Goal: Task Accomplishment & Management: Manage account settings

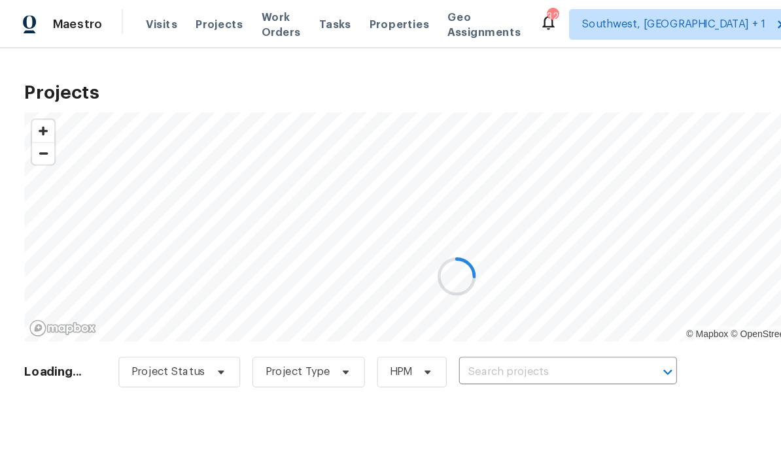
click at [420, 324] on div at bounding box center [390, 236] width 781 height 473
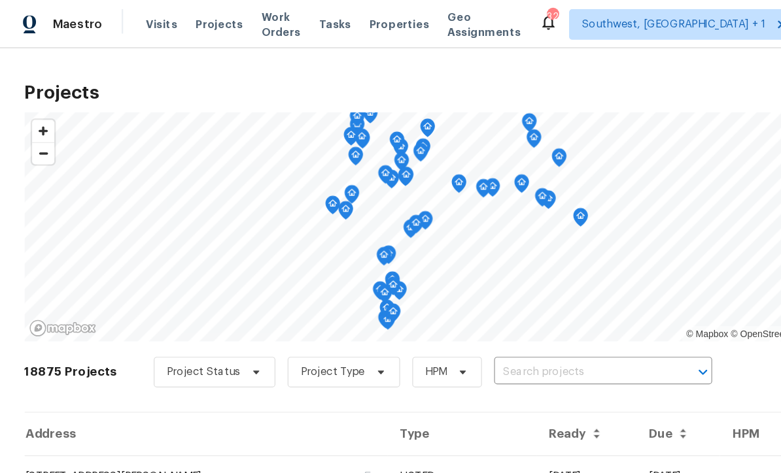
click at [424, 320] on input "text" at bounding box center [497, 319] width 150 height 20
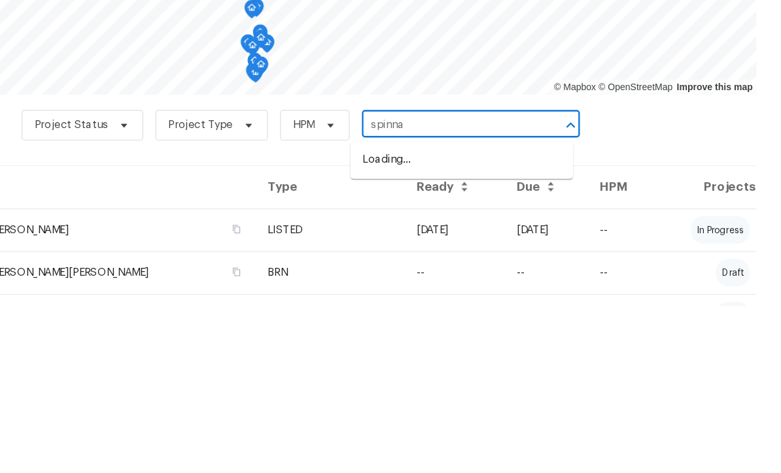
type input "spinnak"
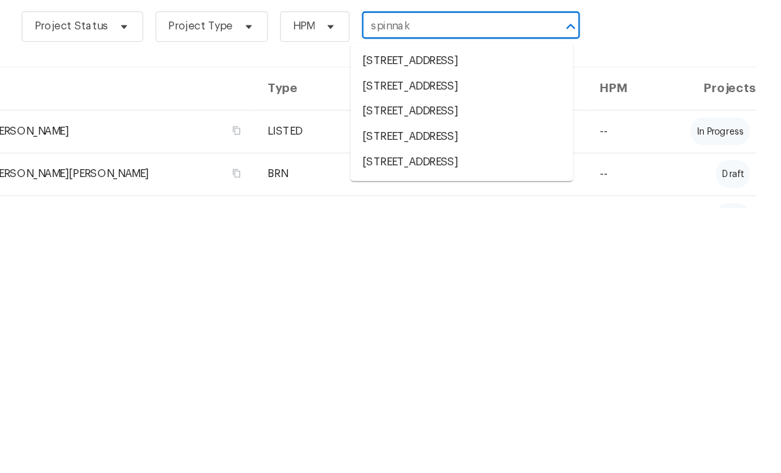
scroll to position [7, 0]
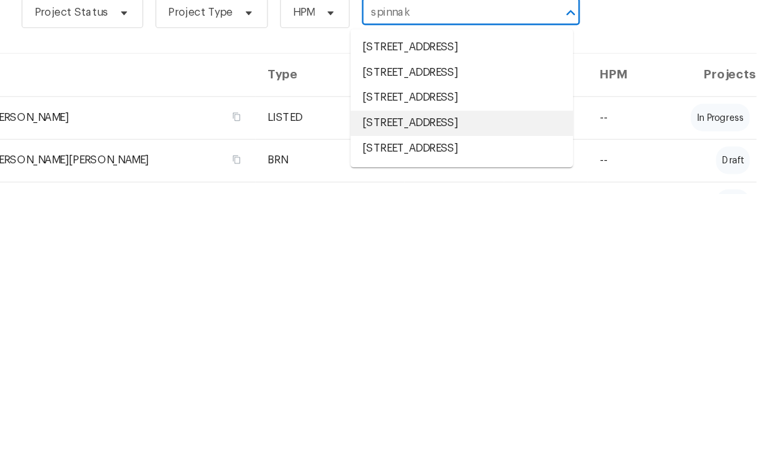
click at [415, 402] on li "[STREET_ADDRESS]" at bounding box center [508, 413] width 190 height 22
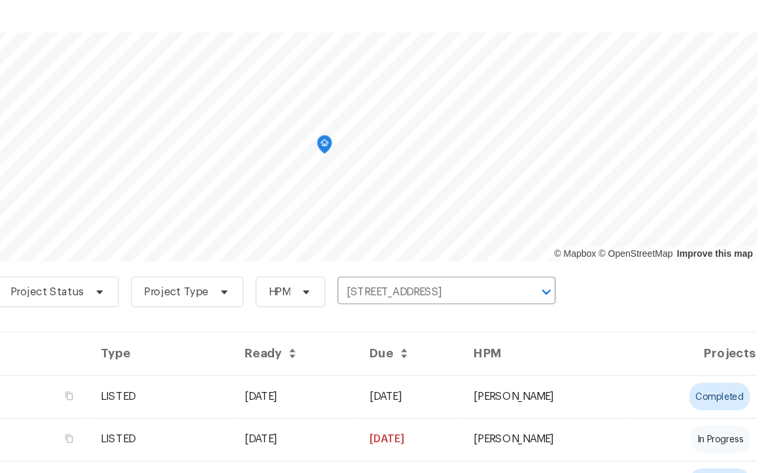
click at [419, 390] on td "[DATE]" at bounding box center [463, 408] width 89 height 37
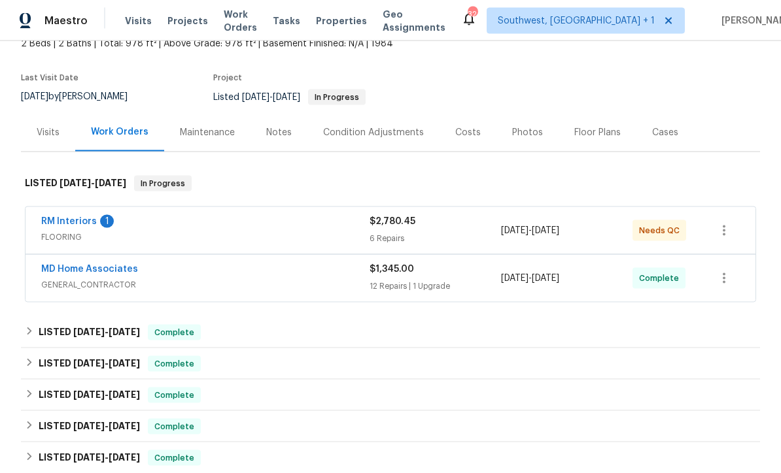
scroll to position [26, 0]
click at [62, 217] on link "RM Interiors" at bounding box center [69, 221] width 56 height 9
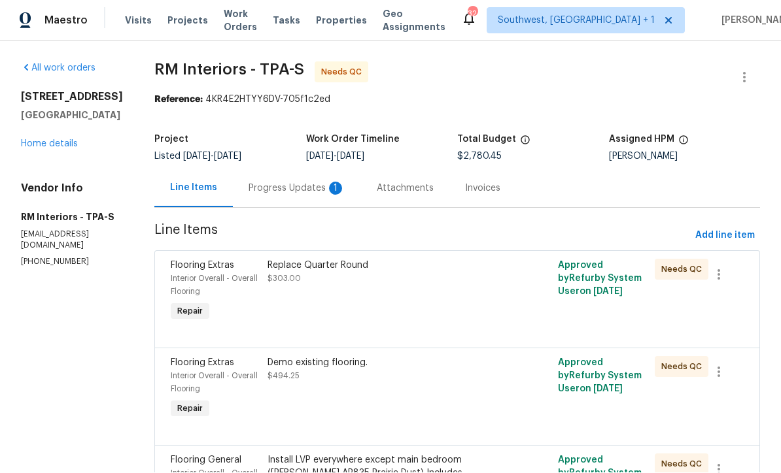
scroll to position [1, 0]
click at [271, 182] on div "Progress Updates 1" at bounding box center [296, 188] width 97 height 13
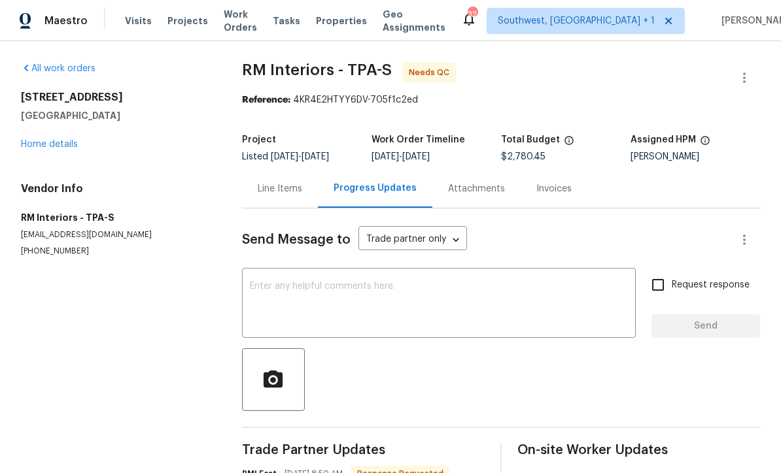
click at [43, 146] on link "Home details" at bounding box center [49, 144] width 57 height 9
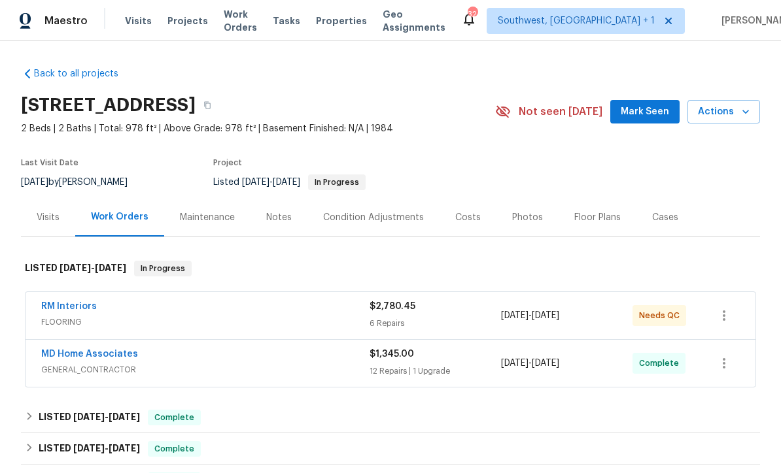
click at [441, 313] on div "$2,780.45 6 Repairs" at bounding box center [434, 315] width 131 height 31
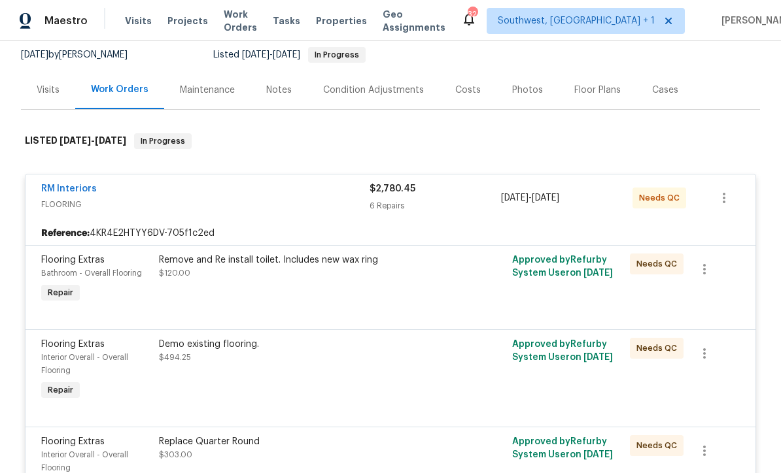
scroll to position [126, 0]
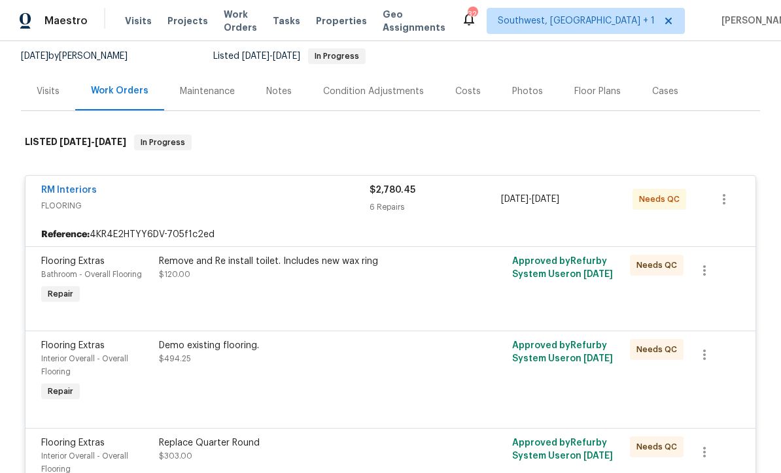
click at [402, 282] on div "Remove and Re install toilet. Includes new wax ring $120.00" at bounding box center [302, 281] width 294 height 60
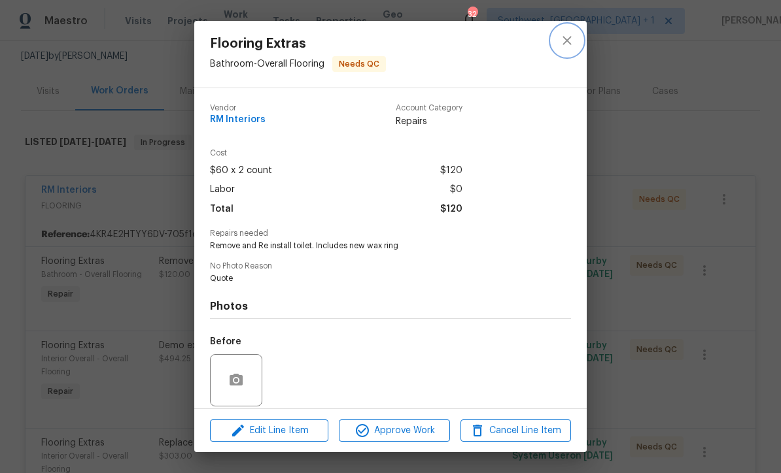
click at [569, 39] on icon "close" at bounding box center [566, 40] width 9 height 9
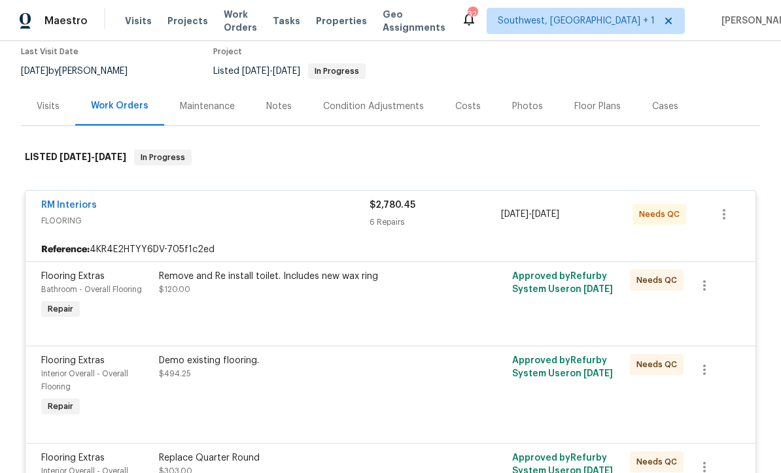
scroll to position [112, 0]
click at [65, 206] on link "RM Interiors" at bounding box center [69, 204] width 56 height 9
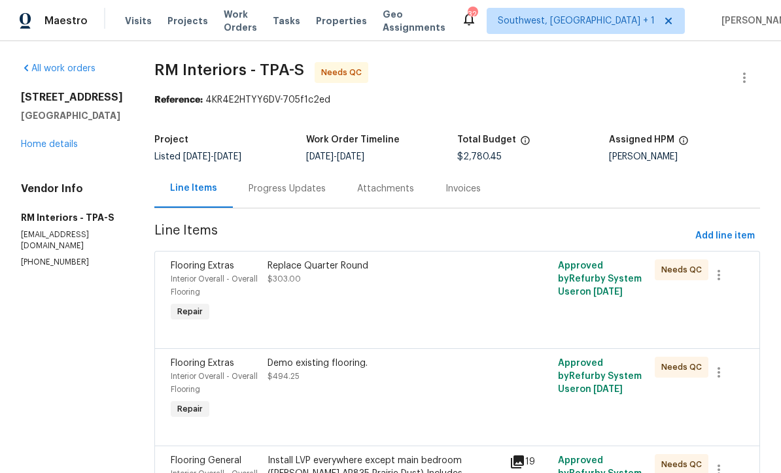
click at [254, 190] on div "Progress Updates" at bounding box center [286, 188] width 77 height 13
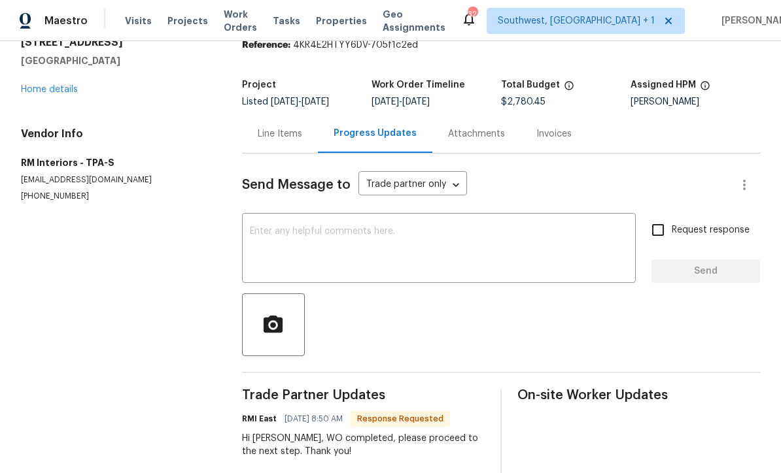
scroll to position [71, 0]
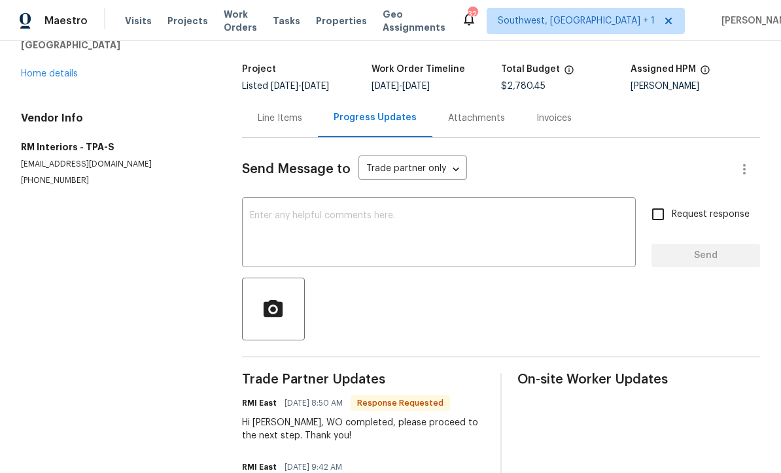
click at [271, 228] on textarea at bounding box center [439, 234] width 378 height 46
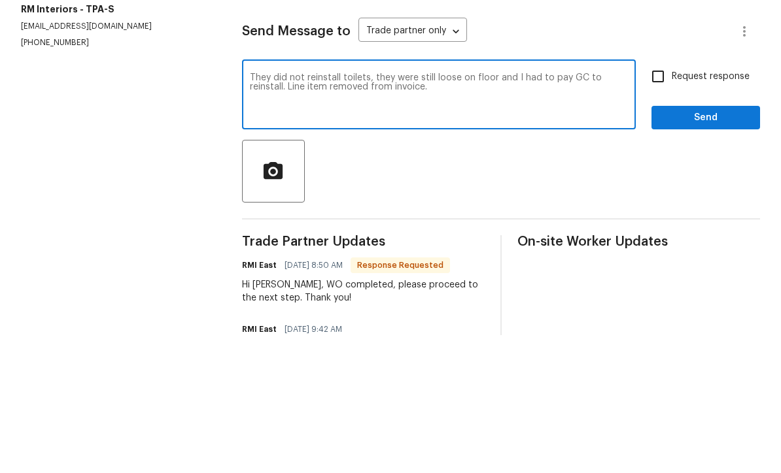
click at [317, 211] on textarea "They did not reinstall toilets, they were still loose on floor and I had to pay…" at bounding box center [439, 234] width 378 height 46
type textarea "They did not reinstall toilets, they were still loose on floor and I had to pay…"
click at [648, 201] on input "Request response" at bounding box center [657, 214] width 27 height 27
checkbox input "true"
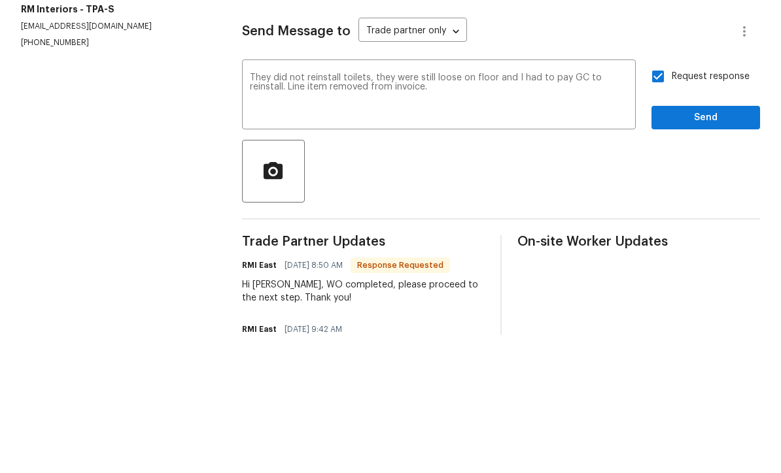
scroll to position [43, 0]
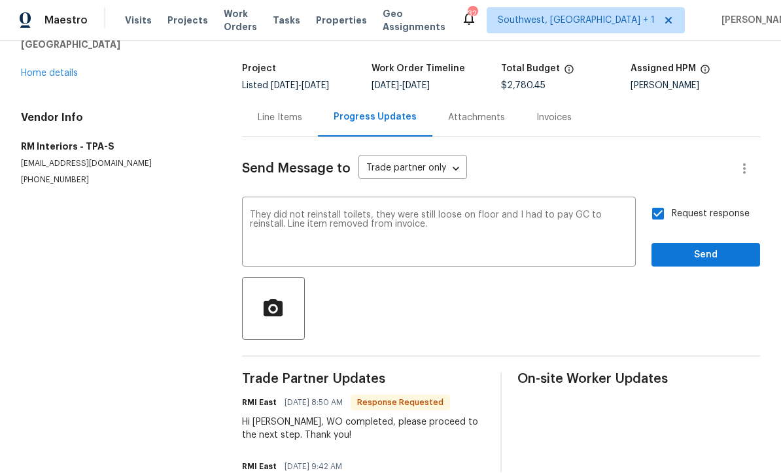
click at [524, 211] on textarea "They did not reinstall toilets, they were still loose on floor and I had to pay…" at bounding box center [439, 234] width 378 height 46
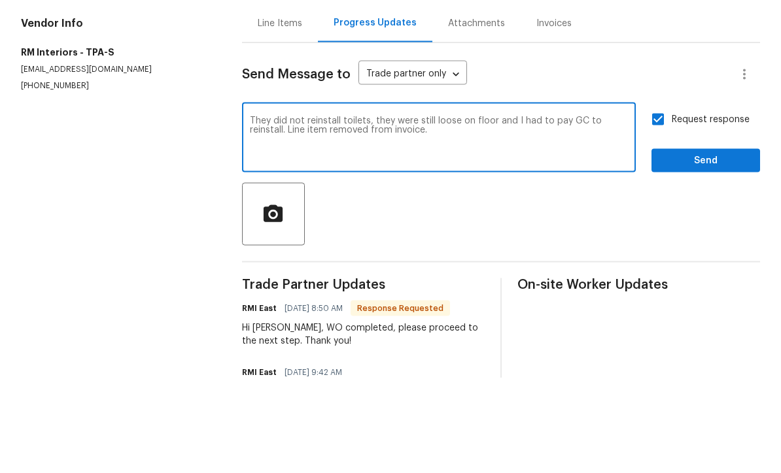
click at [473, 211] on textarea "They did not reinstall toilets, they were still loose on floor and I had to pay…" at bounding box center [439, 234] width 378 height 46
type textarea "They did not reinstall toilets, they were still loose on floor and I had to pay…"
click at [714, 248] on span "Send" at bounding box center [706, 256] width 88 height 16
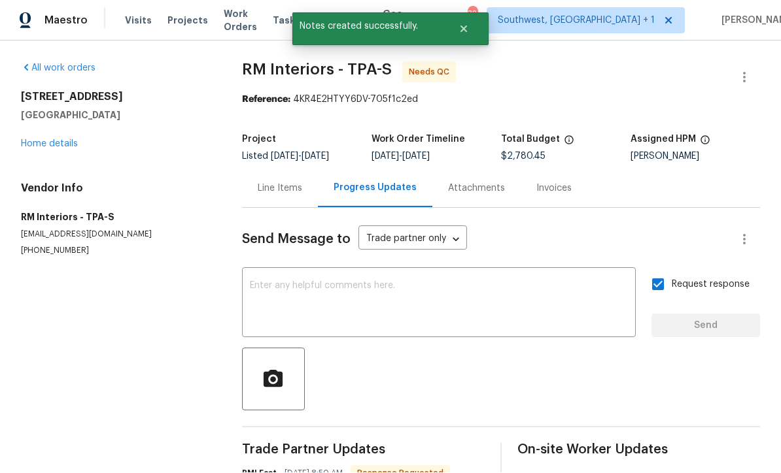
scroll to position [16, 0]
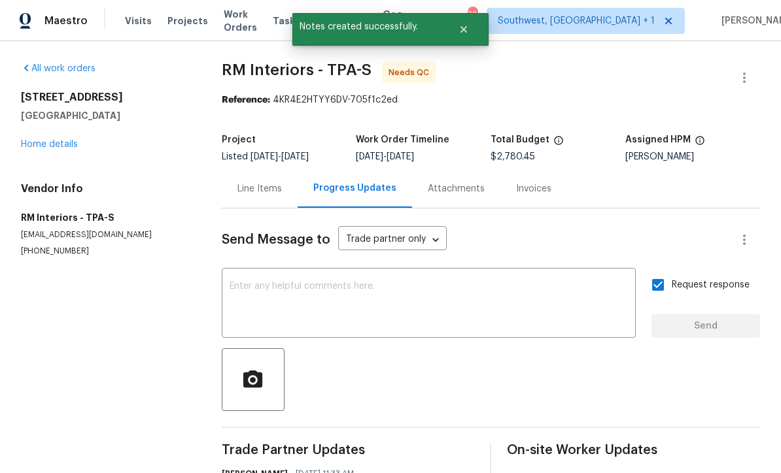
click at [288, 172] on div "Line Items" at bounding box center [260, 188] width 76 height 39
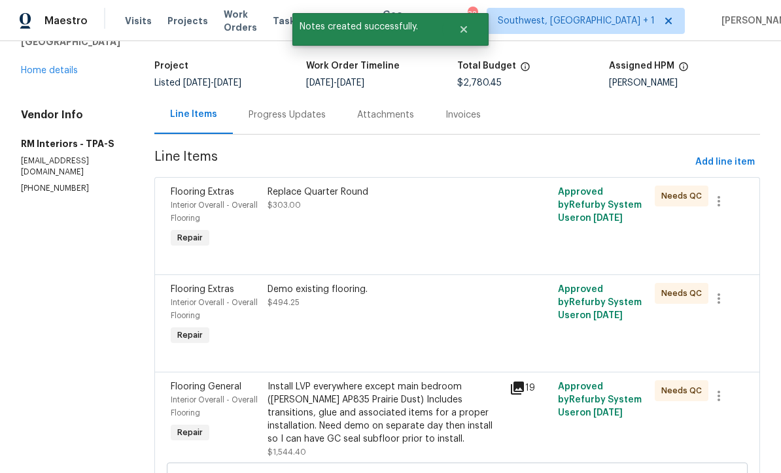
scroll to position [85, 0]
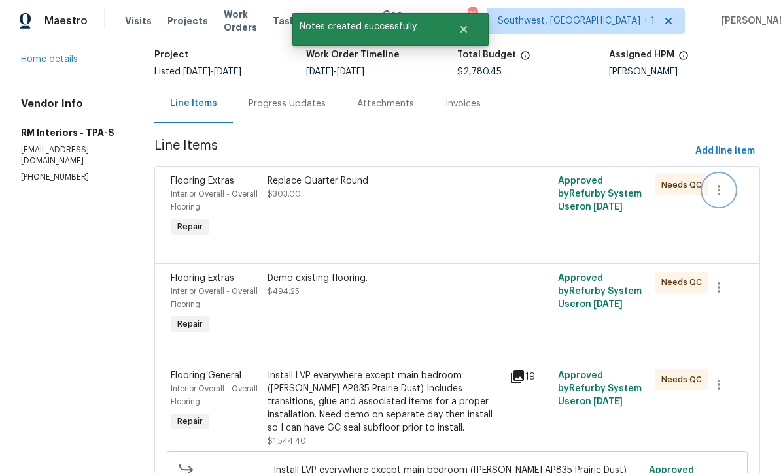
click at [724, 182] on icon "button" at bounding box center [719, 190] width 16 height 16
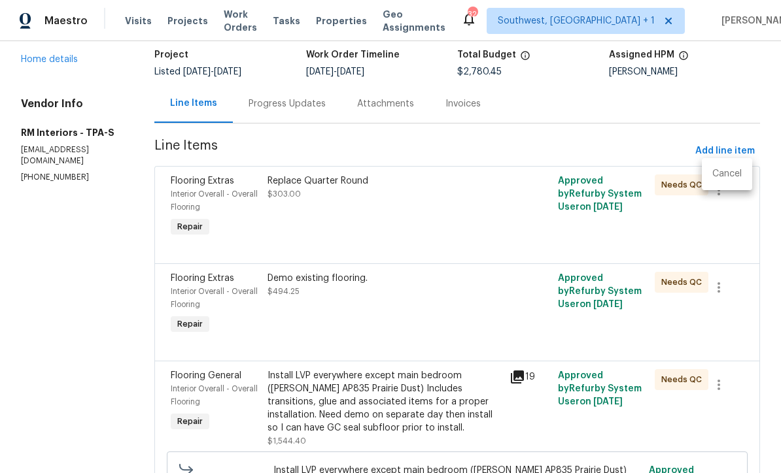
click at [613, 312] on div at bounding box center [390, 236] width 781 height 473
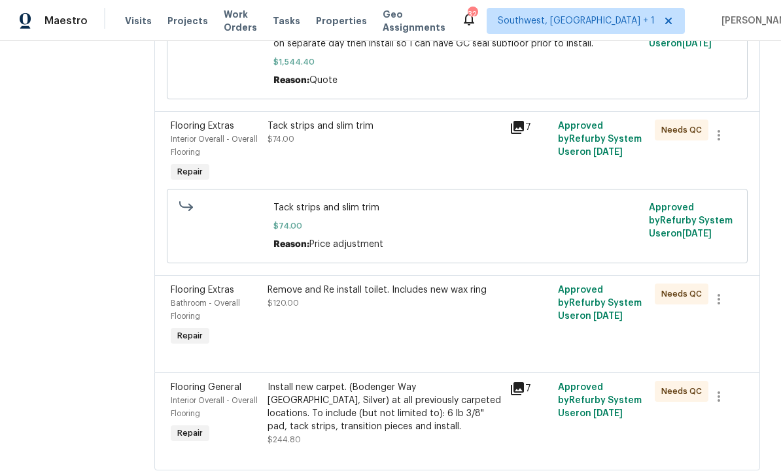
scroll to position [538, 0]
click at [726, 296] on button "button" at bounding box center [718, 299] width 31 height 31
click at [729, 293] on li "Cancel" at bounding box center [727, 290] width 50 height 22
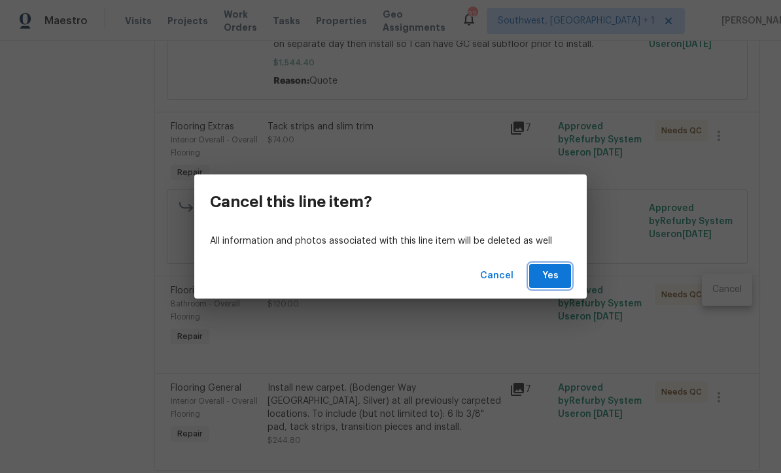
click at [560, 273] on span "Yes" at bounding box center [549, 276] width 21 height 16
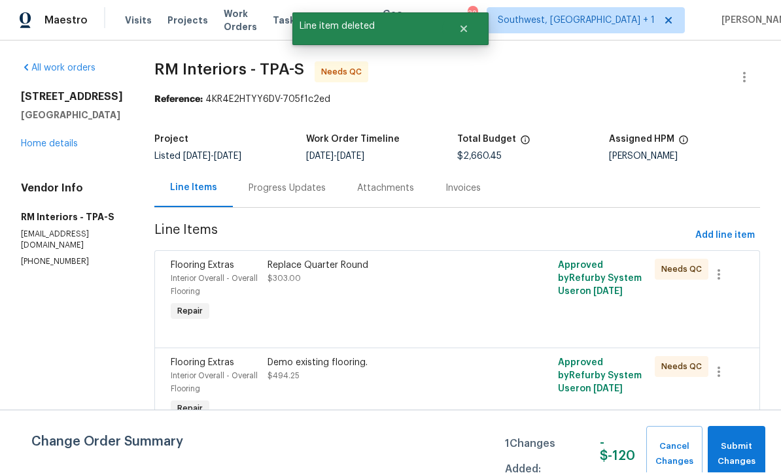
scroll to position [1, 0]
click at [734, 449] on span "Submit Changes" at bounding box center [736, 455] width 44 height 30
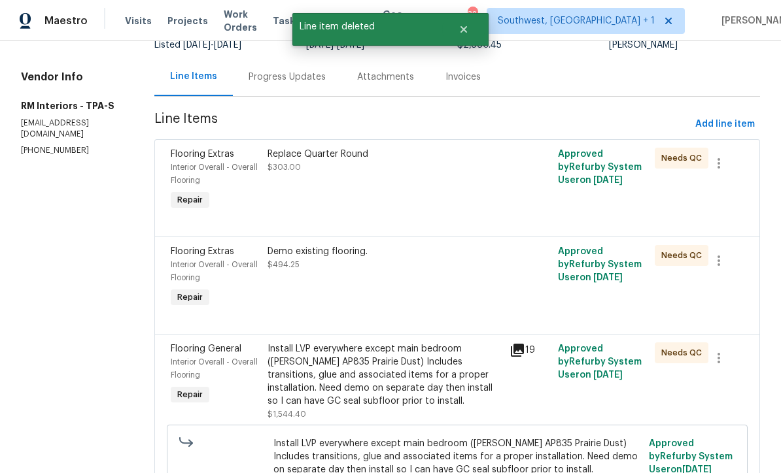
scroll to position [112, 0]
click at [402, 187] on div "Replace Quarter Round $303.00" at bounding box center [385, 179] width 242 height 73
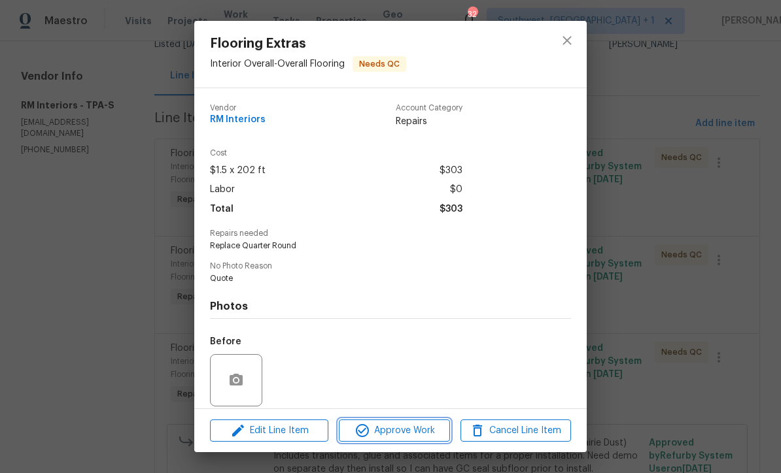
click at [414, 430] on span "Approve Work" at bounding box center [394, 431] width 103 height 16
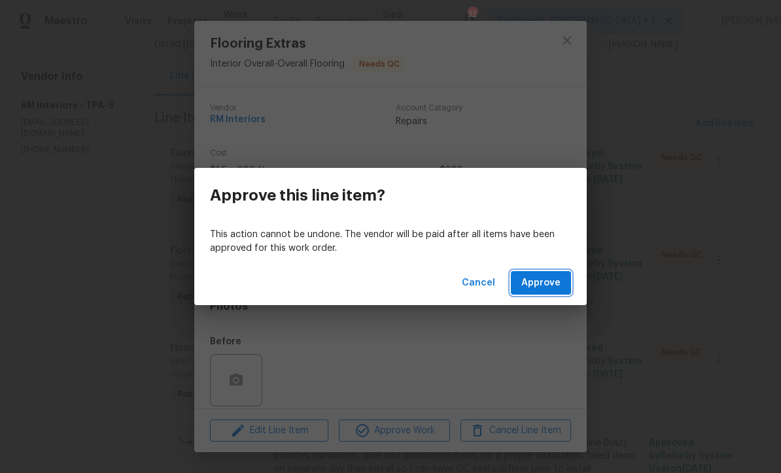
click at [540, 282] on span "Approve" at bounding box center [540, 283] width 39 height 16
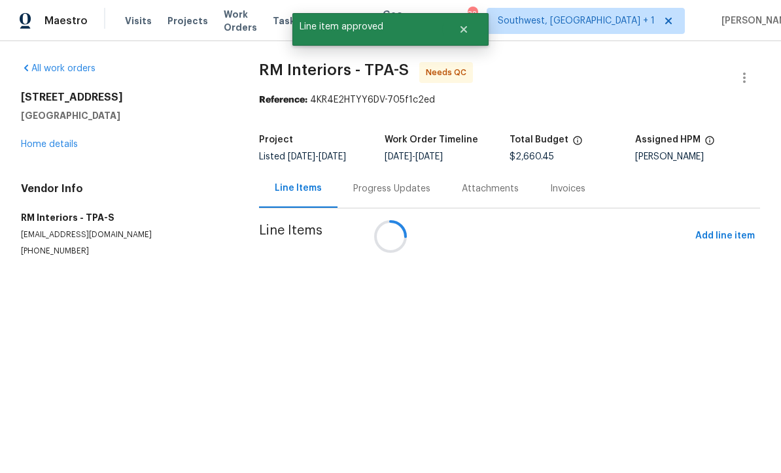
scroll to position [0, 0]
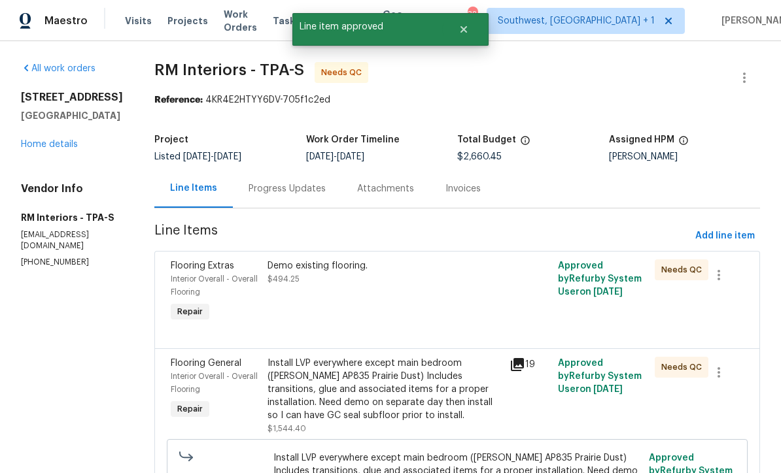
click at [387, 294] on div "Demo existing flooring. $494.25" at bounding box center [385, 292] width 242 height 73
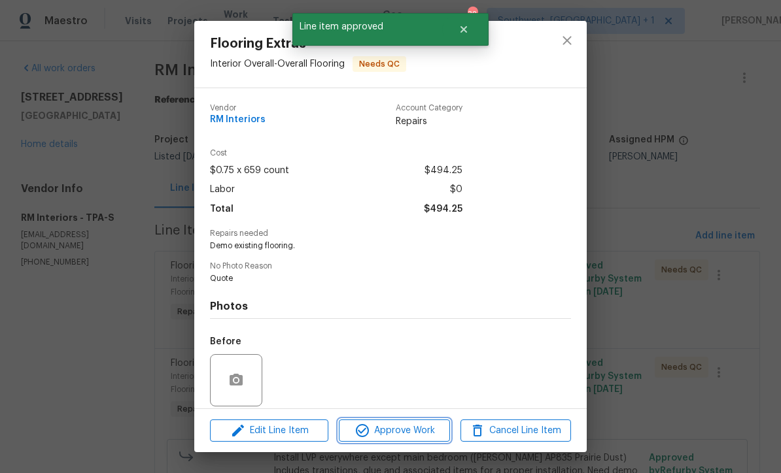
click at [434, 433] on span "Approve Work" at bounding box center [394, 431] width 103 height 16
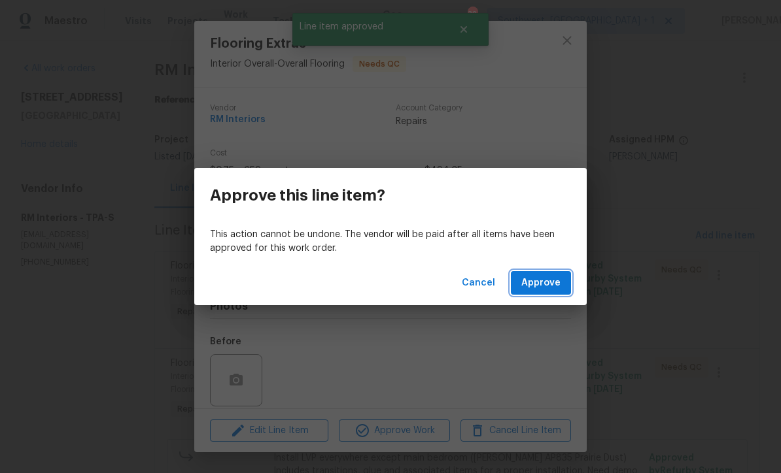
click at [543, 286] on span "Approve" at bounding box center [540, 283] width 39 height 16
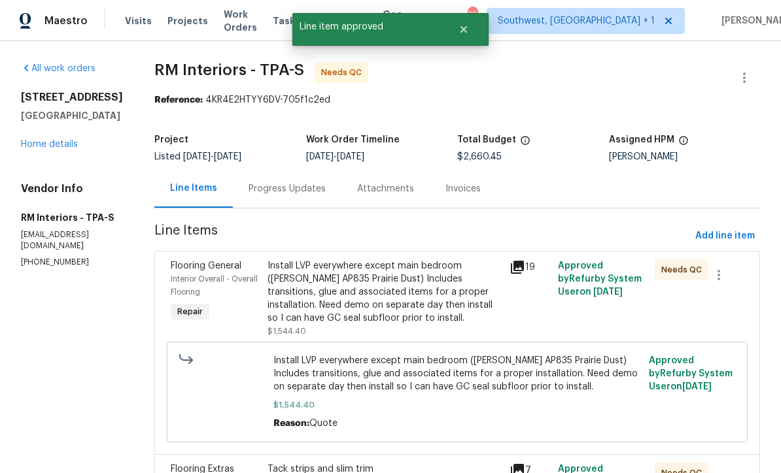
click at [396, 316] on div "Install LVP everywhere except main bedroom (Knighton AP835 Prairie Dust) Includ…" at bounding box center [384, 292] width 234 height 65
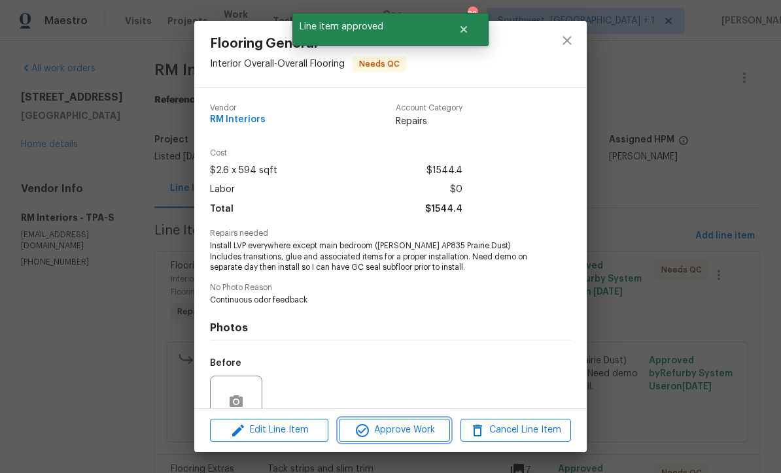
click at [406, 433] on span "Approve Work" at bounding box center [394, 430] width 103 height 16
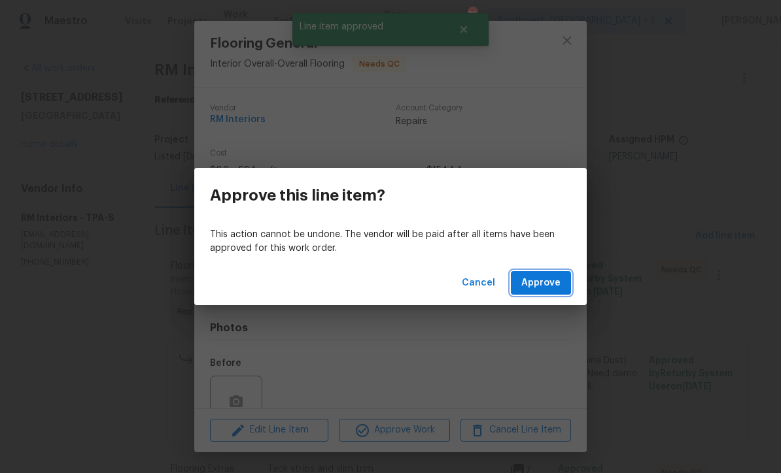
click at [546, 290] on span "Approve" at bounding box center [540, 283] width 39 height 16
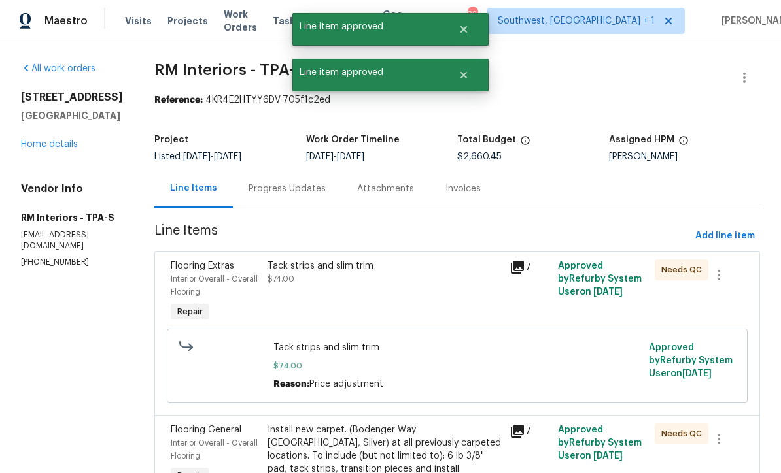
click at [397, 286] on div "Tack strips and slim trim $74.00" at bounding box center [385, 292] width 242 height 73
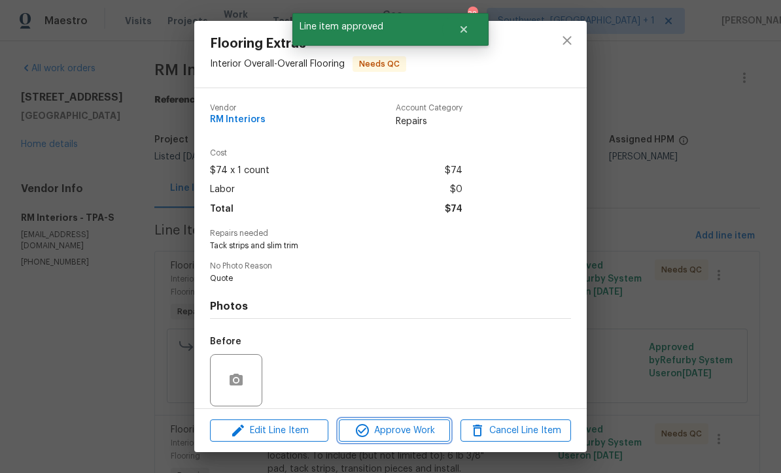
click at [410, 437] on span "Approve Work" at bounding box center [394, 431] width 103 height 16
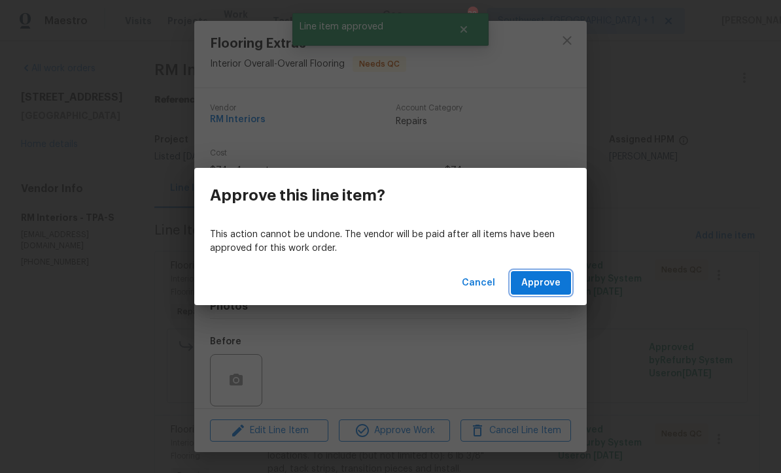
click at [553, 285] on span "Approve" at bounding box center [540, 283] width 39 height 16
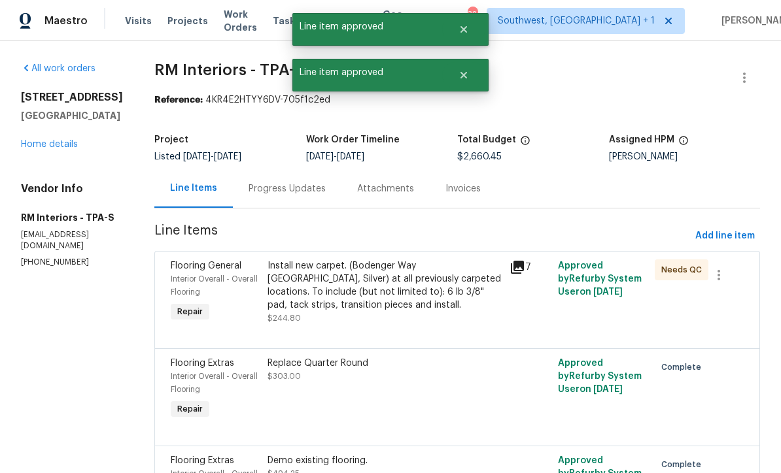
click at [386, 301] on div "Install new carpet. (Bodenger Way 945 Winter Ash, Silver) at all previously car…" at bounding box center [384, 286] width 234 height 52
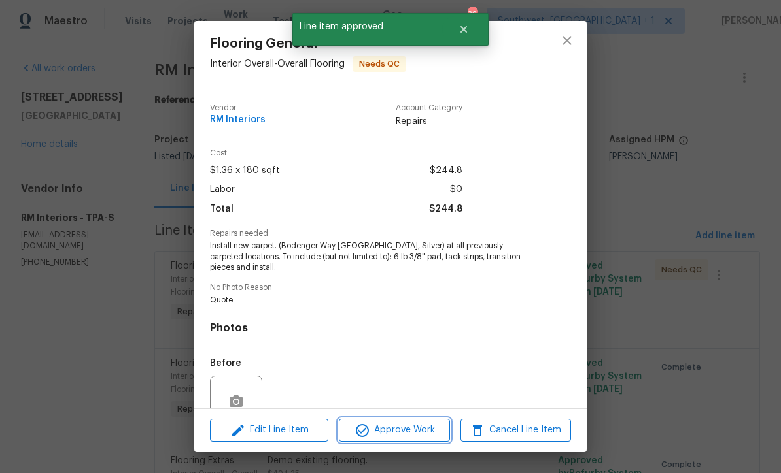
click at [403, 437] on span "Approve Work" at bounding box center [394, 430] width 103 height 16
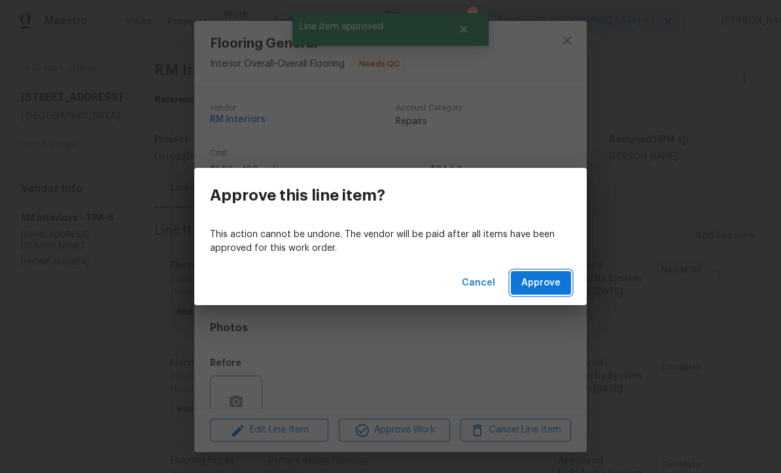
click at [556, 285] on span "Approve" at bounding box center [540, 283] width 39 height 16
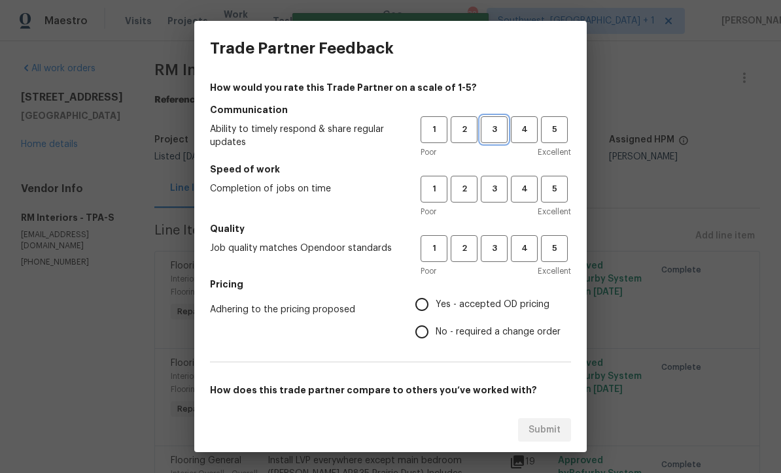
click at [501, 129] on span "3" at bounding box center [494, 129] width 24 height 15
click at [491, 196] on span "3" at bounding box center [494, 189] width 24 height 15
click at [498, 258] on button "3" at bounding box center [494, 248] width 27 height 27
click at [430, 311] on input "Yes - accepted OD pricing" at bounding box center [421, 304] width 27 height 27
radio input "true"
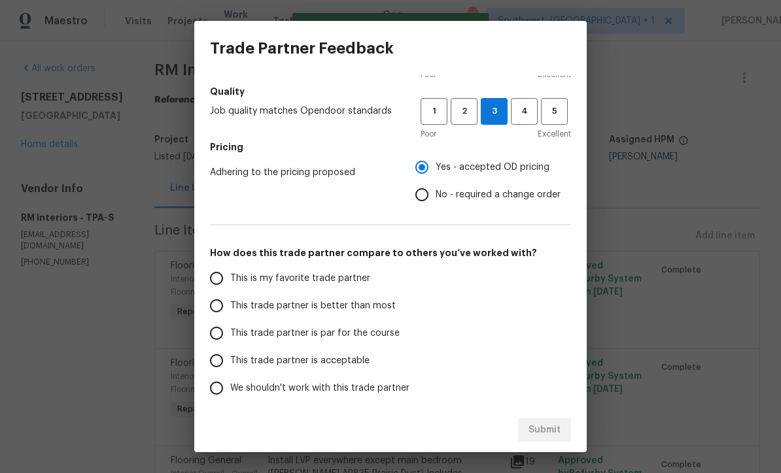
scroll to position [137, 0]
click at [211, 337] on input "This trade partner is par for the course" at bounding box center [216, 333] width 27 height 27
click at [557, 438] on button "Submit" at bounding box center [544, 431] width 53 height 24
radio input "true"
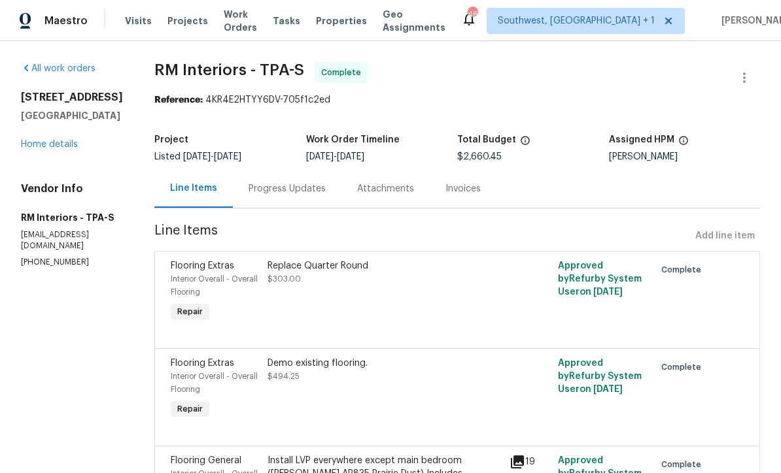
click at [173, 26] on span "Projects" at bounding box center [187, 20] width 41 height 13
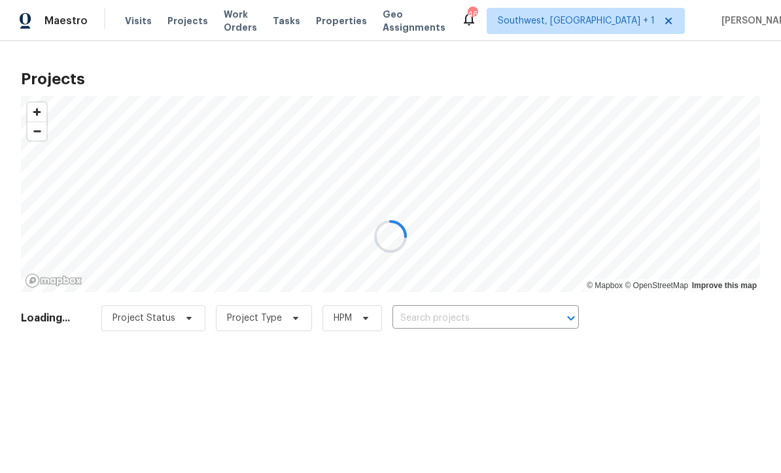
click at [488, 313] on div at bounding box center [390, 236] width 781 height 473
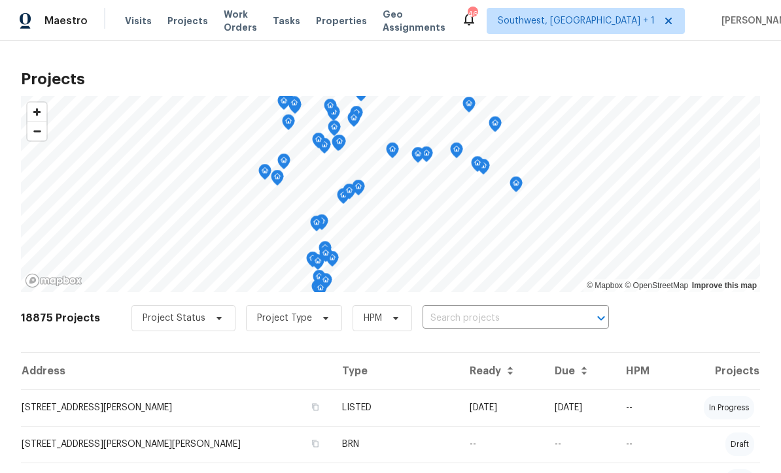
click at [467, 315] on input "text" at bounding box center [497, 319] width 150 height 20
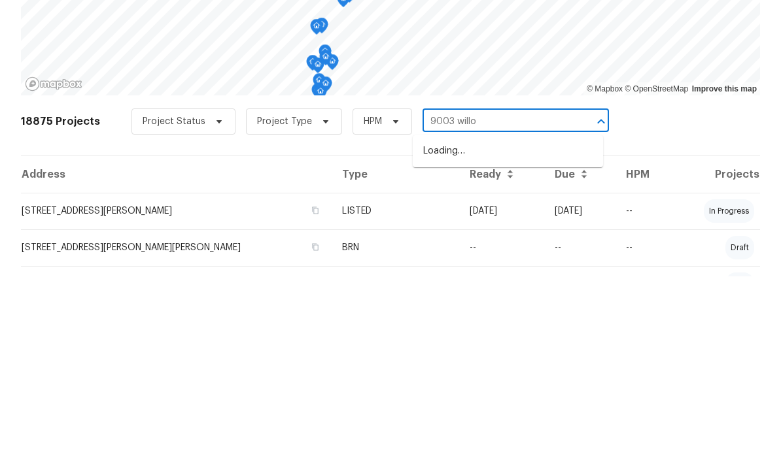
type input "9003 willow"
click at [506, 337] on li "9003 Willowbrook Cir, Bradenton, FL 34212" at bounding box center [508, 348] width 190 height 22
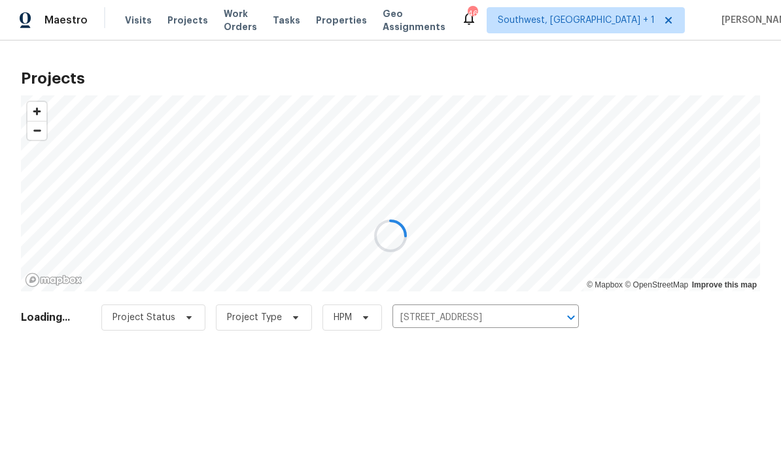
scroll to position [1, 0]
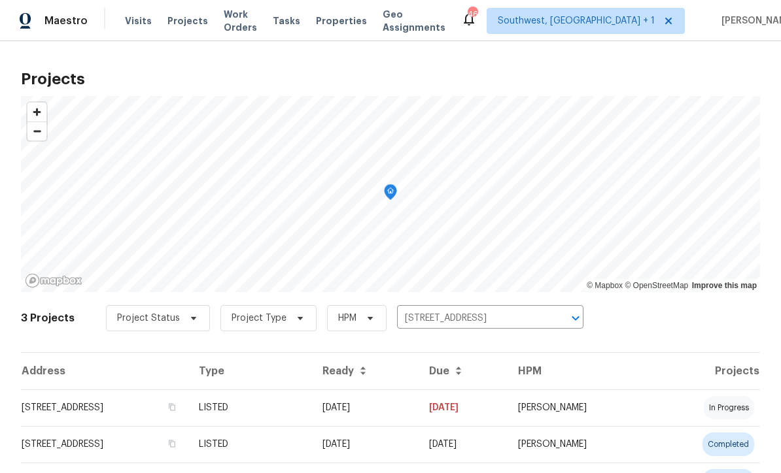
click at [419, 417] on td "05/16/25" at bounding box center [365, 408] width 107 height 37
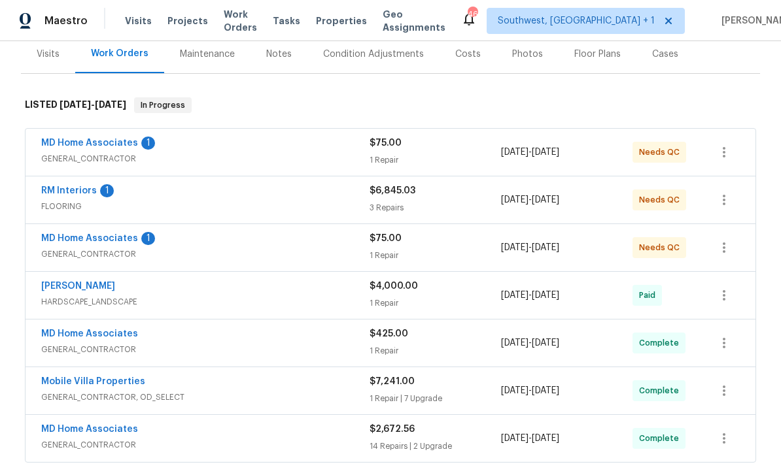
scroll to position [173, 0]
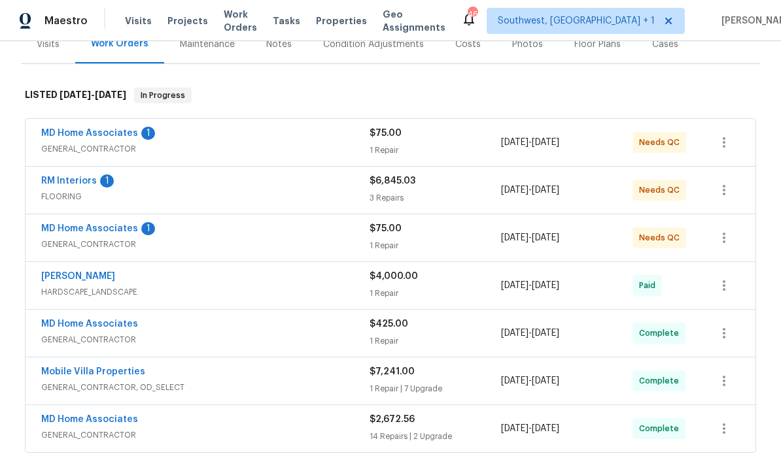
click at [199, 154] on span "GENERAL_CONTRACTOR" at bounding box center [205, 149] width 328 height 13
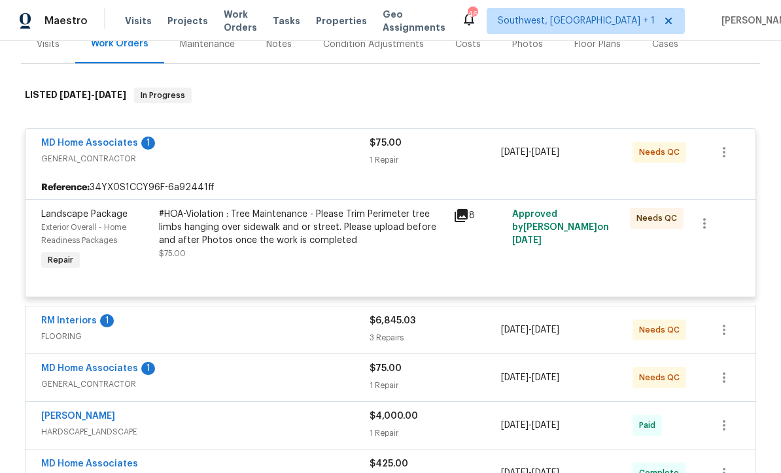
click at [434, 262] on div "#HOA-Violation : Tree Maintenance - Please Trim Perimeter tree limbs hanging ov…" at bounding box center [302, 240] width 294 height 73
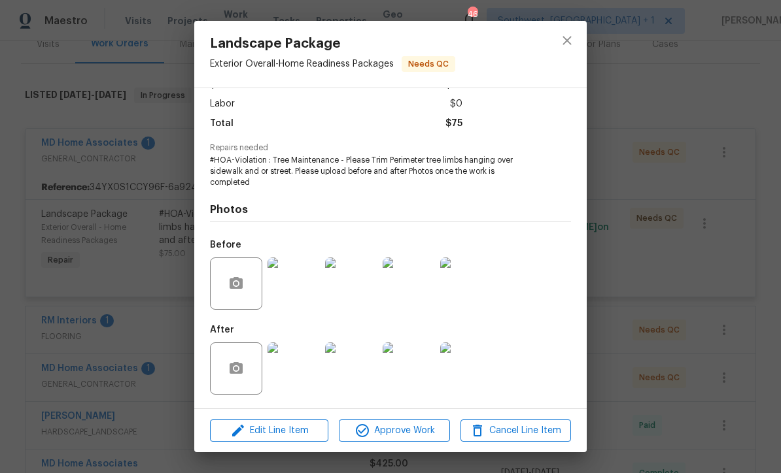
scroll to position [88, 0]
click at [286, 375] on img at bounding box center [293, 369] width 52 height 52
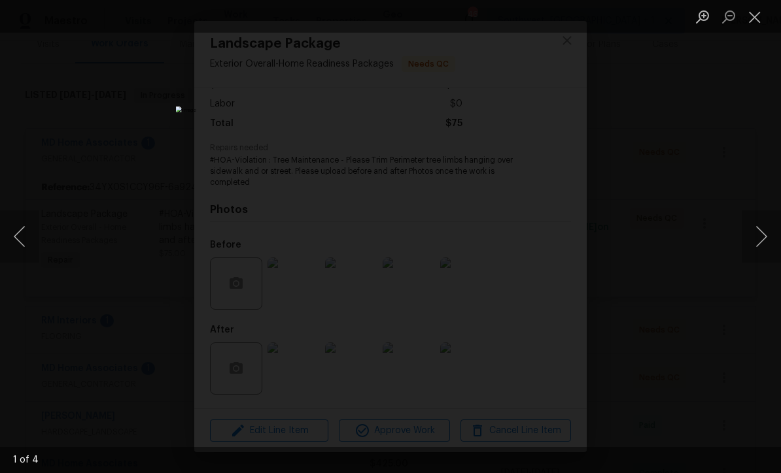
click at [765, 242] on button "Next image" at bounding box center [761, 237] width 39 height 52
click at [761, 247] on button "Next image" at bounding box center [761, 237] width 39 height 52
click at [763, 247] on button "Next image" at bounding box center [761, 237] width 39 height 52
click at [761, 247] on button "Next image" at bounding box center [761, 237] width 39 height 52
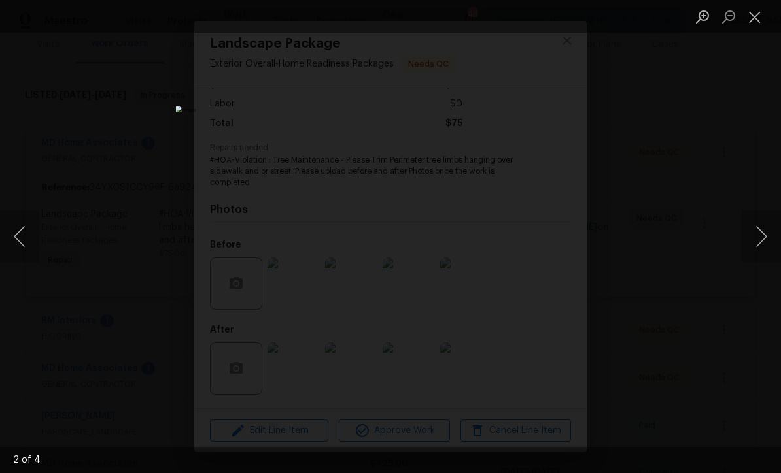
click at [766, 241] on button "Next image" at bounding box center [761, 237] width 39 height 52
click at [758, 18] on button "Close lightbox" at bounding box center [755, 16] width 26 height 23
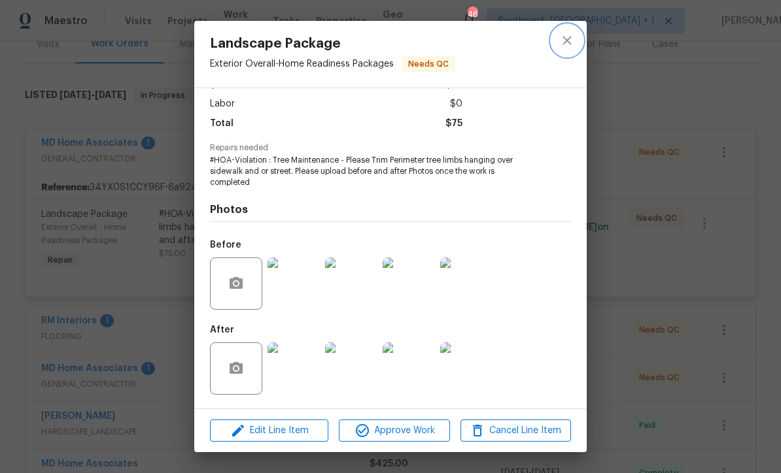
click at [573, 36] on icon "close" at bounding box center [567, 41] width 16 height 16
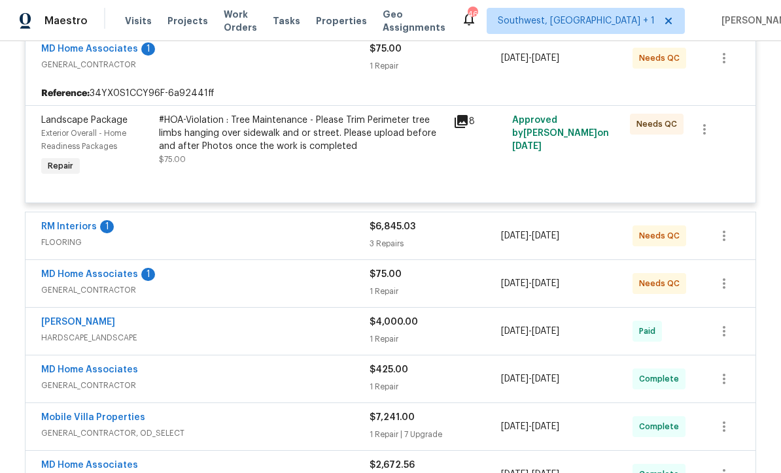
scroll to position [311, 0]
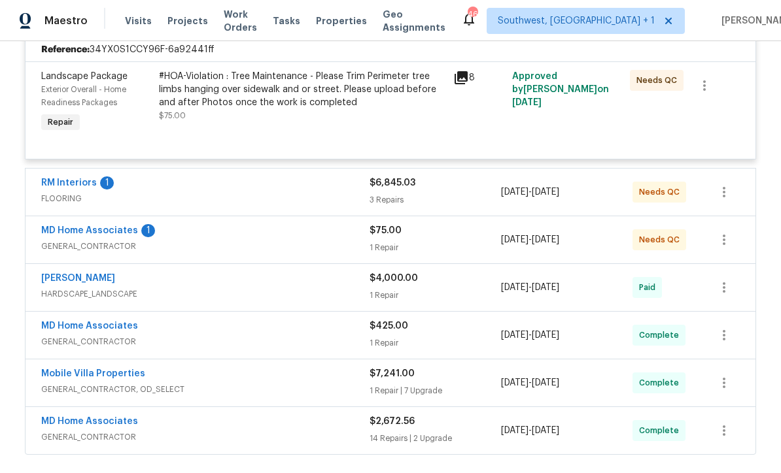
click at [451, 239] on div "$75.00 1 Repair" at bounding box center [434, 239] width 131 height 31
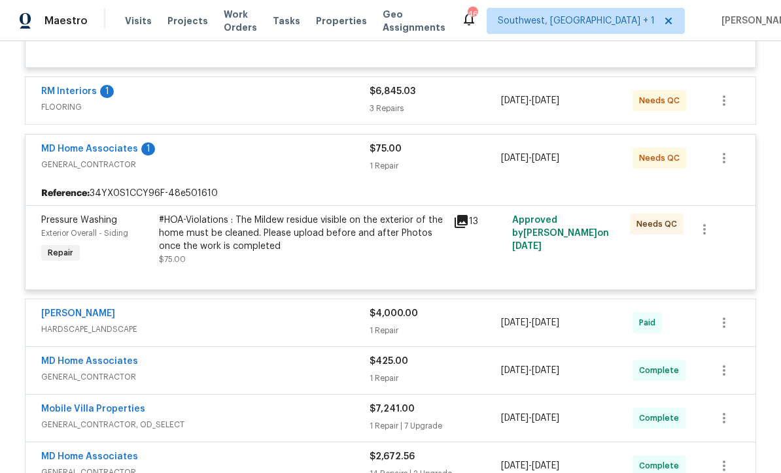
scroll to position [411, 0]
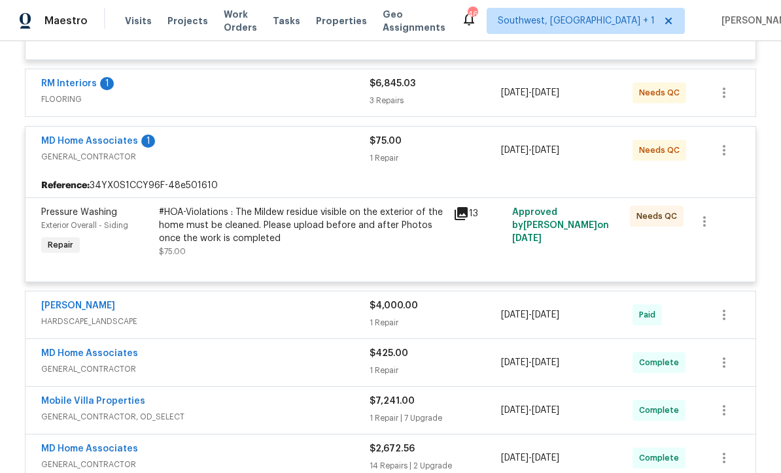
click at [381, 248] on div "#HOA-Violations : The Mildew residue visible on the exterior of the home must b…" at bounding box center [302, 232] width 286 height 52
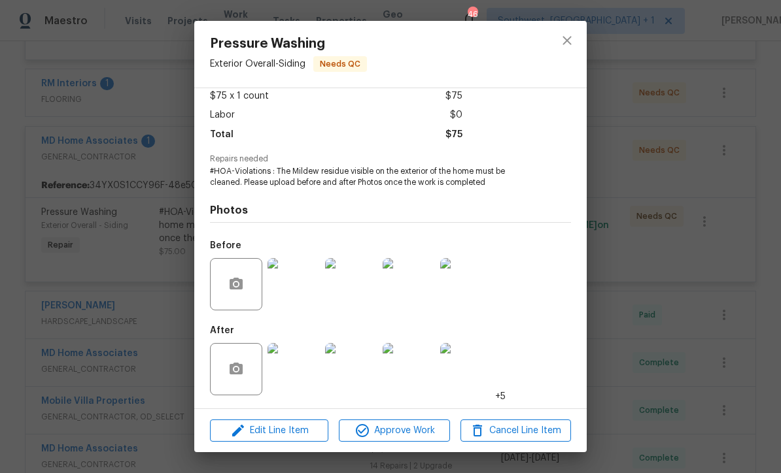
scroll to position [77, 0]
click at [573, 44] on icon "close" at bounding box center [567, 41] width 16 height 16
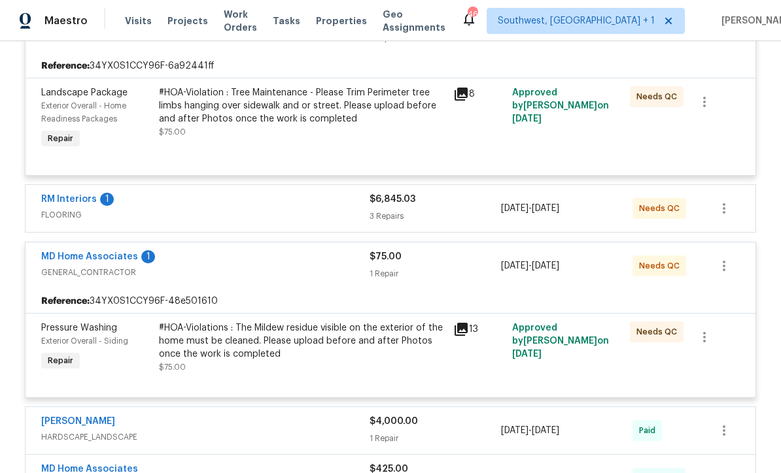
scroll to position [291, 0]
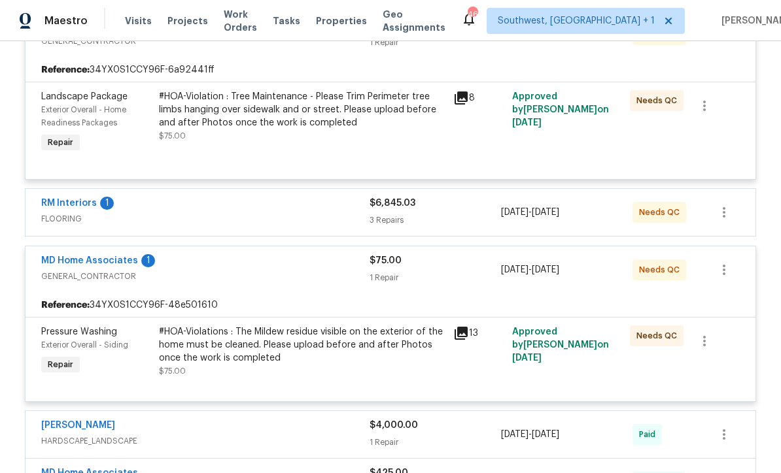
click at [66, 208] on link "RM Interiors" at bounding box center [69, 203] width 56 height 9
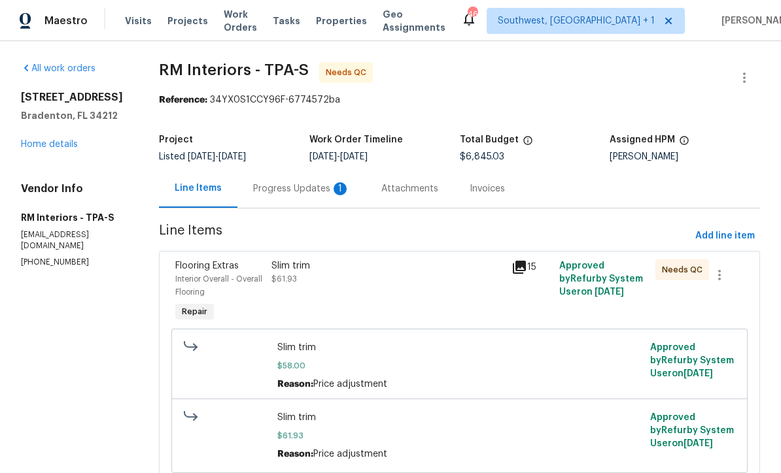
click at [273, 197] on div "Progress Updates 1" at bounding box center [301, 188] width 128 height 39
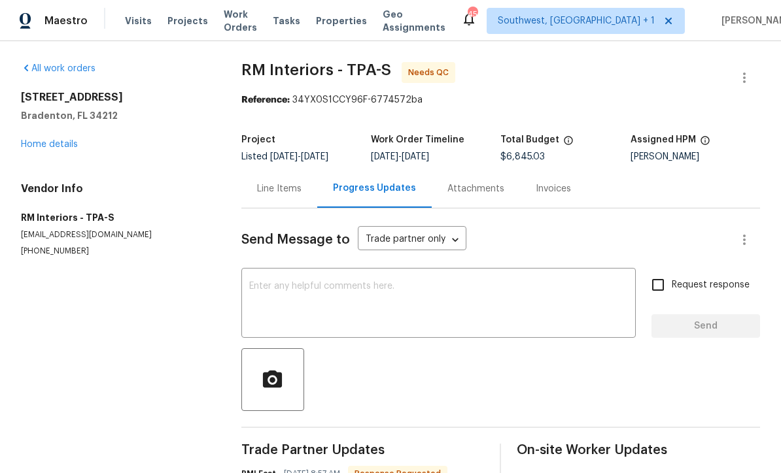
click at [50, 148] on link "Home details" at bounding box center [49, 144] width 57 height 9
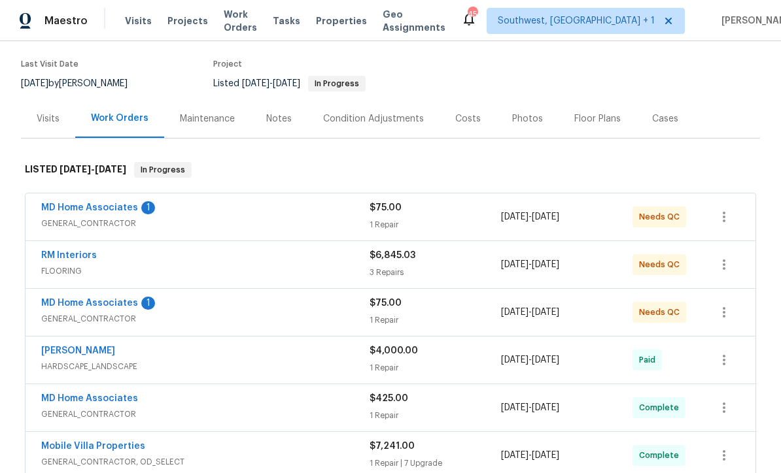
scroll to position [98, 0]
click at [45, 259] on link "RM Interiors" at bounding box center [69, 256] width 56 height 9
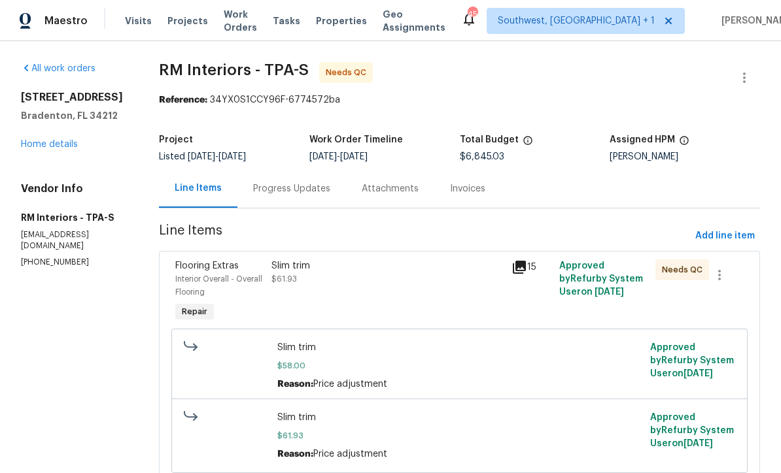
click at [433, 286] on div "Slim trim $61.93" at bounding box center [387, 273] width 232 height 26
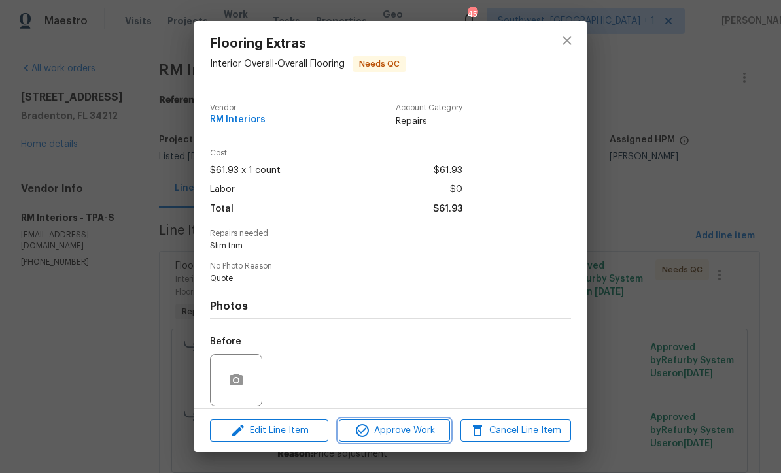
click at [430, 432] on span "Approve Work" at bounding box center [394, 431] width 103 height 16
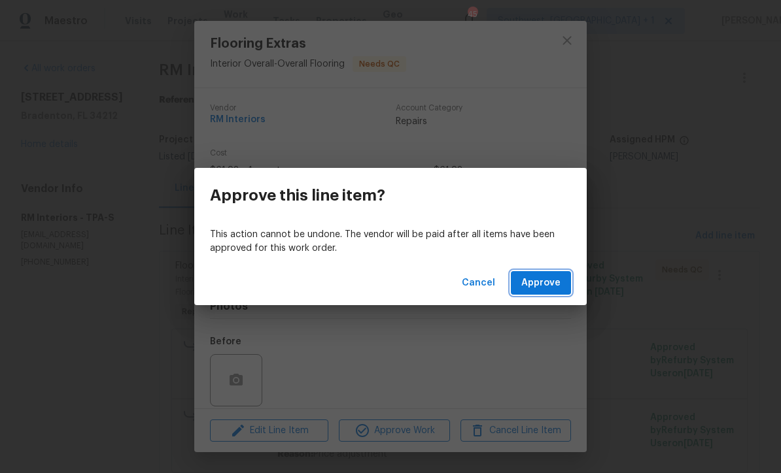
click at [550, 282] on span "Approve" at bounding box center [540, 283] width 39 height 16
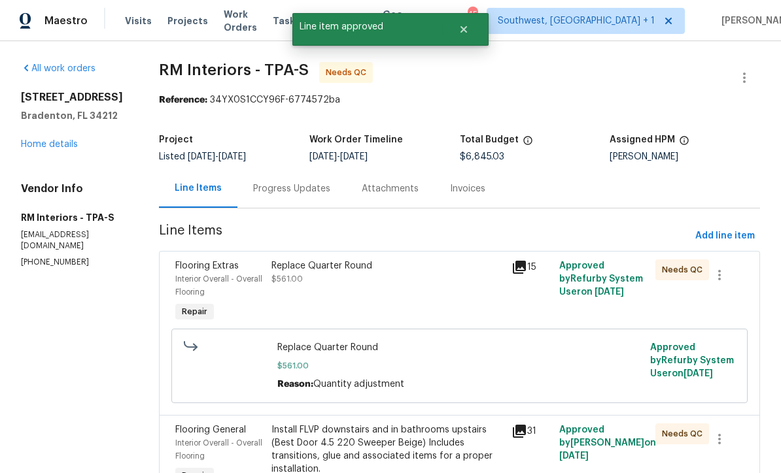
click at [403, 289] on div "Replace Quarter Round $561.00" at bounding box center [387, 292] width 240 height 73
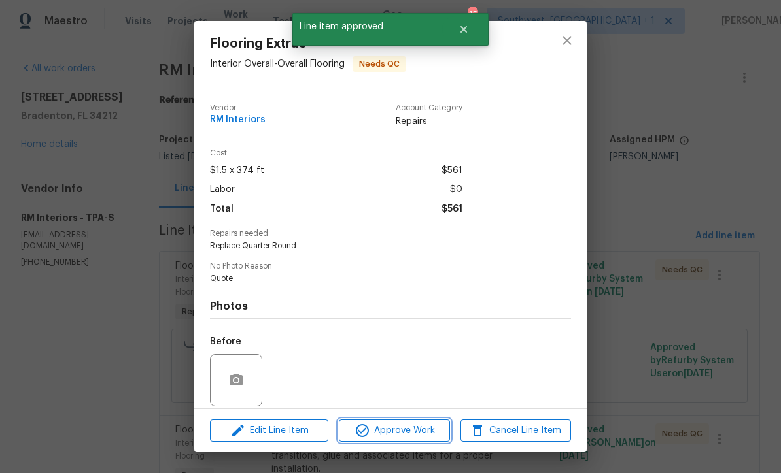
click at [426, 428] on span "Approve Work" at bounding box center [394, 431] width 103 height 16
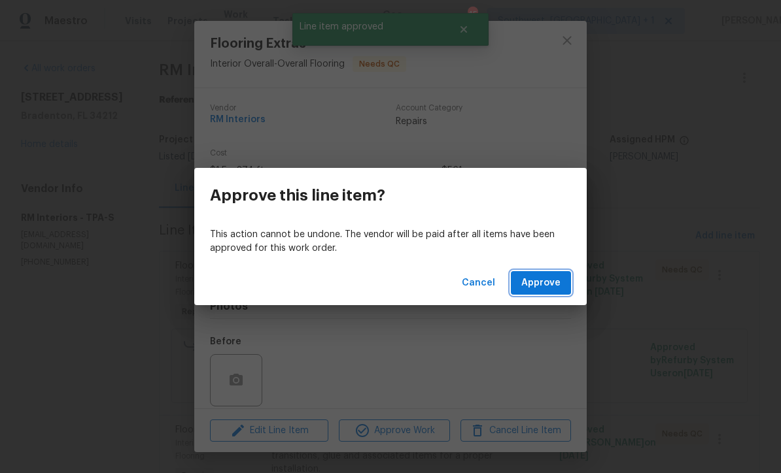
click at [549, 289] on span "Approve" at bounding box center [540, 283] width 39 height 16
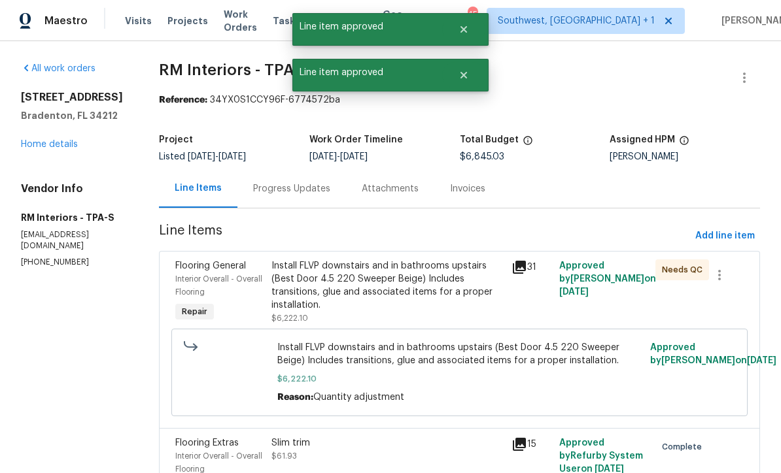
click at [417, 286] on div "Install FLVP downstairs and in bathrooms upstairs (Best Door 4.5 220 Sweeper Be…" at bounding box center [387, 286] width 232 height 52
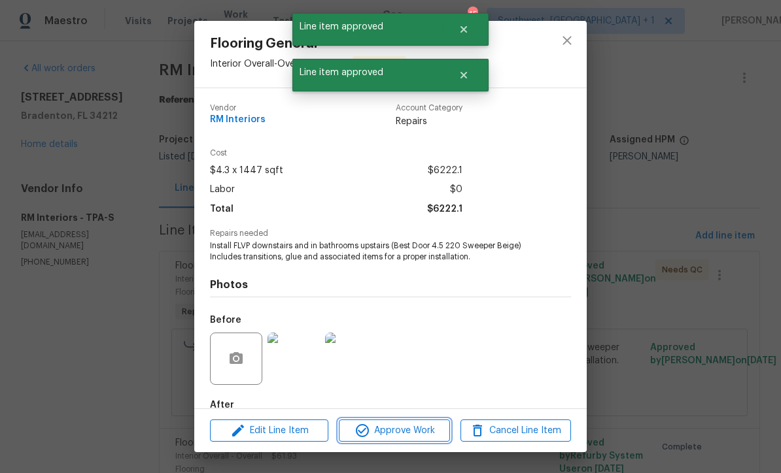
click at [416, 430] on span "Approve Work" at bounding box center [394, 431] width 103 height 16
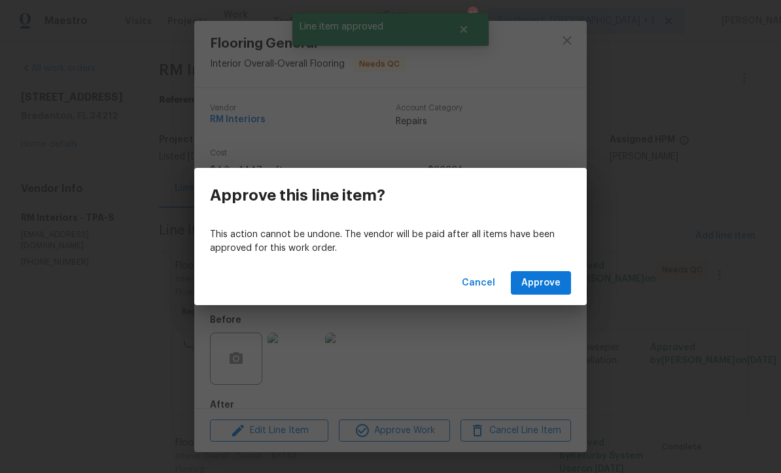
click at [547, 282] on span "Approve" at bounding box center [540, 283] width 39 height 16
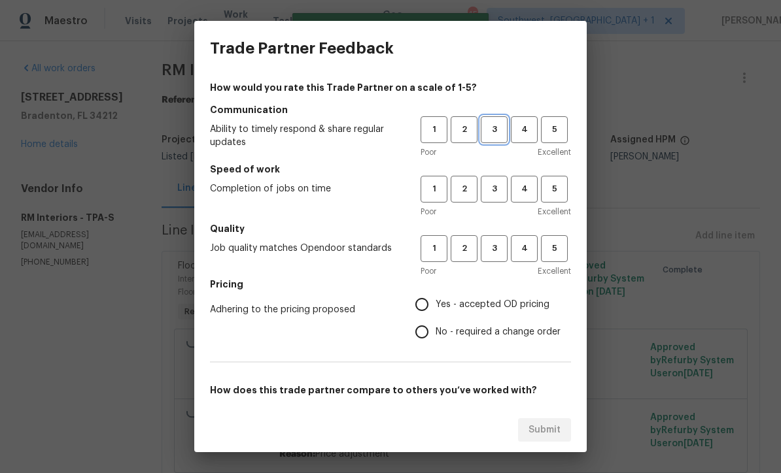
click at [487, 132] on span "3" at bounding box center [494, 129] width 24 height 15
click at [494, 196] on span "3" at bounding box center [494, 189] width 24 height 15
click at [485, 260] on button "3" at bounding box center [494, 248] width 27 height 27
click at [423, 306] on input "Yes - accepted OD pricing" at bounding box center [421, 304] width 27 height 27
radio input "true"
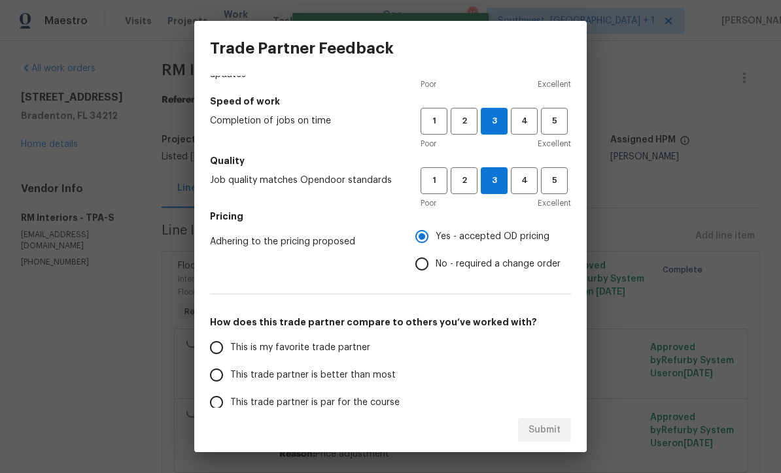
scroll to position [106, 0]
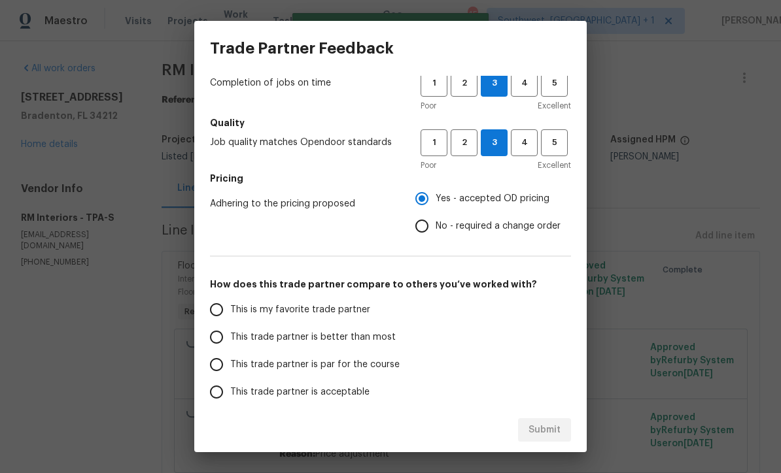
click at [209, 367] on input "This trade partner is par for the course" at bounding box center [216, 364] width 27 height 27
click at [556, 434] on span "Submit" at bounding box center [544, 430] width 32 height 16
radio input "true"
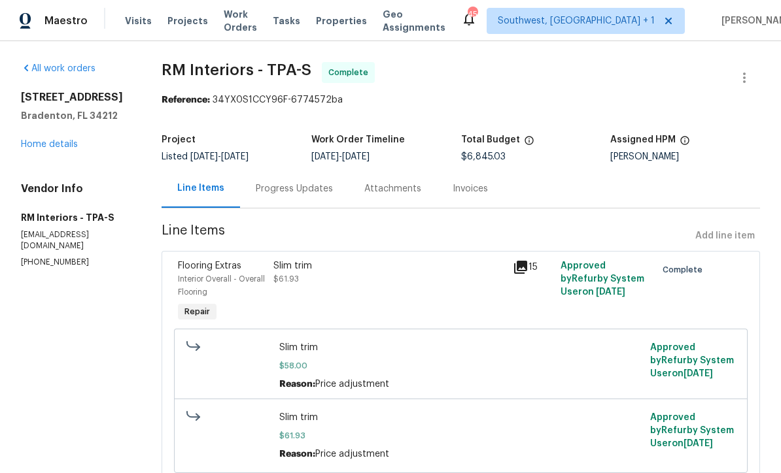
click at [37, 149] on link "Home details" at bounding box center [49, 144] width 57 height 9
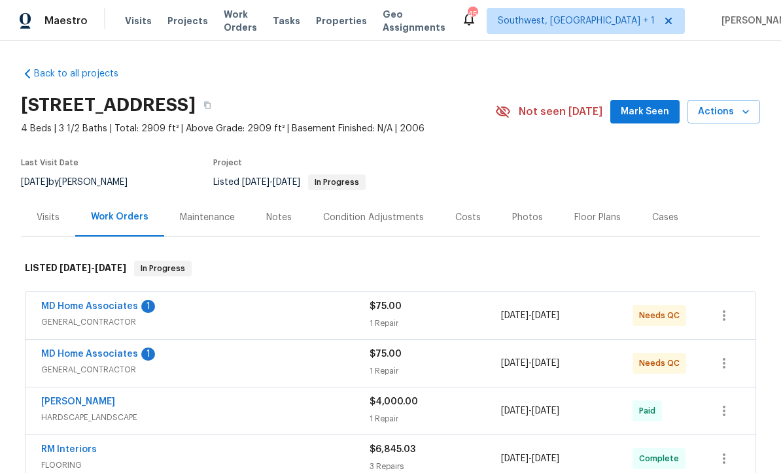
click at [185, 20] on span "Projects" at bounding box center [187, 20] width 41 height 13
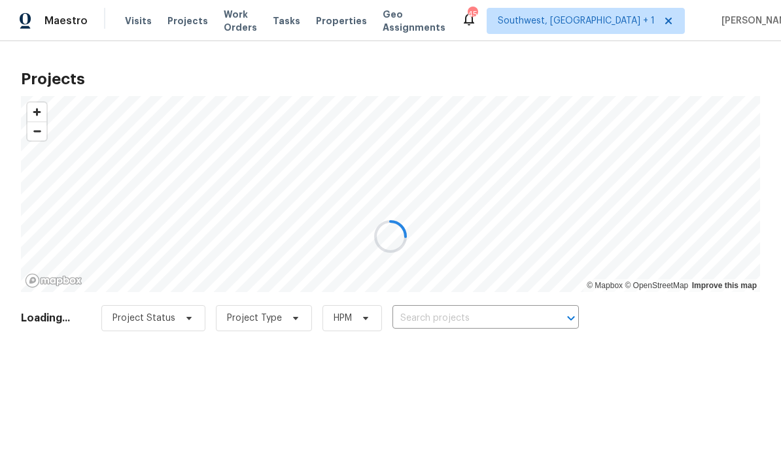
click at [458, 313] on div at bounding box center [390, 236] width 781 height 473
click at [445, 323] on div at bounding box center [390, 236] width 781 height 473
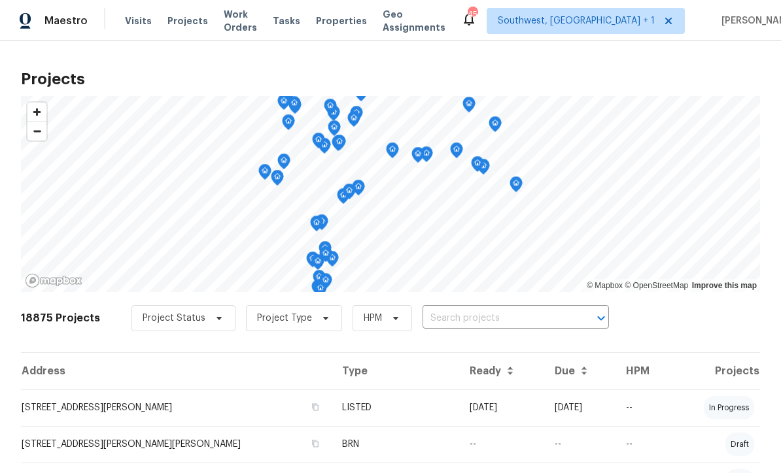
click at [458, 323] on input "text" at bounding box center [497, 319] width 150 height 20
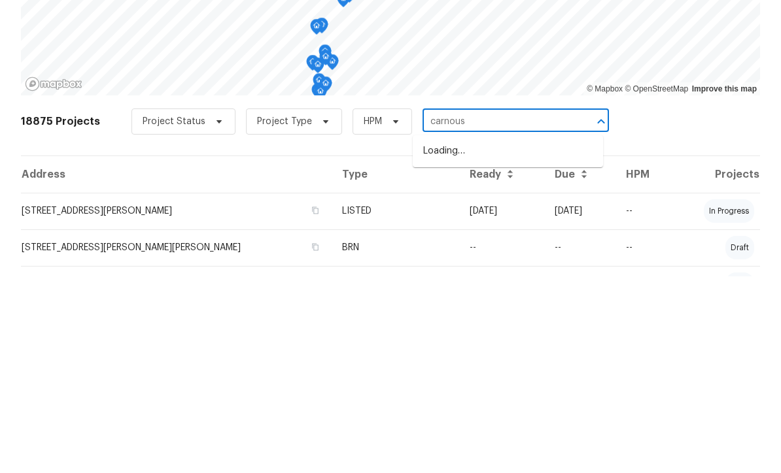
type input "carnoust"
click at [487, 337] on li "[STREET_ADDRESS]" at bounding box center [508, 348] width 190 height 22
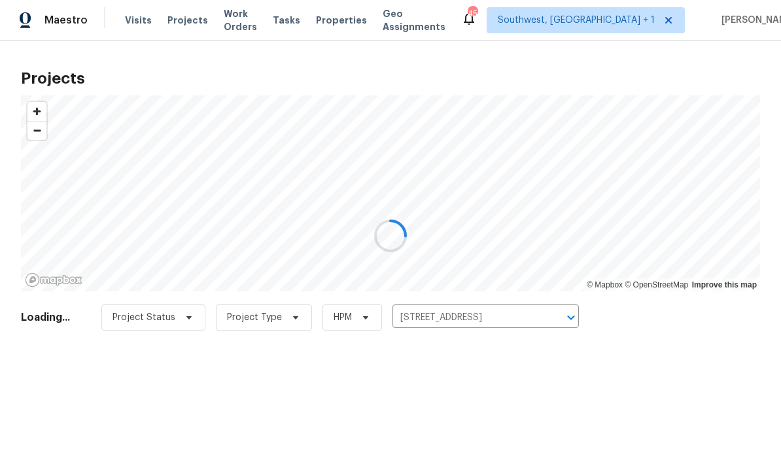
scroll to position [1, 0]
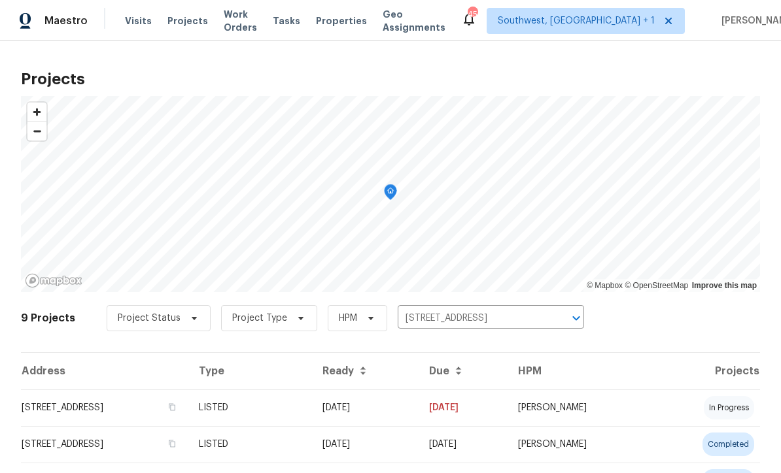
click at [415, 411] on td "[DATE]" at bounding box center [365, 408] width 107 height 37
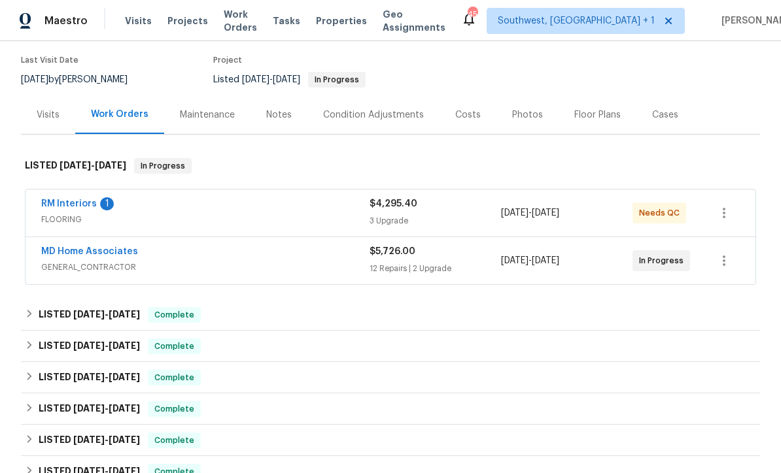
scroll to position [103, 0]
click at [59, 207] on link "RM Interiors" at bounding box center [69, 203] width 56 height 9
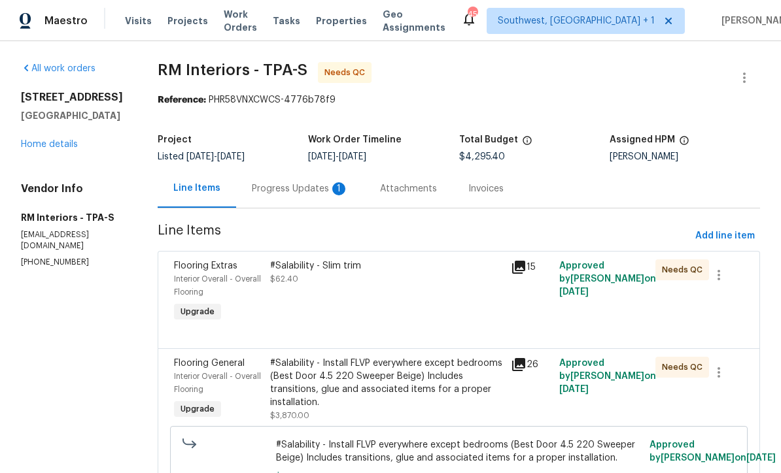
click at [280, 200] on div "Progress Updates 1" at bounding box center [300, 188] width 128 height 39
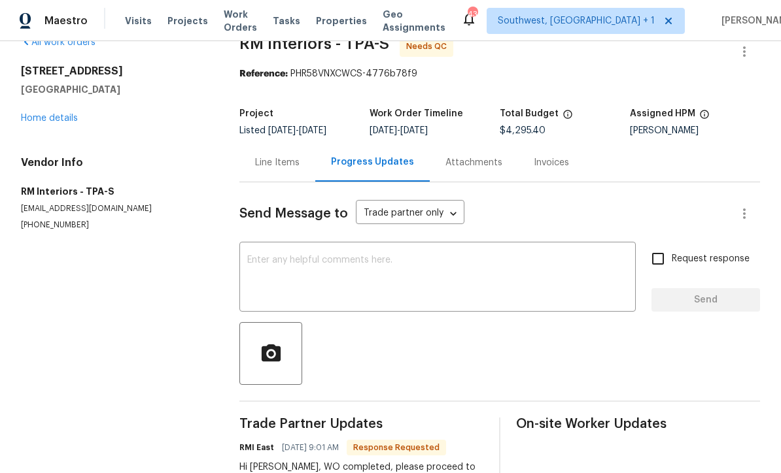
scroll to position [14, 0]
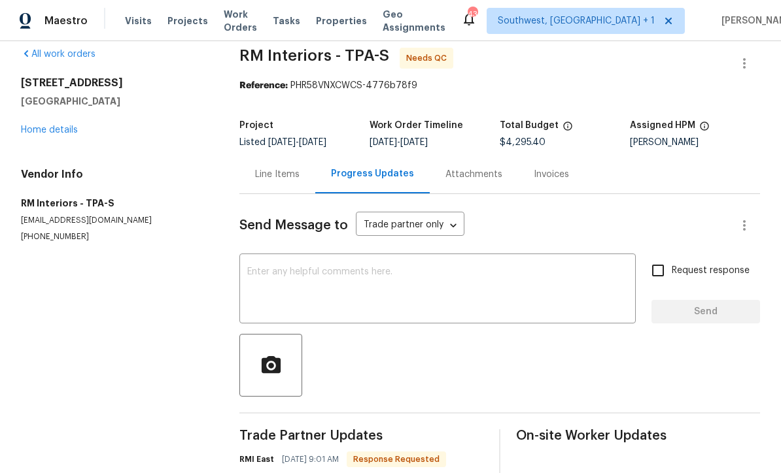
click at [41, 126] on link "Home details" at bounding box center [49, 130] width 57 height 9
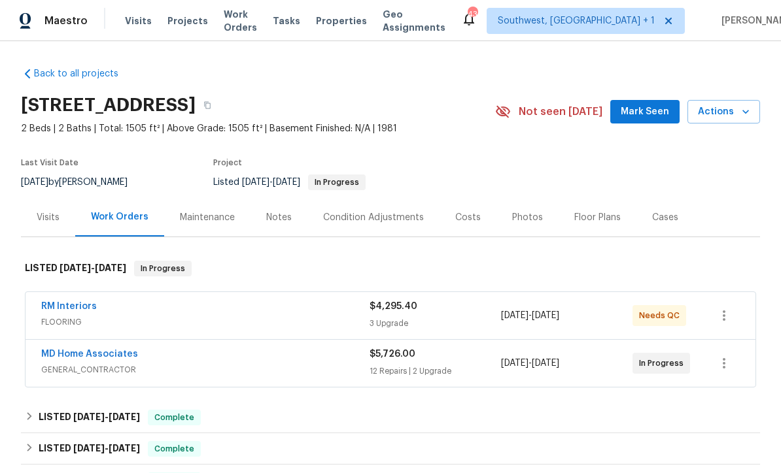
click at [444, 303] on div "$4,295.40" at bounding box center [434, 306] width 131 height 13
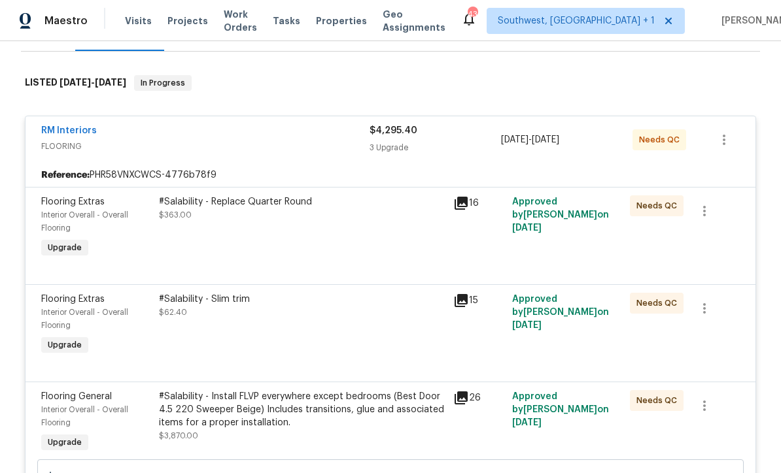
scroll to position [198, 0]
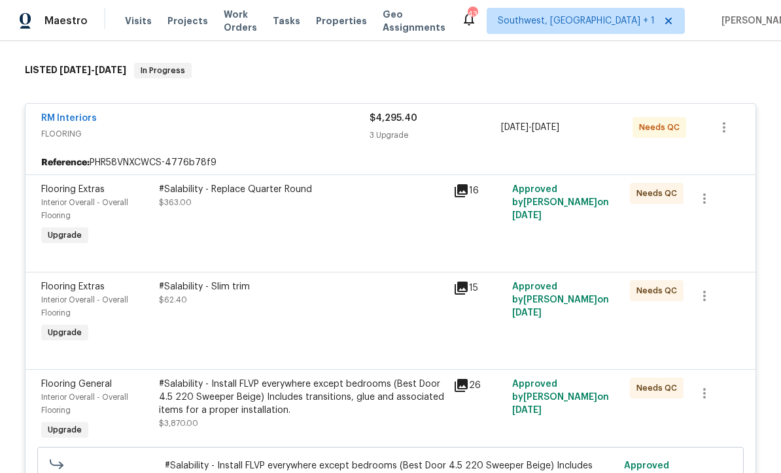
click at [411, 235] on div "#Salability - Replace Quarter Round $363.00" at bounding box center [302, 215] width 294 height 73
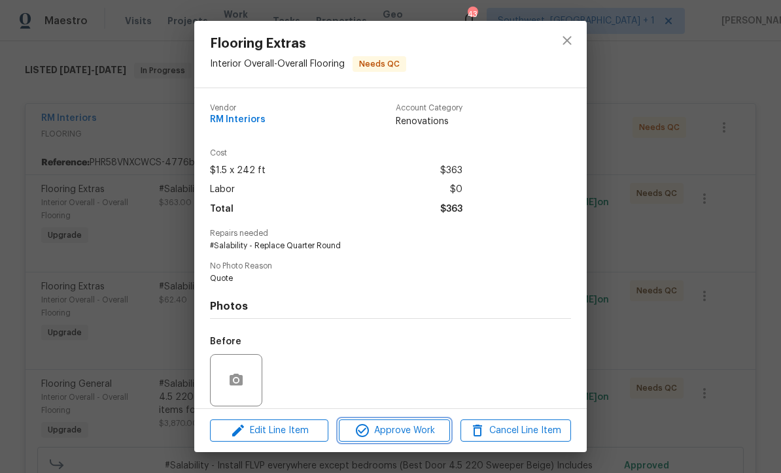
click at [419, 431] on span "Approve Work" at bounding box center [394, 431] width 103 height 16
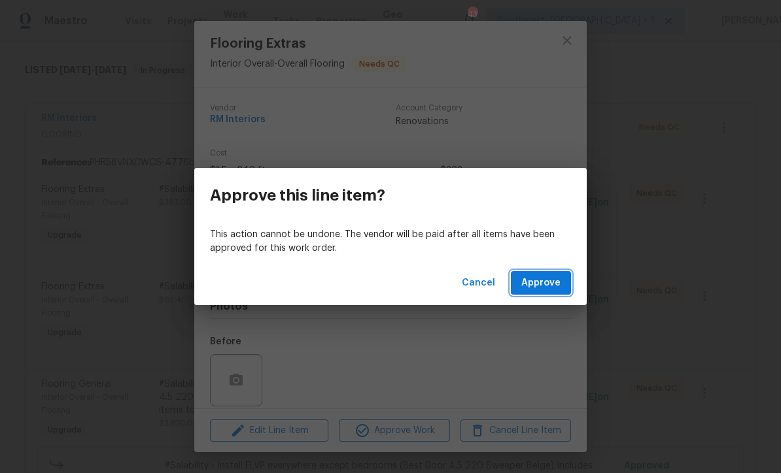
click at [558, 271] on button "Approve" at bounding box center [541, 283] width 60 height 24
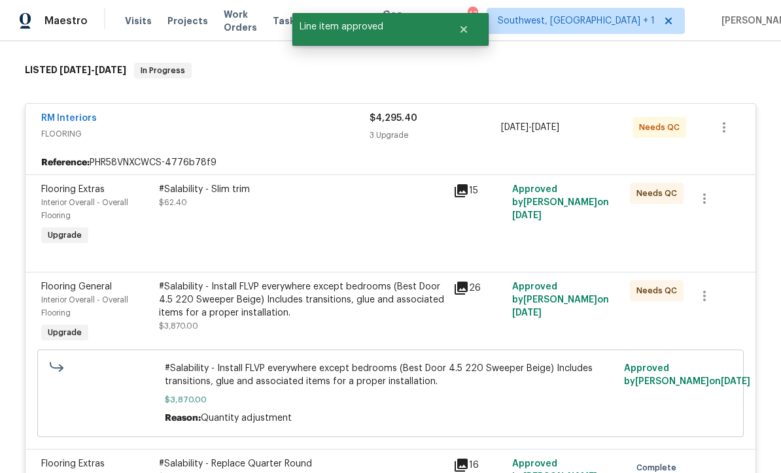
click at [382, 214] on div "#Salability - Slim trim $62.40" at bounding box center [302, 215] width 294 height 73
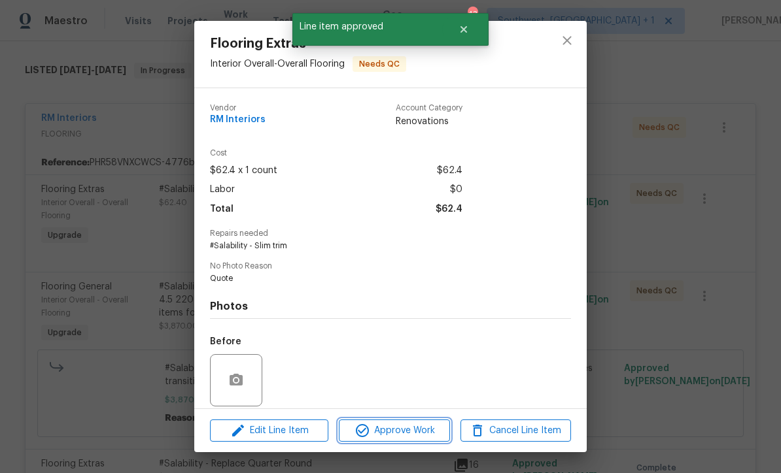
click at [414, 436] on span "Approve Work" at bounding box center [394, 431] width 103 height 16
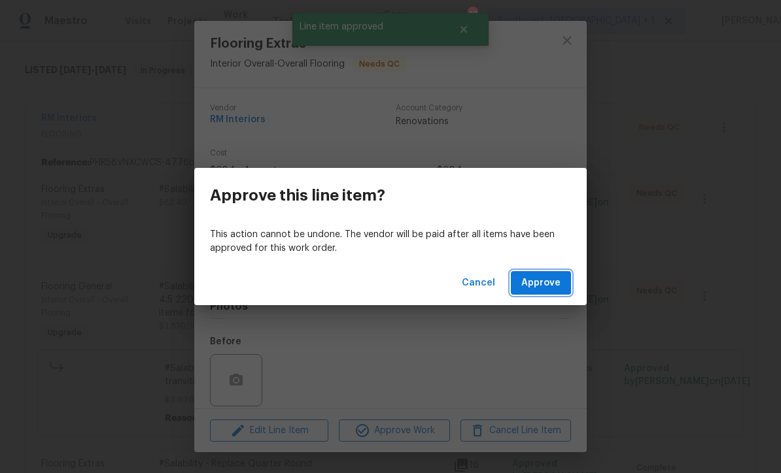
click at [549, 287] on span "Approve" at bounding box center [540, 283] width 39 height 16
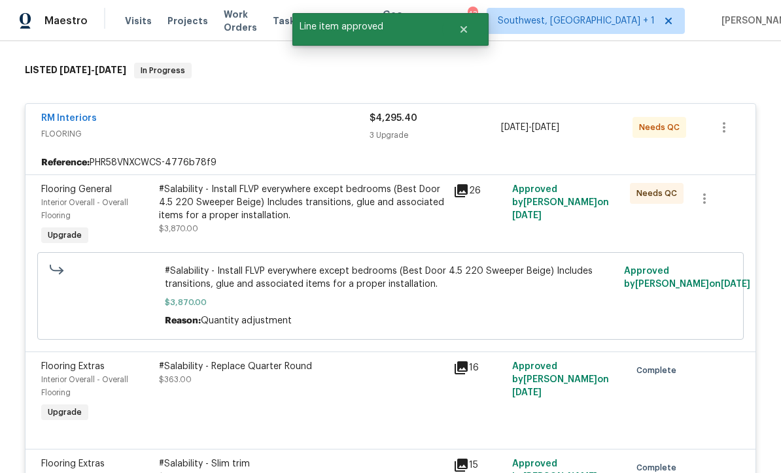
click at [392, 211] on div "#Salability - Install FLVP everywhere except bedrooms (Best Door 4.5 220 Sweepe…" at bounding box center [302, 202] width 286 height 39
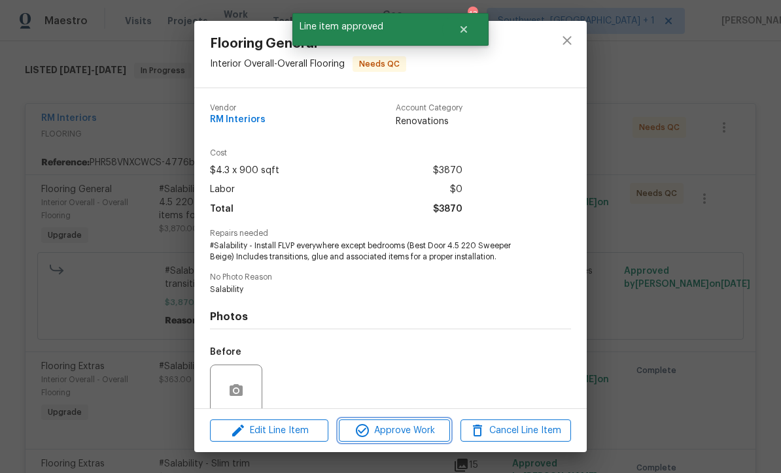
click at [426, 431] on span "Approve Work" at bounding box center [394, 431] width 103 height 16
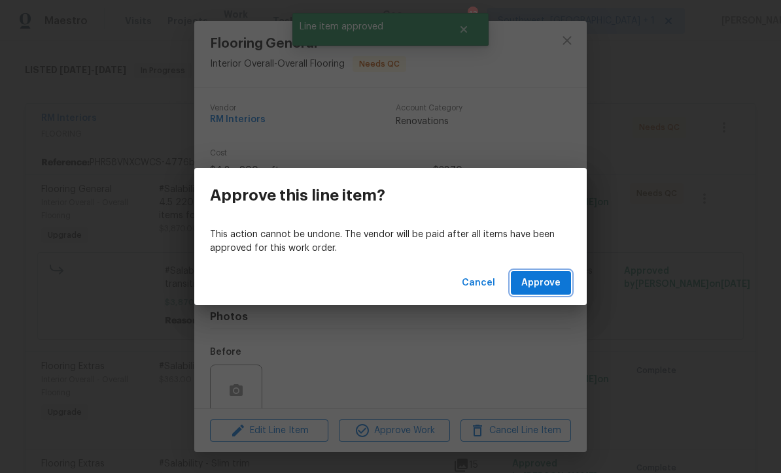
click at [534, 284] on span "Approve" at bounding box center [540, 283] width 39 height 16
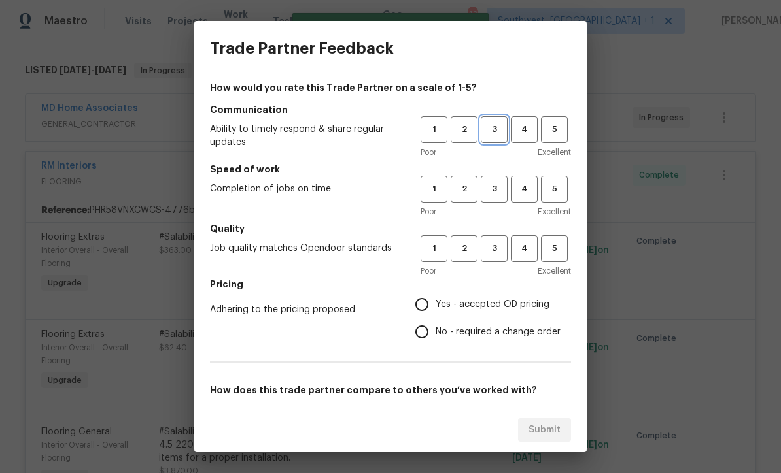
click at [491, 132] on span "3" at bounding box center [494, 129] width 24 height 15
click at [494, 190] on span "3" at bounding box center [494, 189] width 24 height 15
click at [499, 246] on span "3" at bounding box center [494, 248] width 24 height 15
click at [435, 311] on input "Yes - accepted OD pricing" at bounding box center [421, 304] width 27 height 27
radio input "true"
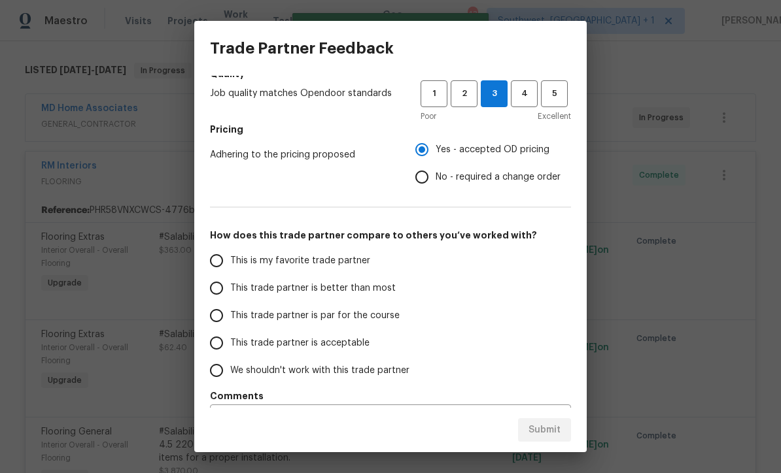
scroll to position [154, 0]
click at [216, 314] on input "This trade partner is par for the course" at bounding box center [216, 316] width 27 height 27
click at [556, 436] on span "Submit" at bounding box center [544, 430] width 32 height 16
radio input "true"
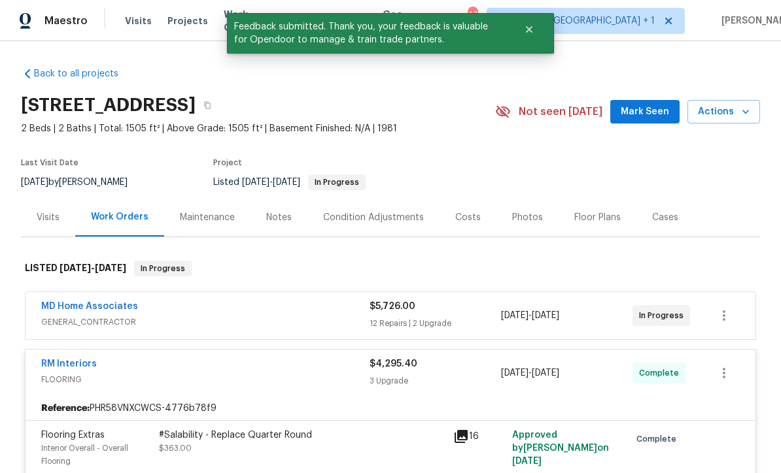
scroll to position [-1, 0]
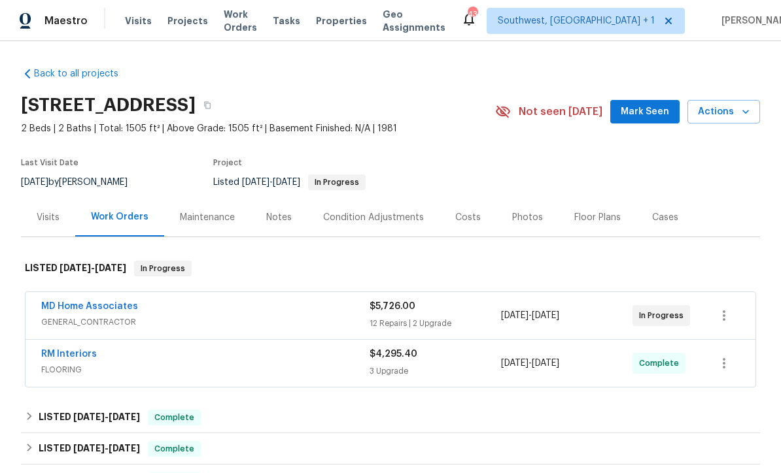
click at [131, 27] on span "Visits" at bounding box center [138, 20] width 27 height 13
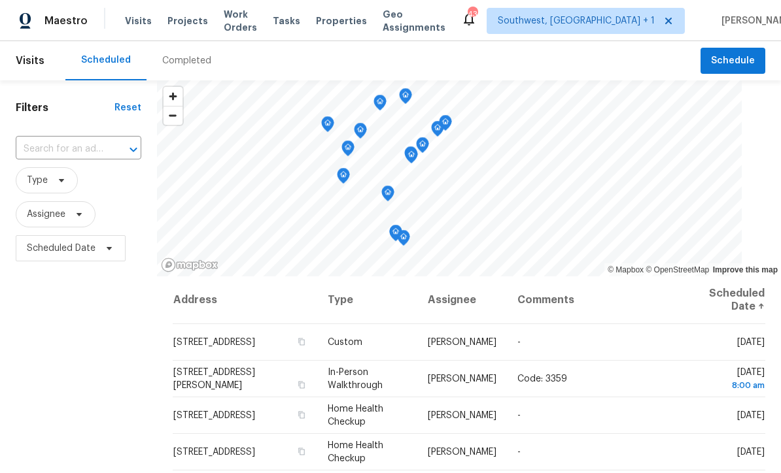
click at [60, 143] on input "text" at bounding box center [60, 149] width 89 height 20
type input "6629 pine"
click at [82, 178] on li "[STREET_ADDRESS]" at bounding box center [79, 180] width 127 height 22
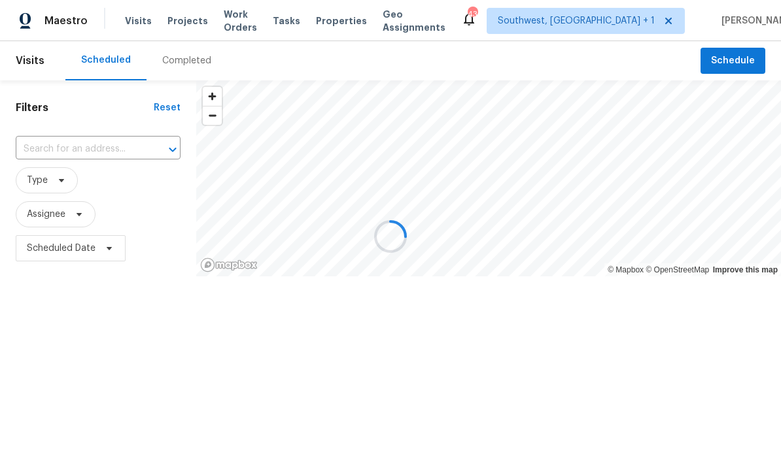
type input "[STREET_ADDRESS]"
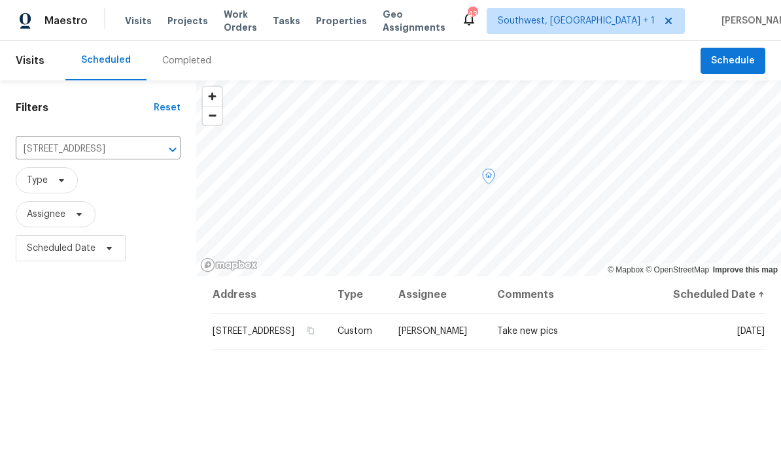
click at [0, 0] on span at bounding box center [0, 0] width 0 height 0
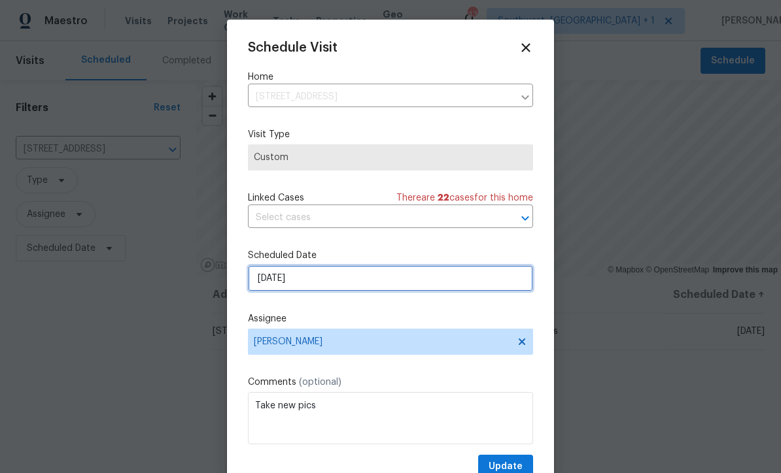
click at [323, 283] on input "[DATE]" at bounding box center [390, 278] width 285 height 26
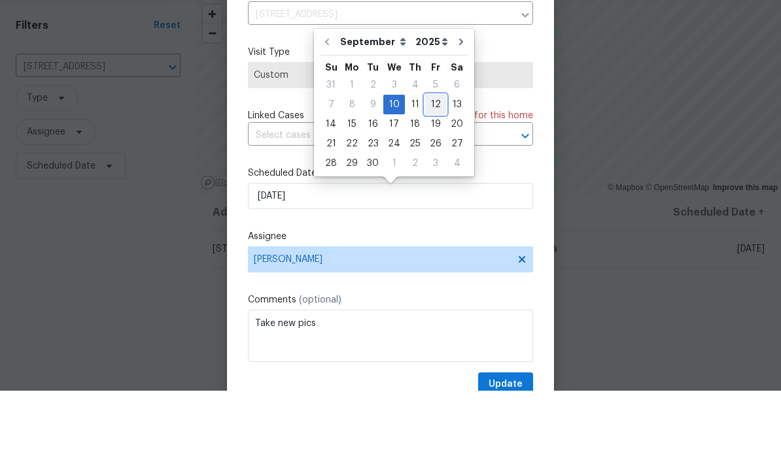
click at [431, 178] on div "12" at bounding box center [435, 187] width 21 height 18
type input "[DATE]"
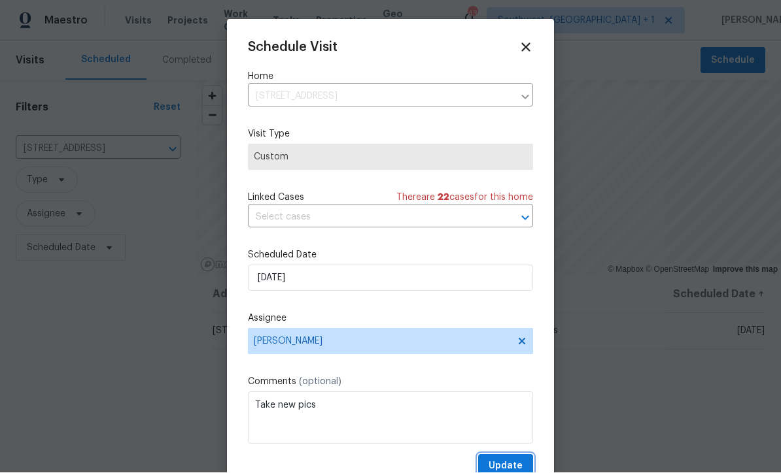
click at [521, 462] on span "Update" at bounding box center [505, 467] width 34 height 16
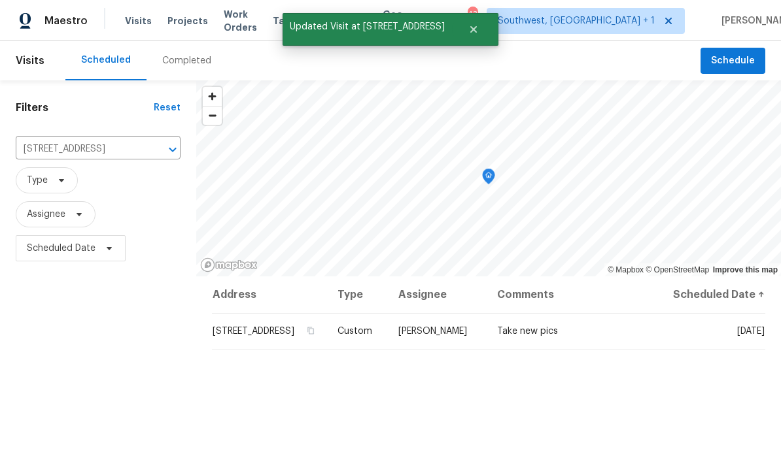
scroll to position [0, 0]
click at [177, 27] on span "Projects" at bounding box center [187, 20] width 41 height 13
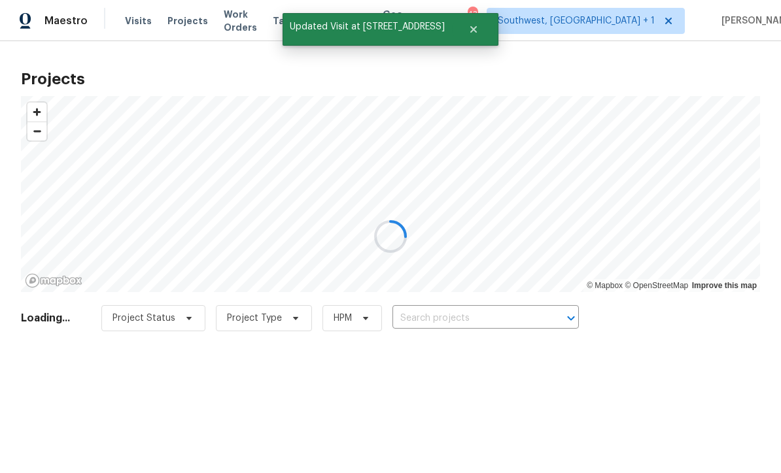
click at [476, 311] on div at bounding box center [390, 236] width 781 height 473
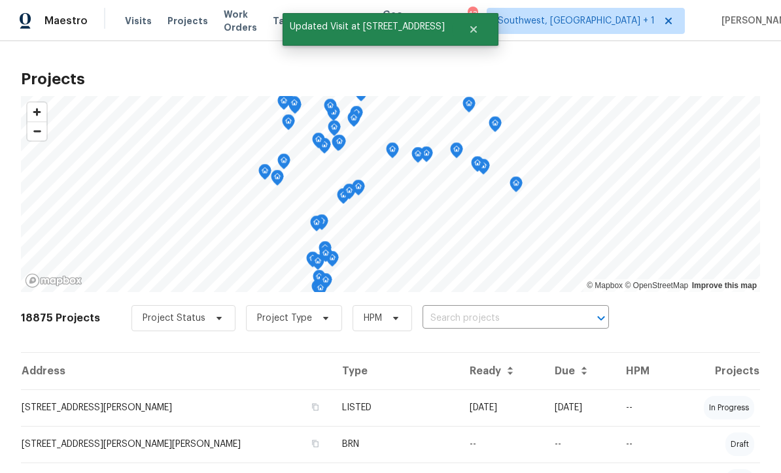
click at [480, 313] on input "text" at bounding box center [497, 319] width 150 height 20
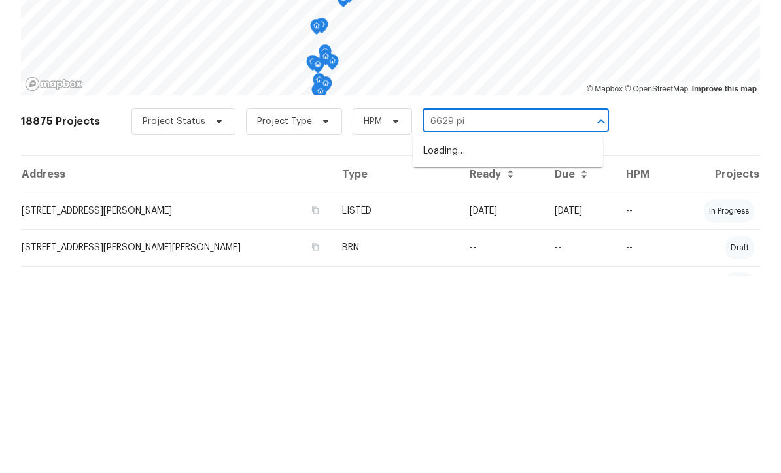
type input "6629 pin"
click at [516, 337] on li "6629 Pineview Ter # 5-201, Bradenton, FL 34203" at bounding box center [508, 348] width 190 height 22
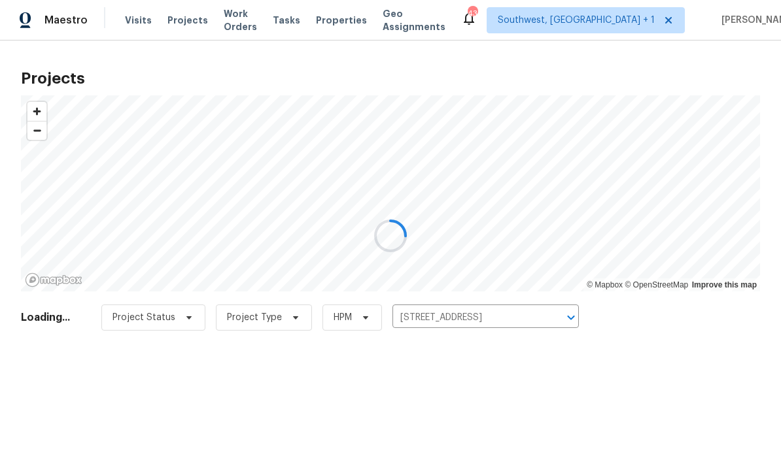
scroll to position [1, 0]
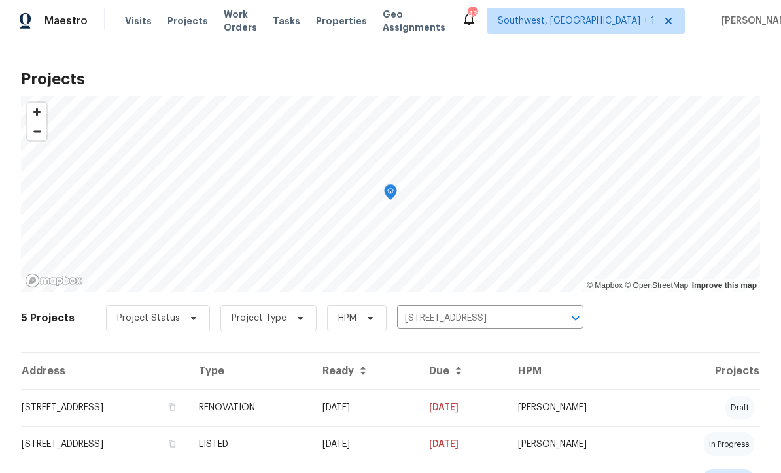
click at [419, 409] on td "09/03/25" at bounding box center [365, 408] width 107 height 37
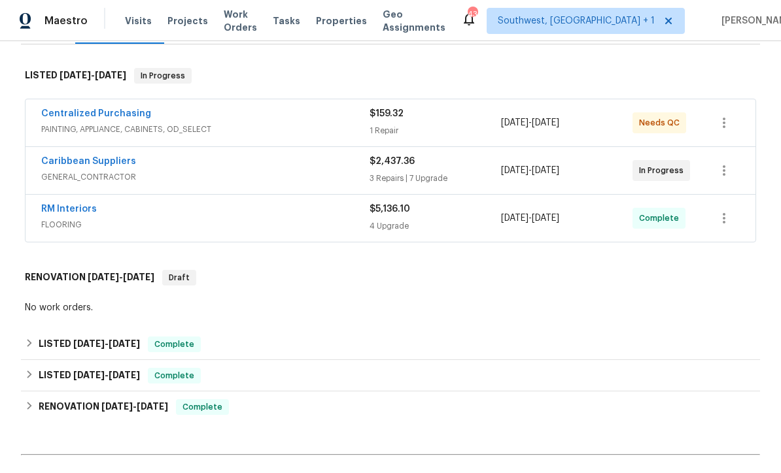
scroll to position [233, 0]
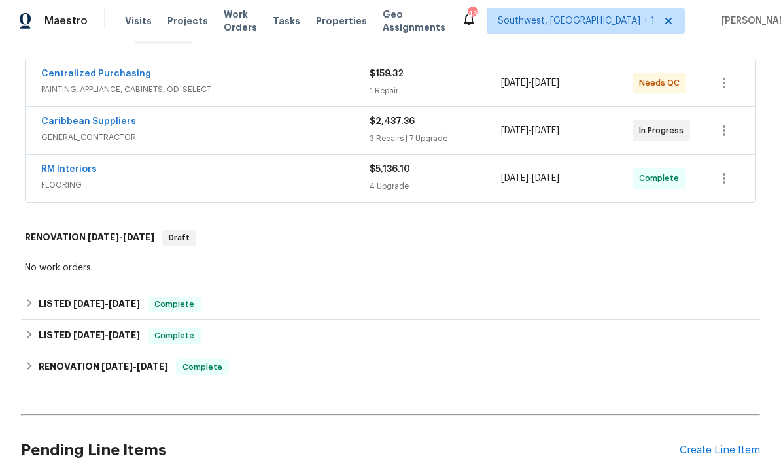
click at [723, 450] on div "Create Line Item" at bounding box center [719, 451] width 80 height 12
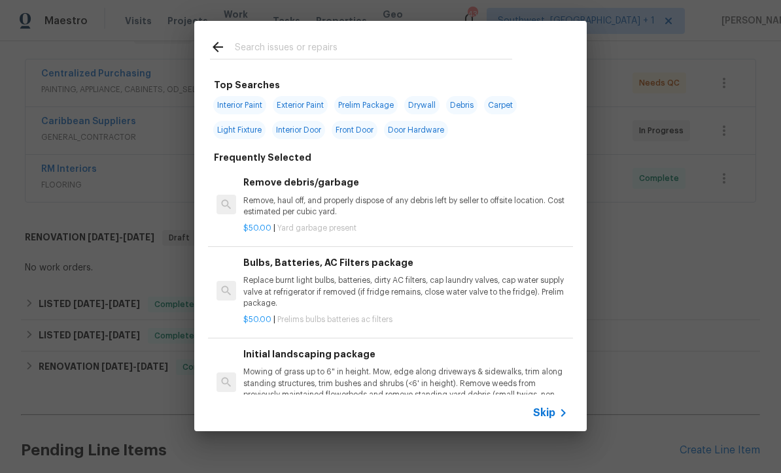
click at [557, 409] on icon at bounding box center [563, 413] width 16 height 16
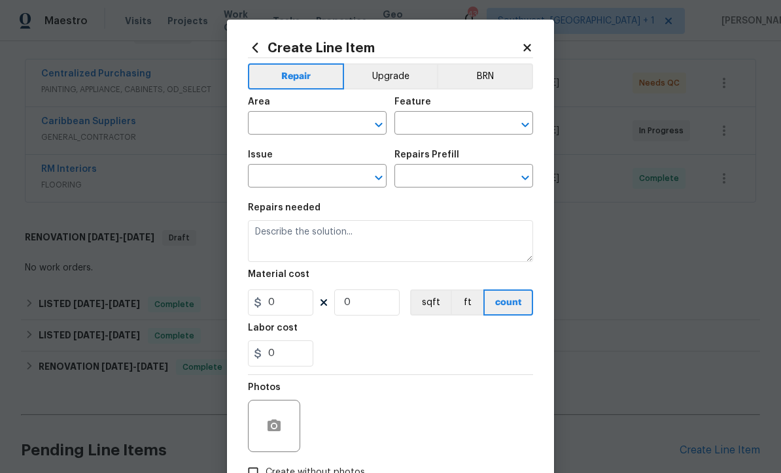
click at [326, 112] on div "Area" at bounding box center [317, 105] width 139 height 17
click at [276, 122] on input "text" at bounding box center [299, 124] width 102 height 20
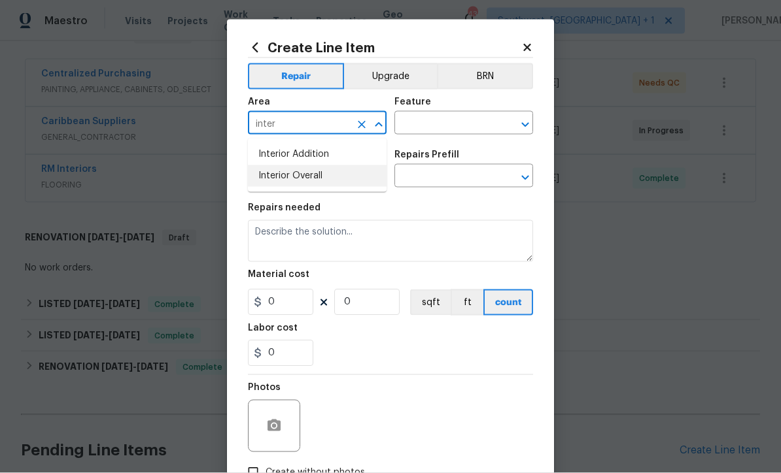
click at [322, 176] on li "Interior Overall" at bounding box center [317, 176] width 139 height 22
type input "Interior Overall"
click at [447, 118] on input "text" at bounding box center [445, 124] width 102 height 20
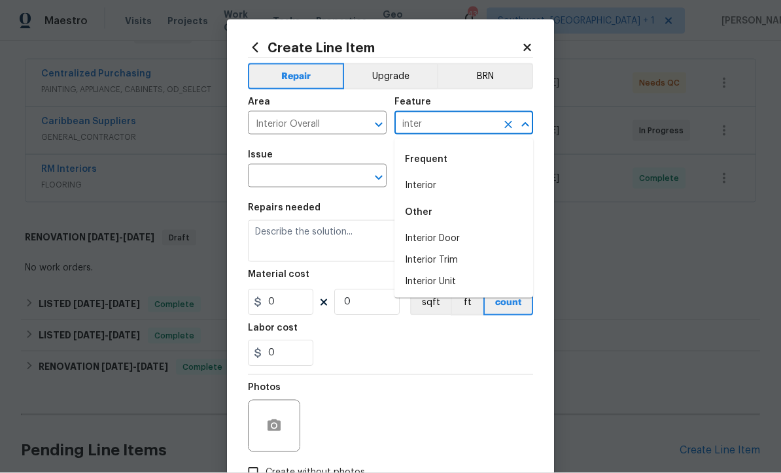
click at [431, 184] on li "Interior" at bounding box center [463, 186] width 139 height 22
type input "Interior"
click at [507, 126] on icon "Clear" at bounding box center [508, 125] width 8 height 8
click at [433, 177] on li "Initial Clean" at bounding box center [463, 186] width 139 height 22
type input "Initial Clean"
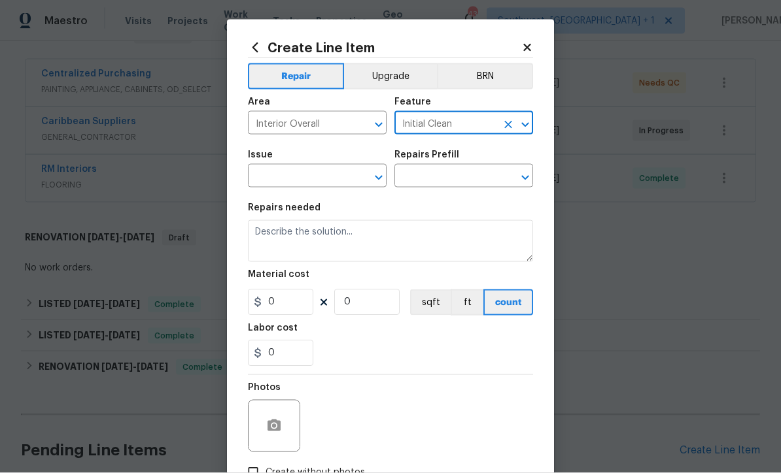
click at [270, 180] on input "text" at bounding box center [299, 177] width 102 height 20
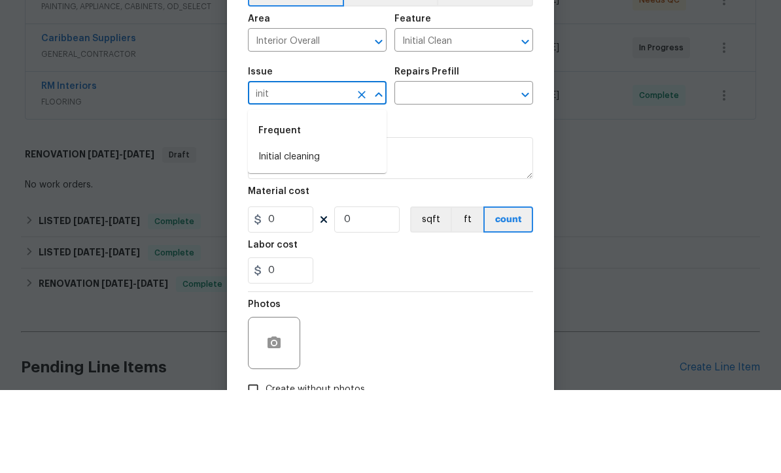
click at [313, 230] on li "Initial cleaning" at bounding box center [317, 241] width 139 height 22
type input "Initial cleaning"
click at [448, 167] on input "text" at bounding box center [445, 177] width 102 height 20
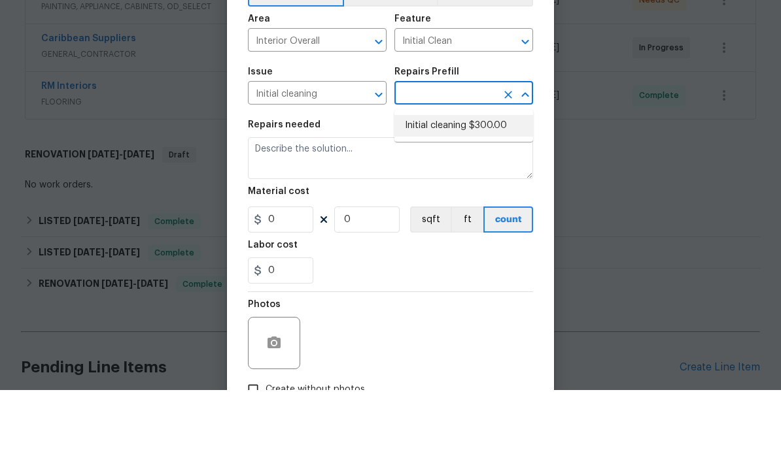
click at [468, 198] on li "Initial cleaning $300.00" at bounding box center [463, 209] width 139 height 22
type input "Initial cleaning $300.00"
type input "Home Readiness Packages"
type textarea "1. Wipe down exterior doors and trim. 2. Clean out all exterior light fixtures …"
type input "1"
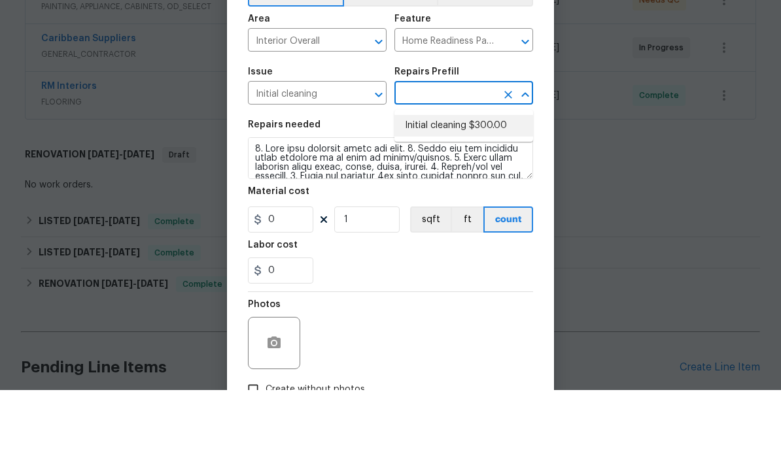
type input "Initial cleaning $300.00"
type input "300"
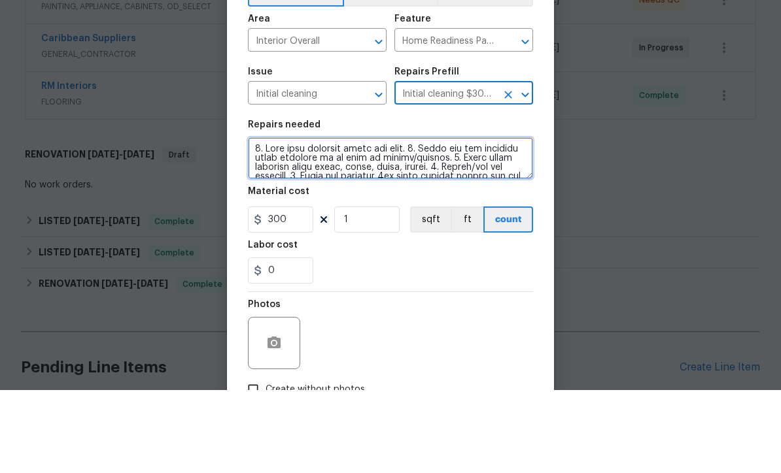
click at [250, 220] on textarea at bounding box center [390, 241] width 285 height 42
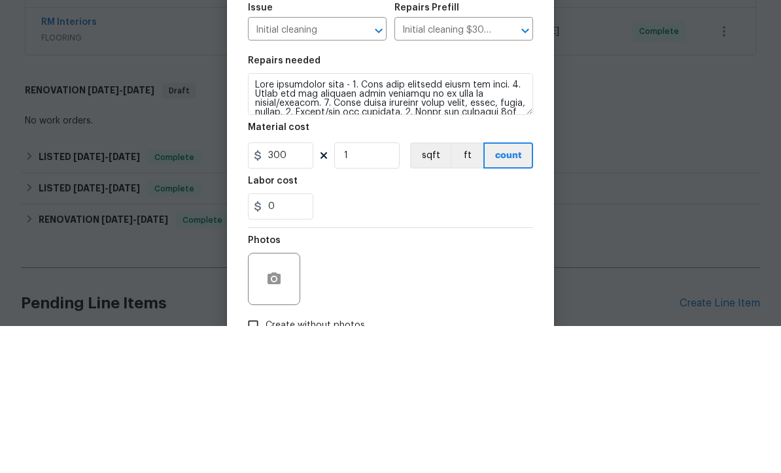
scroll to position [43, 0]
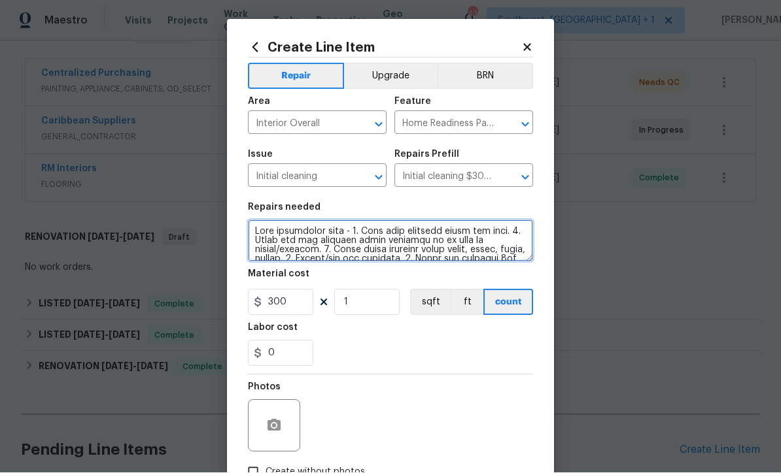
type textarea "Post additional work - 1. Wipe down exterior doors and trim. 2. Clean out all e…"
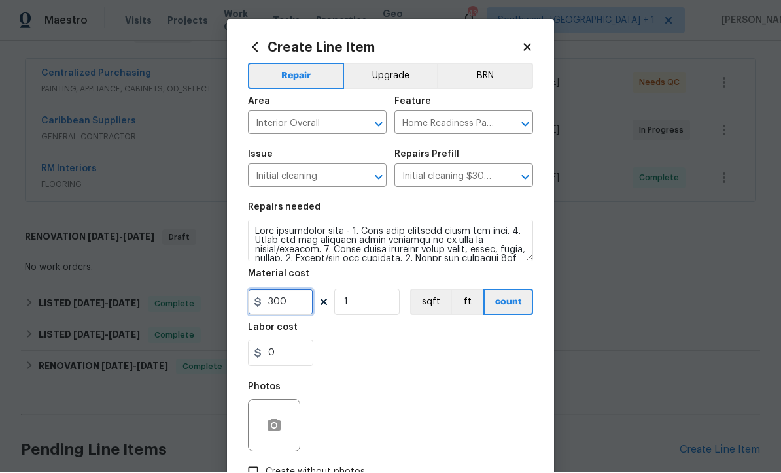
click at [284, 308] on input "300" at bounding box center [280, 303] width 65 height 26
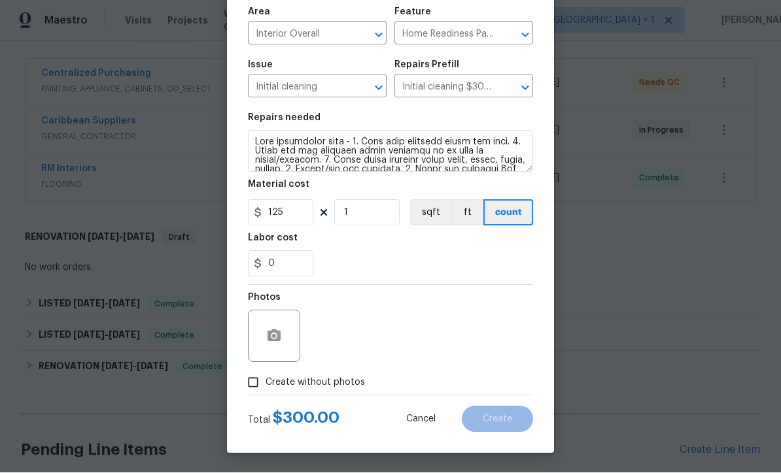
scroll to position [92, 0]
type input "125"
click at [252, 383] on input "Create without photos" at bounding box center [253, 383] width 25 height 25
checkbox input "true"
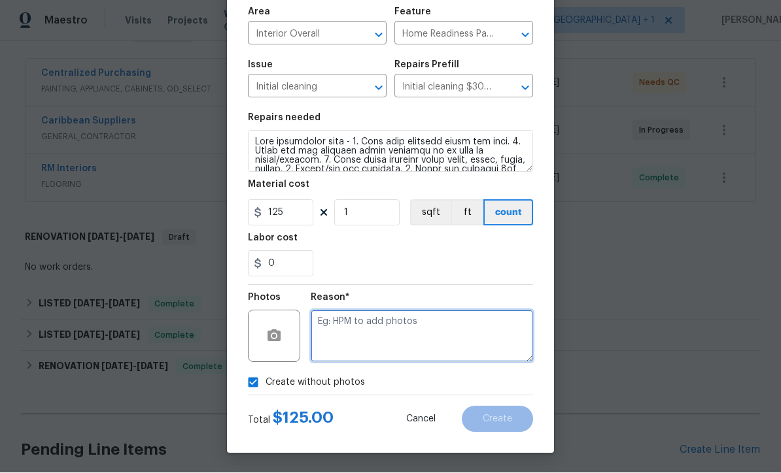
click at [423, 326] on textarea at bounding box center [422, 337] width 222 height 52
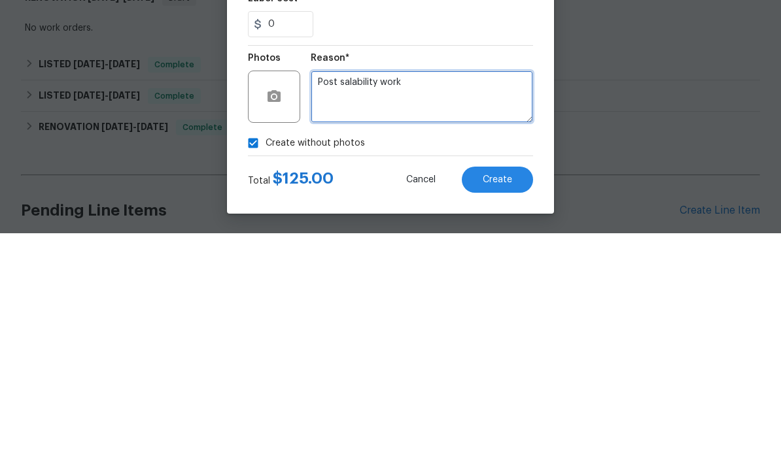
type textarea "Post salability work"
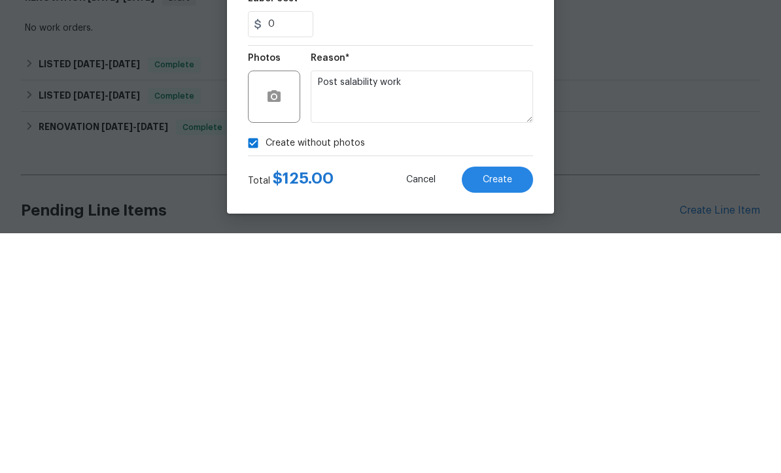
click at [506, 415] on span "Create" at bounding box center [497, 420] width 29 height 10
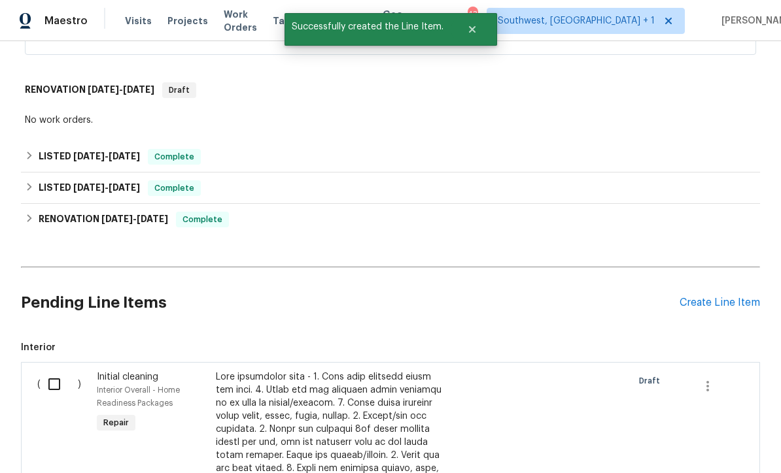
scroll to position [383, 0]
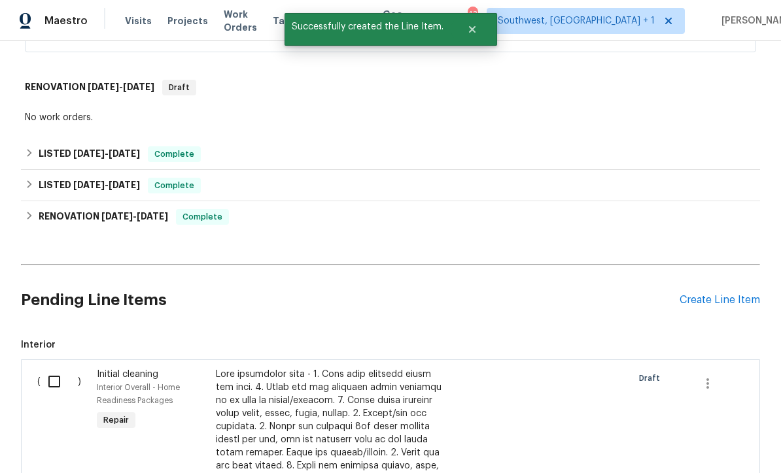
click at [54, 368] on input "checkbox" at bounding box center [59, 381] width 37 height 27
checkbox input "true"
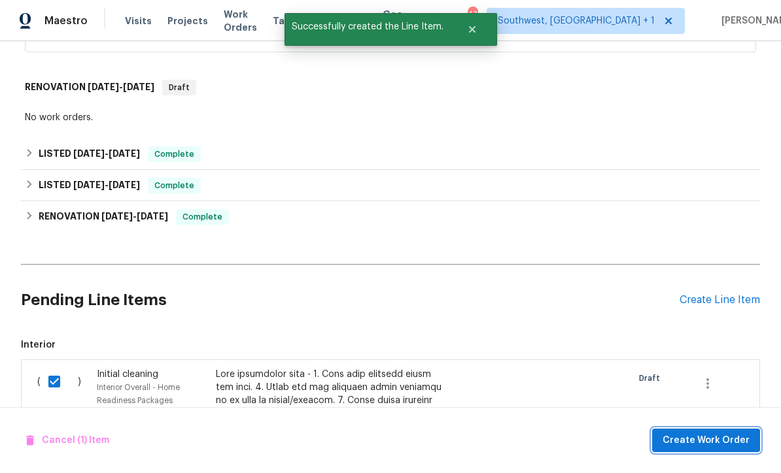
click at [711, 446] on span "Create Work Order" at bounding box center [705, 441] width 87 height 16
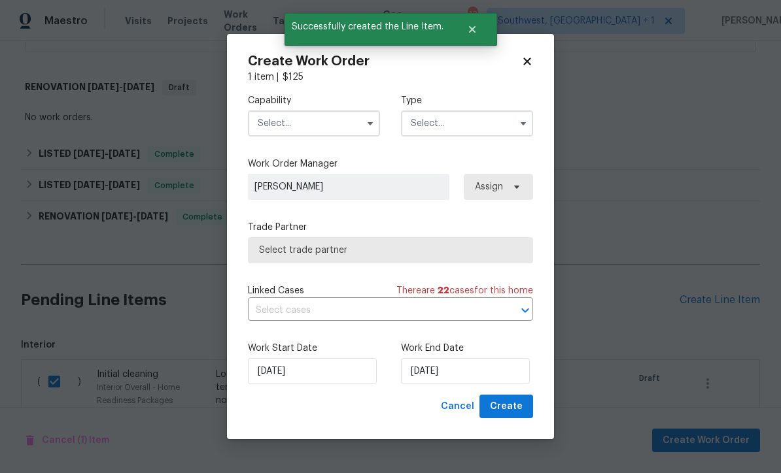
click at [319, 116] on input "text" at bounding box center [314, 124] width 132 height 26
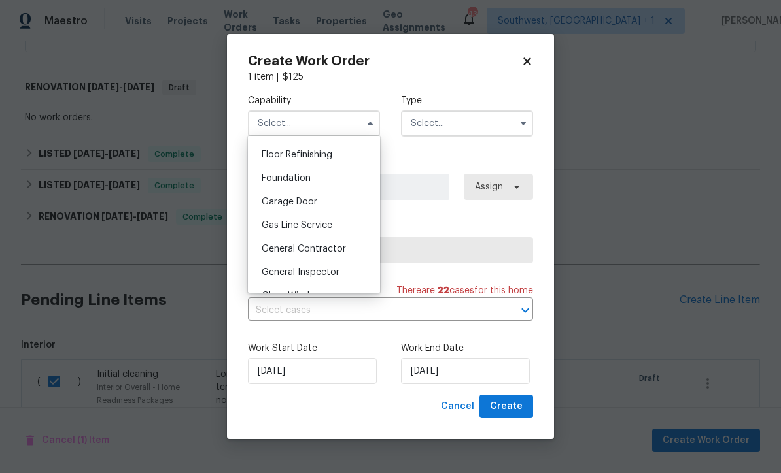
scroll to position [526, 0]
click at [350, 241] on div "General Contractor" at bounding box center [314, 250] width 126 height 24
type input "General Contractor"
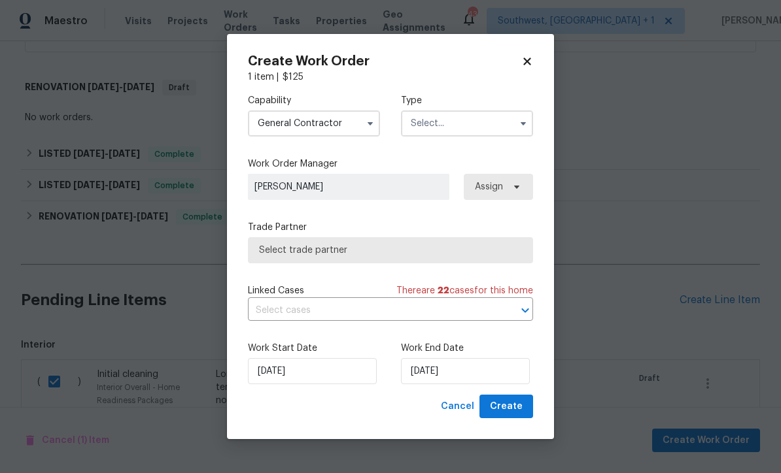
click at [464, 124] on input "text" at bounding box center [467, 124] width 132 height 26
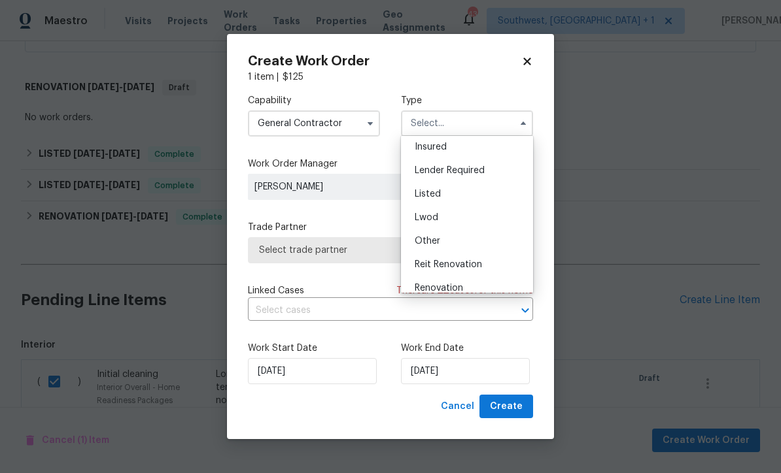
scroll to position [74, 0]
click at [441, 196] on div "Listed" at bounding box center [467, 195] width 126 height 24
type input "Listed"
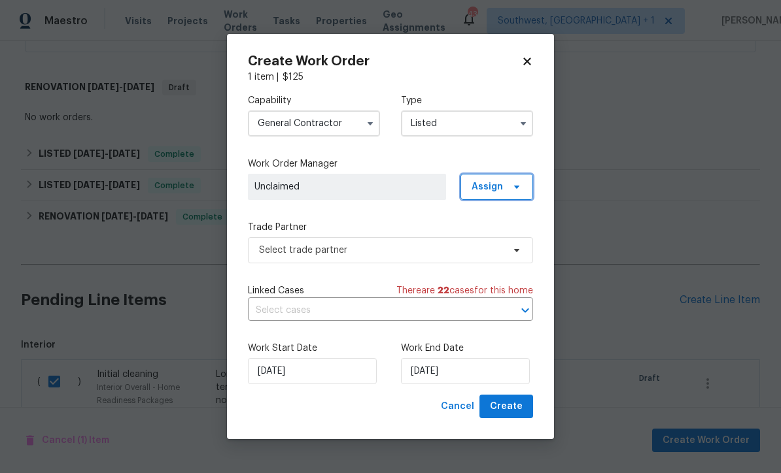
click at [499, 180] on span "Assign" at bounding box center [486, 186] width 31 height 13
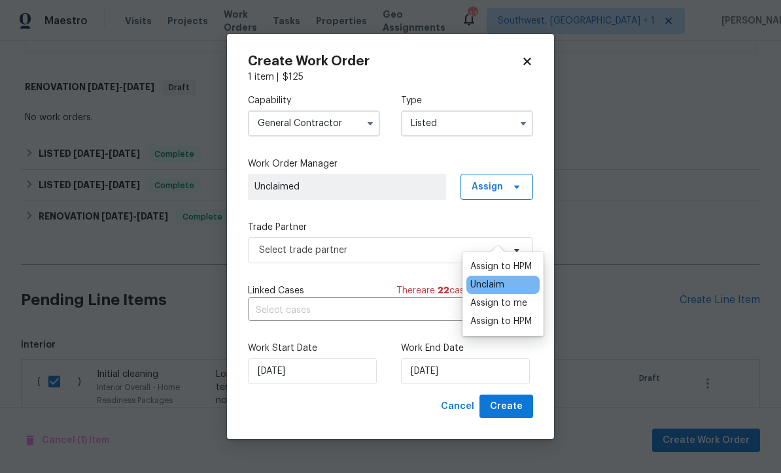
click at [500, 297] on div "Assign to me" at bounding box center [498, 303] width 57 height 13
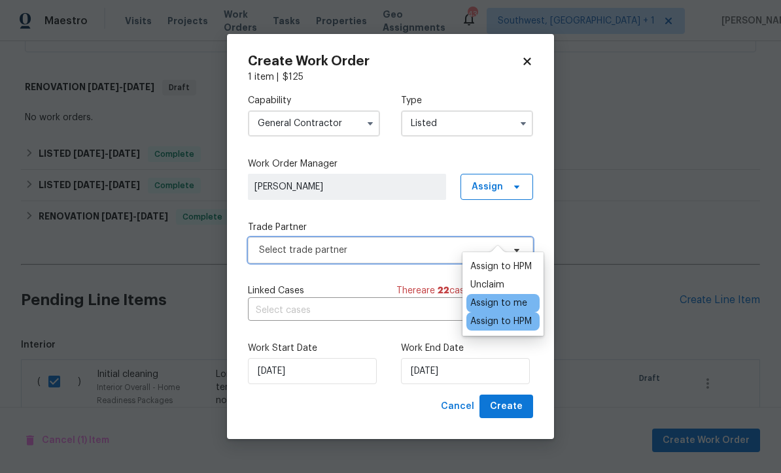
click at [377, 245] on span "Select trade partner" at bounding box center [381, 250] width 244 height 13
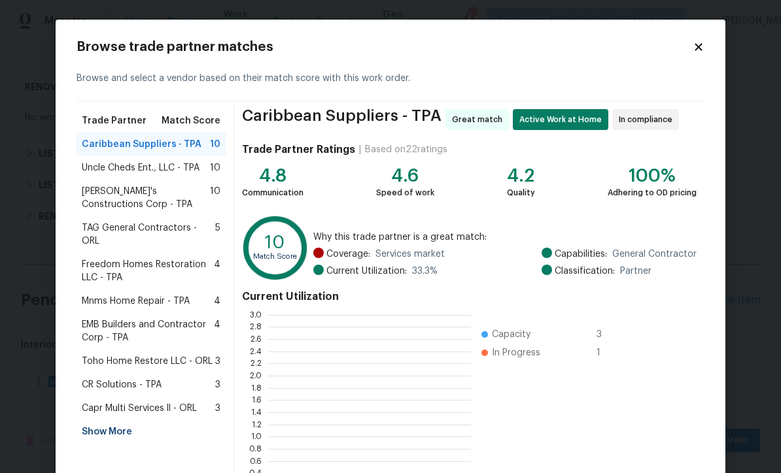
scroll to position [183, 203]
click at [97, 420] on div "Show More" at bounding box center [151, 432] width 149 height 24
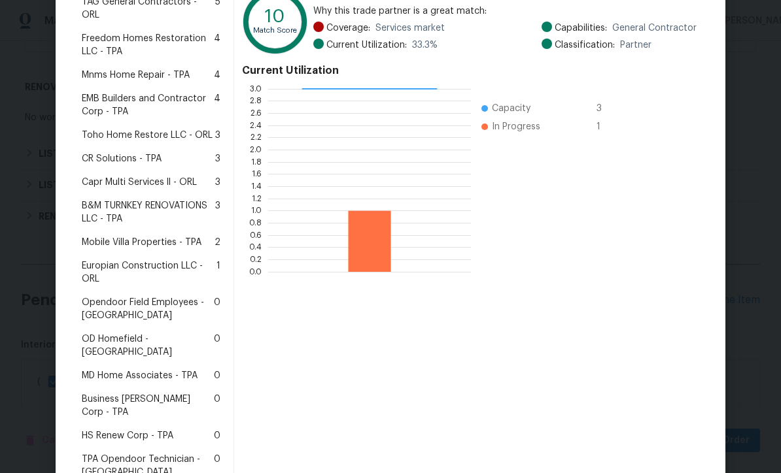
scroll to position [228, 0]
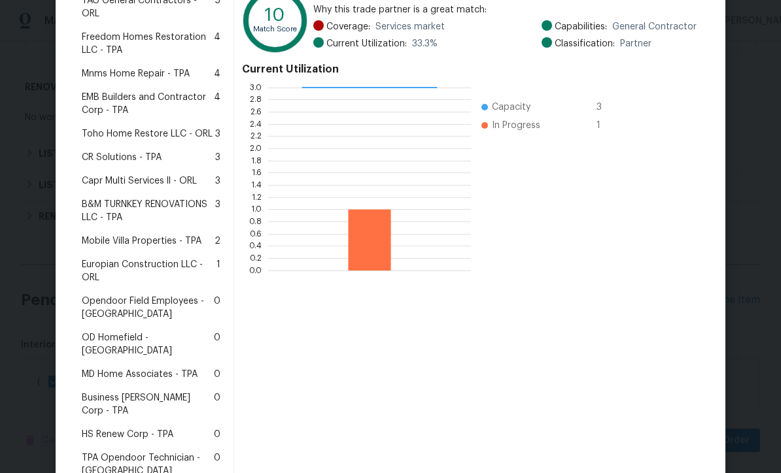
click at [102, 368] on span "MD Home Associates - TPA" at bounding box center [140, 374] width 116 height 13
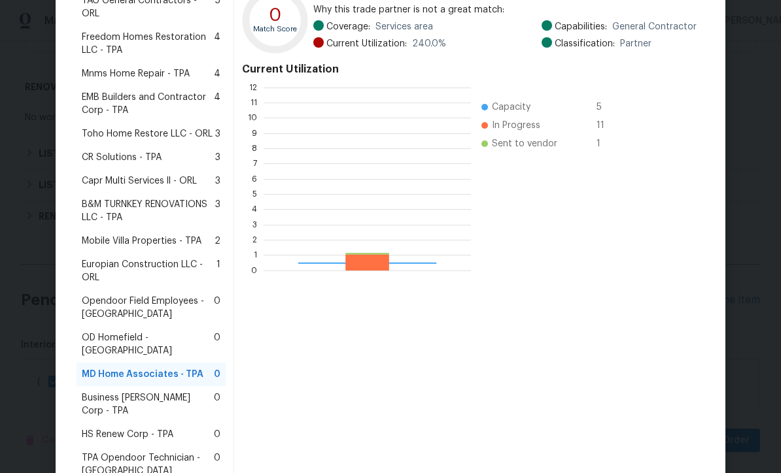
scroll to position [183, 207]
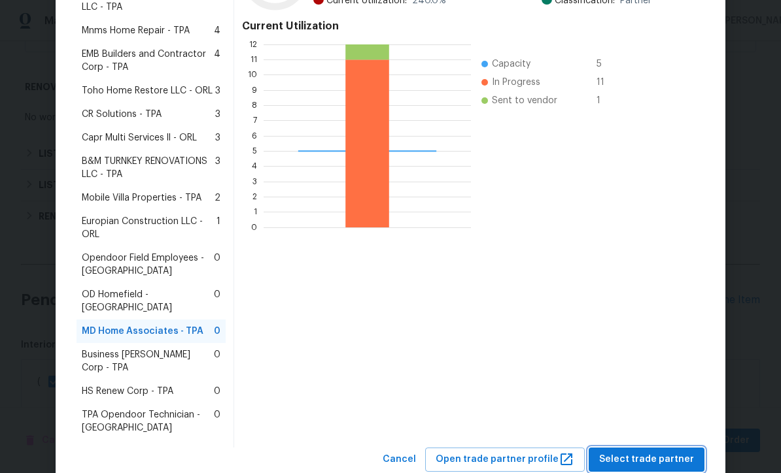
click at [641, 452] on span "Select trade partner" at bounding box center [646, 460] width 95 height 16
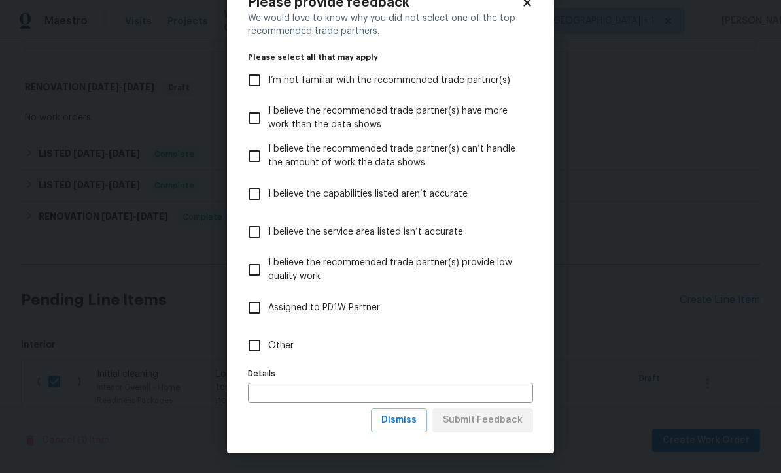
scroll to position [45, 0]
click at [409, 425] on span "Dismiss" at bounding box center [398, 421] width 35 height 16
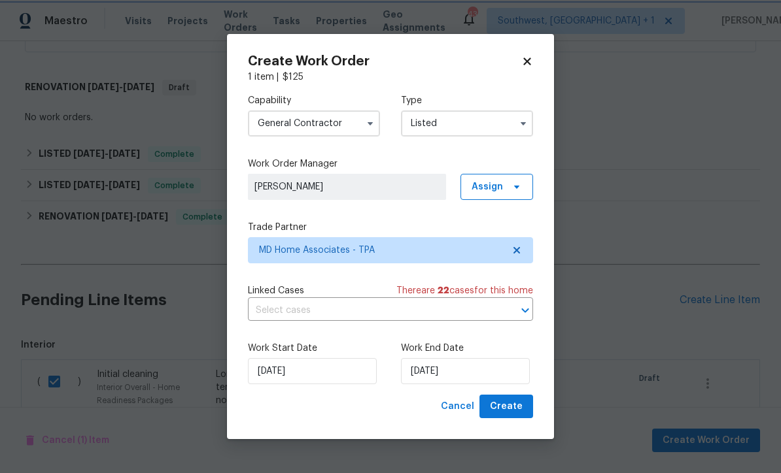
scroll to position [0, 0]
click at [470, 373] on input "[DATE]" at bounding box center [465, 371] width 129 height 26
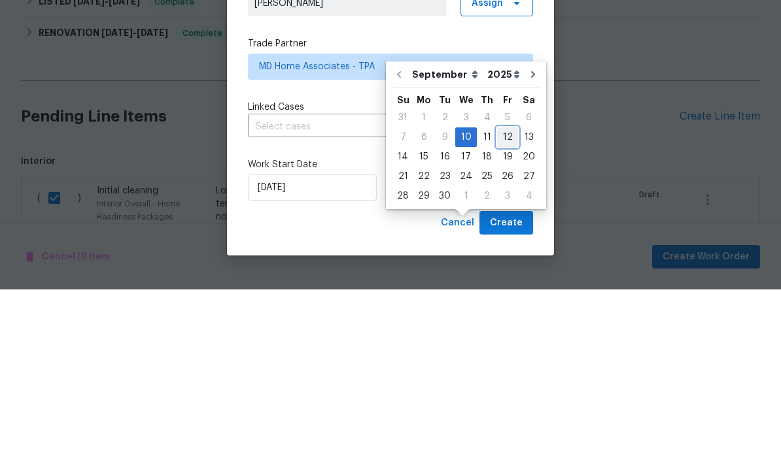
click at [498, 312] on div "12" at bounding box center [507, 321] width 21 height 18
type input "[DATE]"
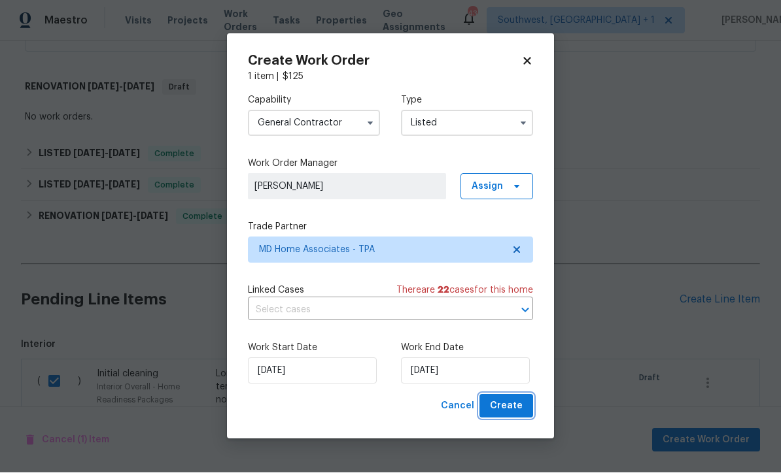
click at [513, 414] on span "Create" at bounding box center [506, 407] width 33 height 16
checkbox input "false"
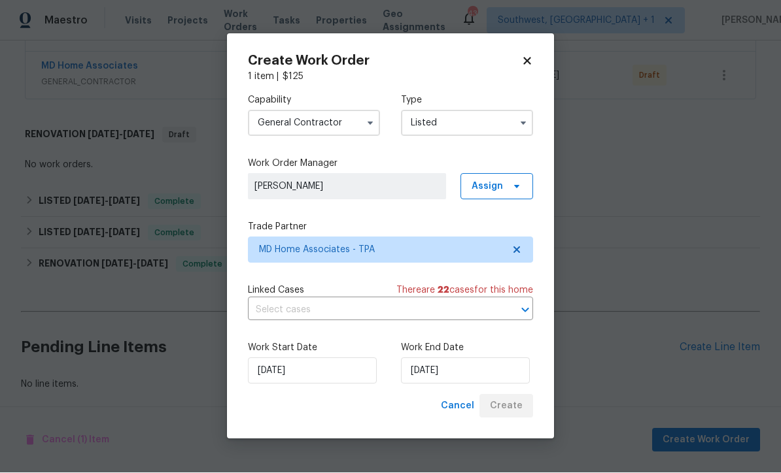
scroll to position [347, 0]
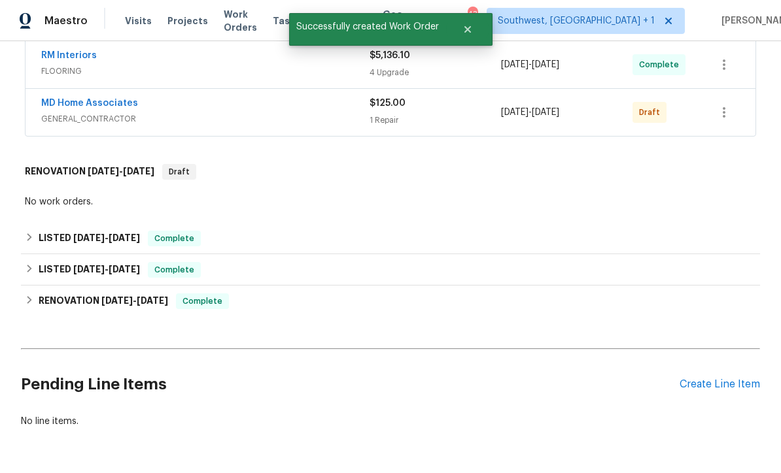
click at [723, 379] on div "Create Line Item" at bounding box center [719, 385] width 80 height 12
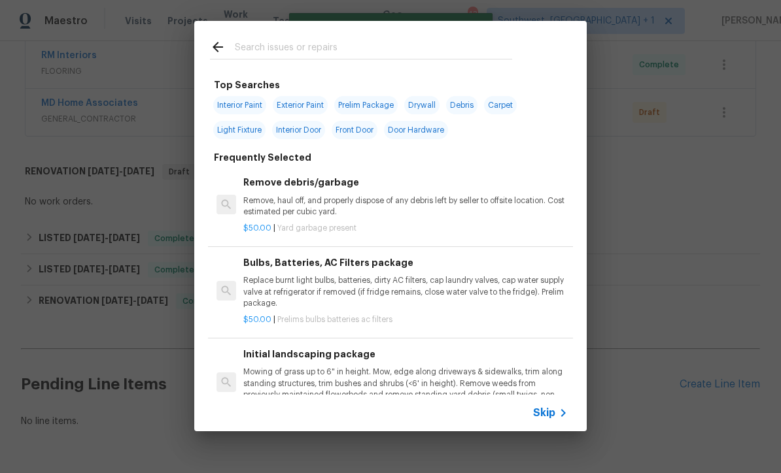
click at [556, 413] on icon at bounding box center [563, 413] width 16 height 16
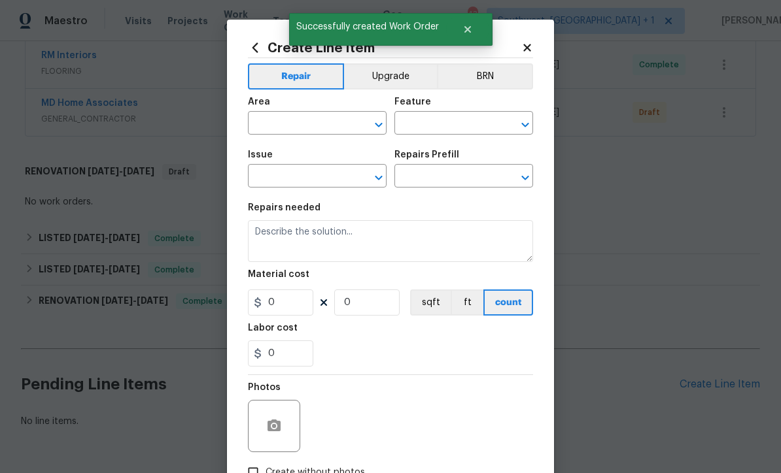
click at [305, 114] on div "Area" at bounding box center [317, 105] width 139 height 17
click at [322, 119] on input "text" at bounding box center [299, 124] width 102 height 20
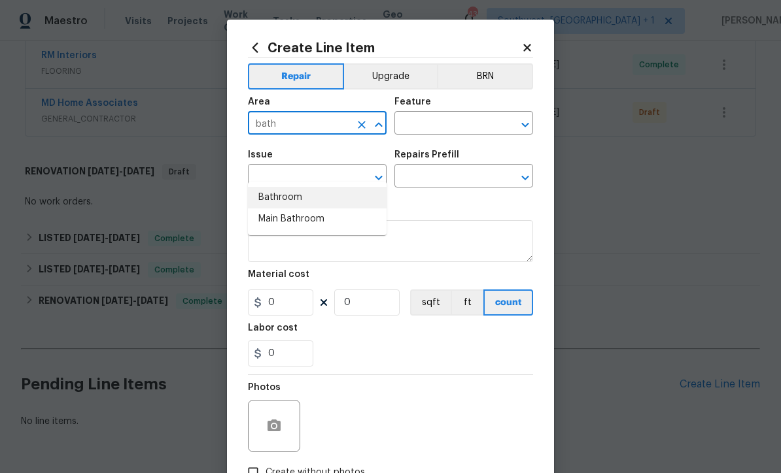
click at [301, 187] on li "Bathroom" at bounding box center [317, 198] width 139 height 22
type input "Bathroom"
click at [421, 129] on input "text" at bounding box center [445, 124] width 102 height 20
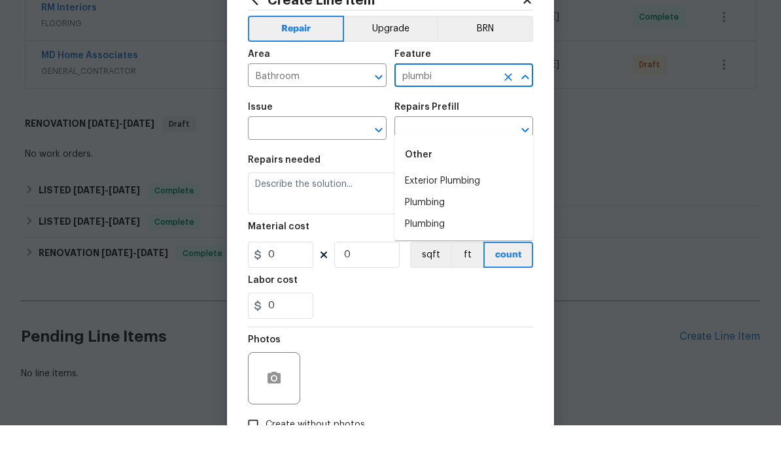
click at [443, 240] on li "Plumbing" at bounding box center [463, 251] width 139 height 22
type input "Plumbing"
click at [267, 167] on input "text" at bounding box center [299, 177] width 102 height 20
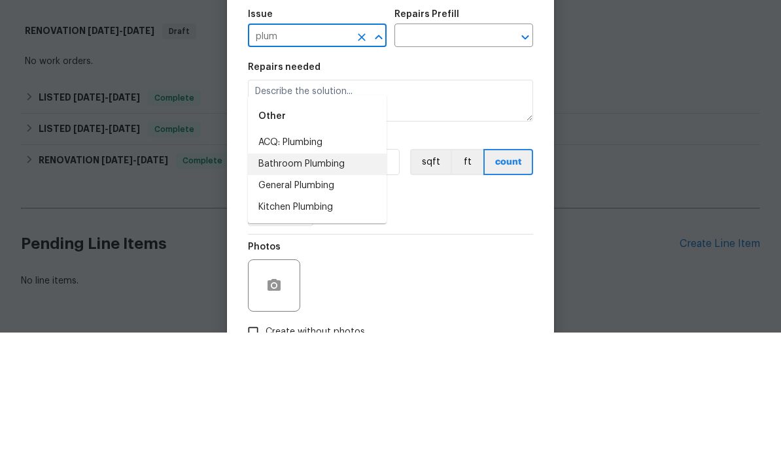
click at [333, 294] on li "Bathroom Plumbing" at bounding box center [317, 305] width 139 height 22
type input "Bathroom Plumbing"
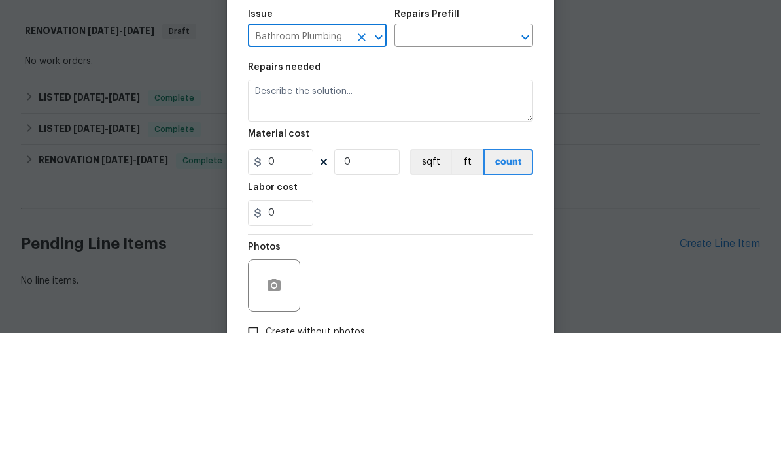
click at [459, 167] on input "text" at bounding box center [445, 177] width 102 height 20
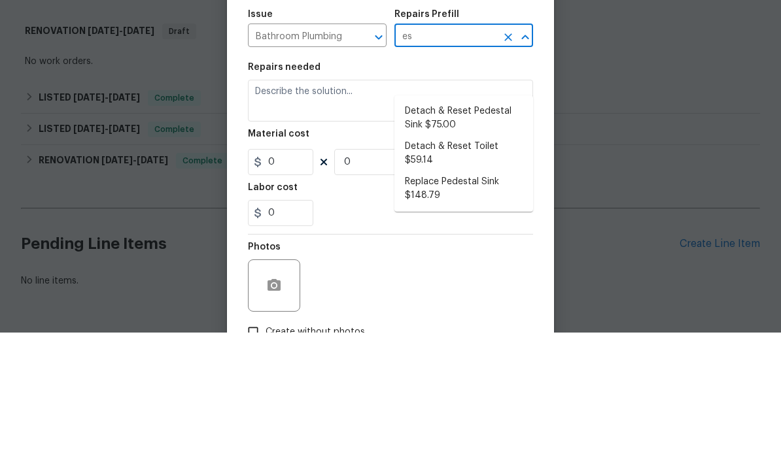
type input "e"
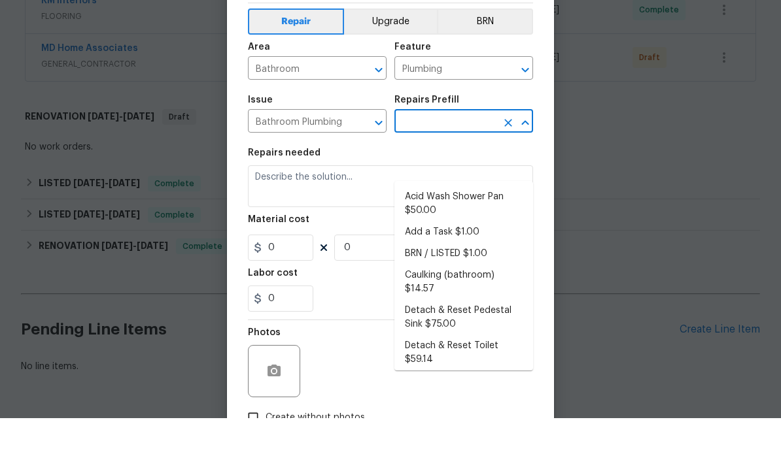
click at [471, 114] on input "Plumbing" at bounding box center [445, 124] width 102 height 20
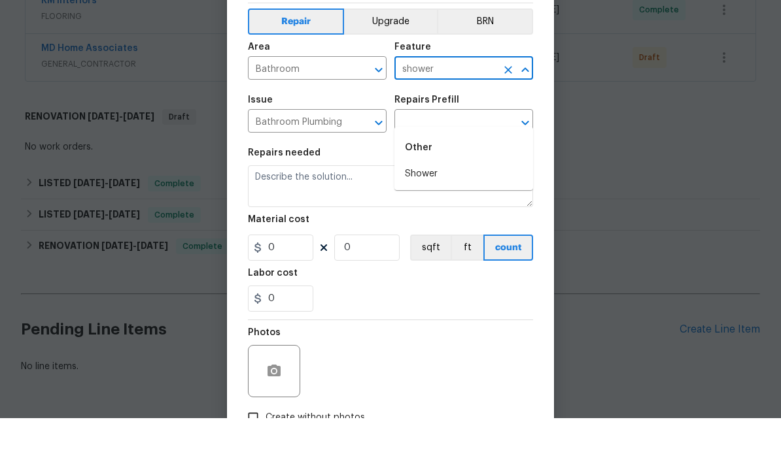
click at [450, 218] on li "Shower" at bounding box center [463, 229] width 139 height 22
type input "Shower"
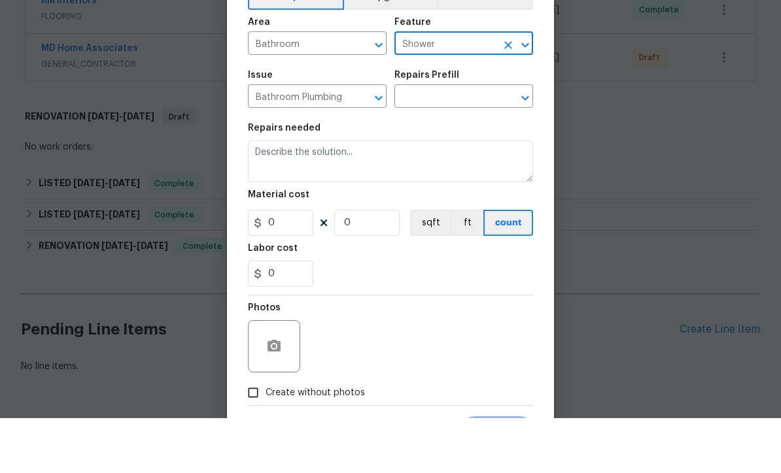
scroll to position [24, 0]
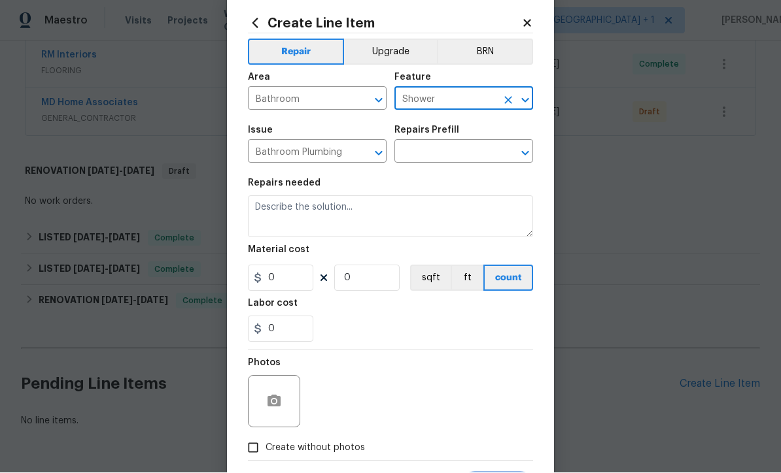
click at [530, 18] on icon at bounding box center [527, 24] width 12 height 12
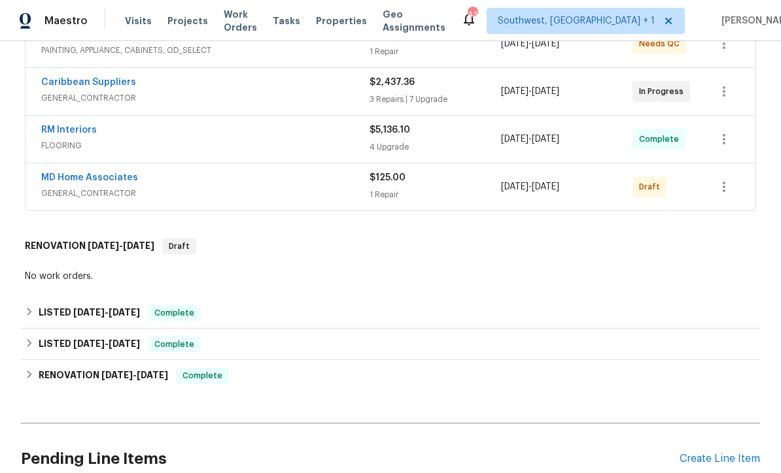
scroll to position [271, 0]
click at [721, 172] on button "button" at bounding box center [723, 187] width 31 height 31
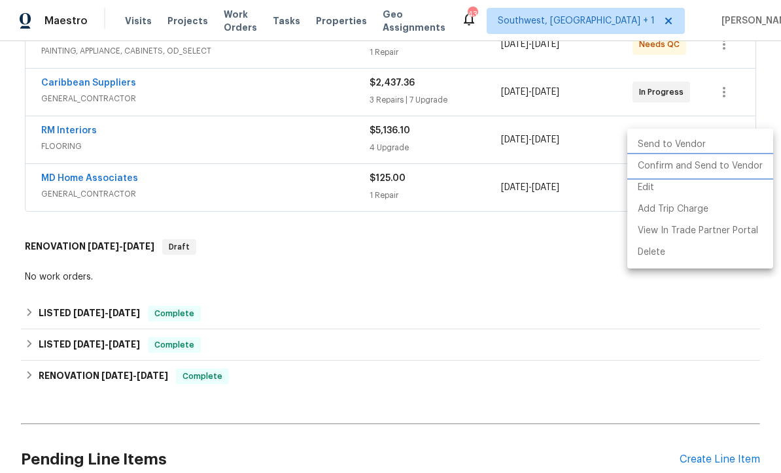
click at [703, 170] on li "Confirm and Send to Vendor" at bounding box center [700, 167] width 146 height 22
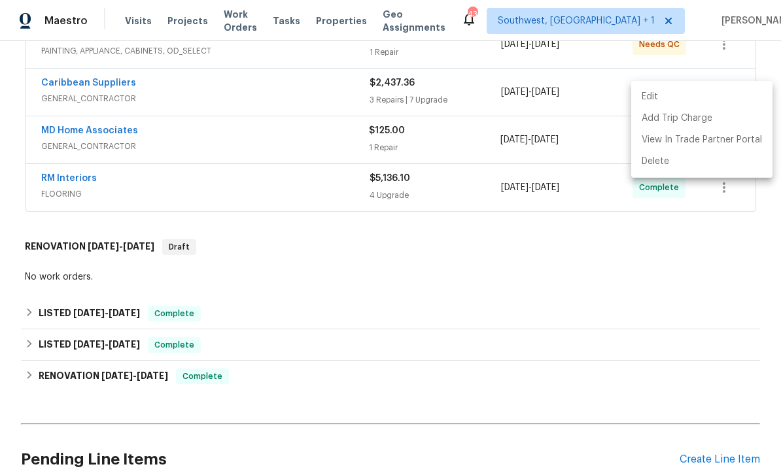
click at [486, 409] on div at bounding box center [390, 236] width 781 height 473
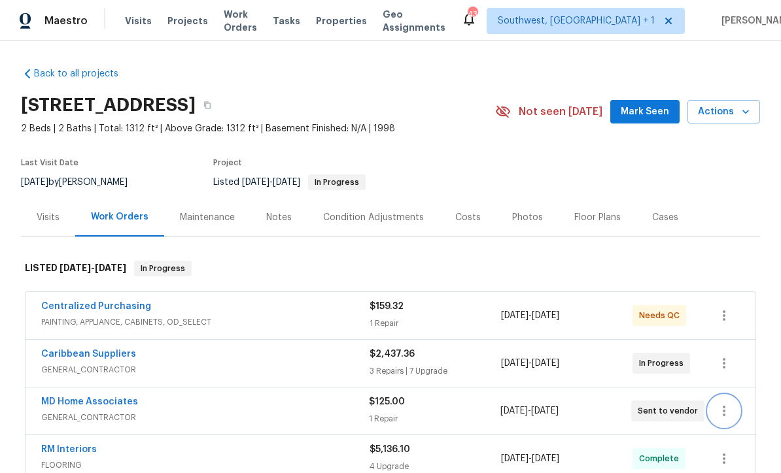
scroll to position [0, 0]
click at [175, 25] on span "Projects" at bounding box center [187, 20] width 41 height 13
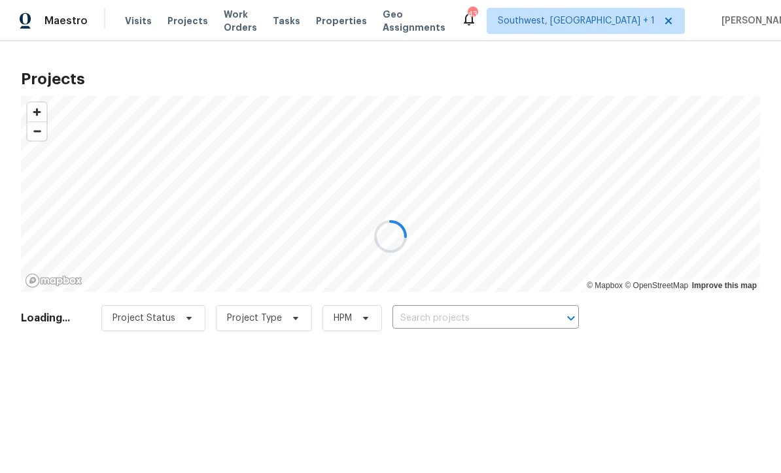
click at [477, 314] on div at bounding box center [390, 236] width 781 height 473
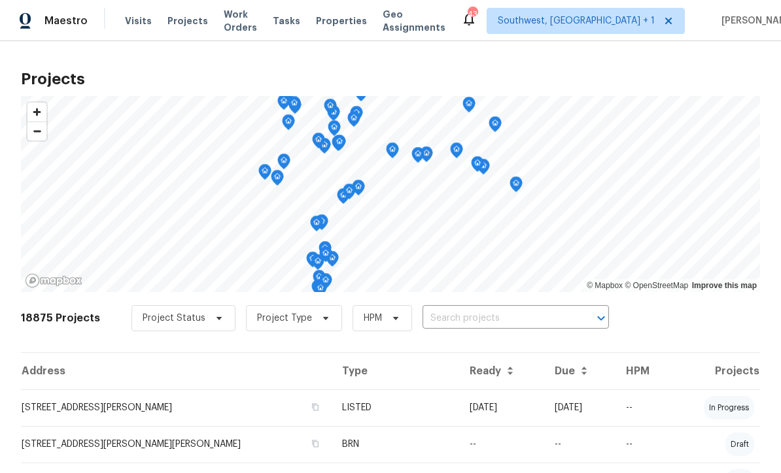
click at [477, 316] on input "text" at bounding box center [497, 319] width 150 height 20
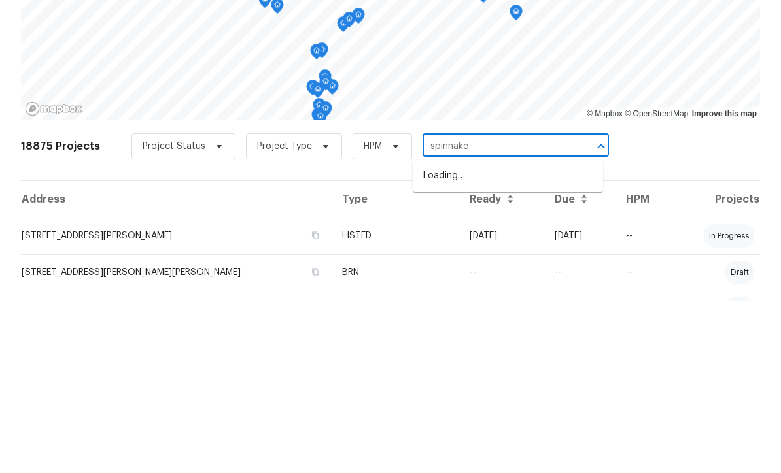
type input "spinnaker"
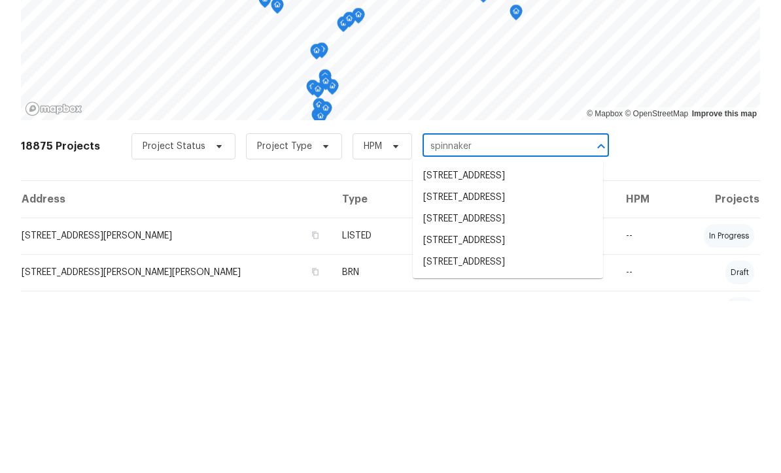
scroll to position [43, 0]
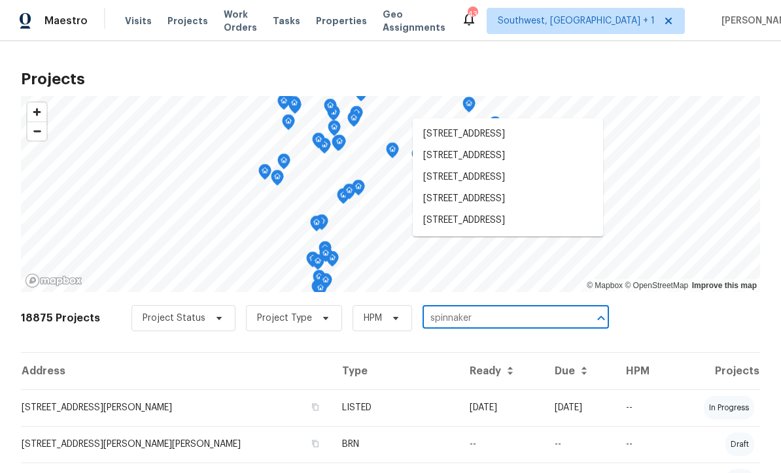
click at [517, 201] on li "7087 Spinnaker Blvd, Englewood, FL 34224" at bounding box center [508, 199] width 190 height 22
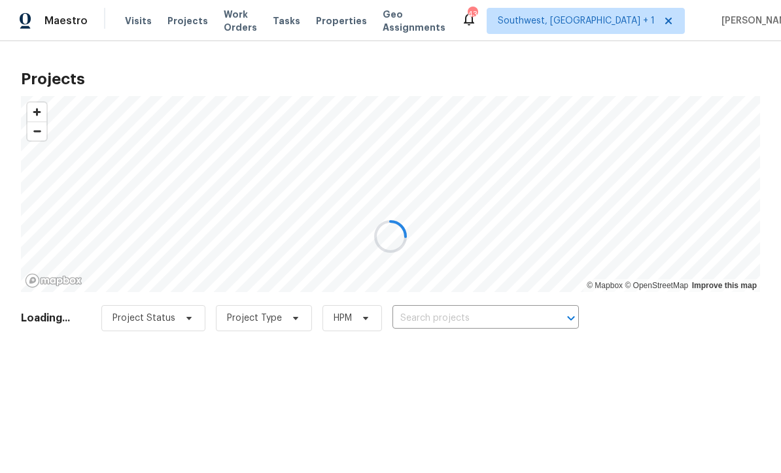
type input "7087 Spinnaker Blvd, Englewood, FL 34224"
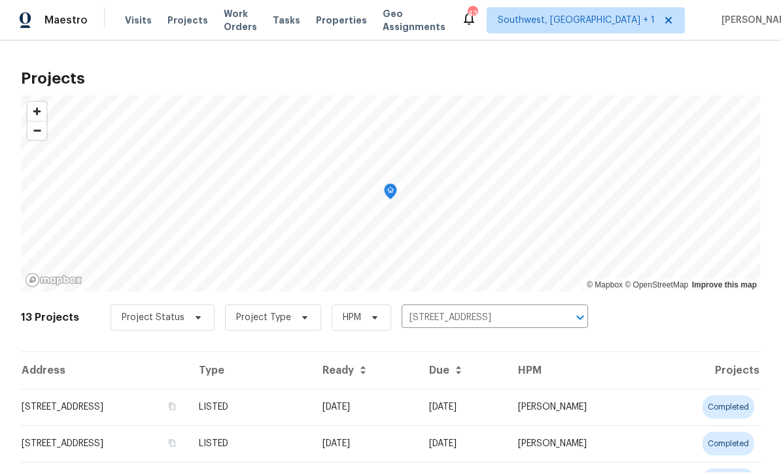
scroll to position [1, 0]
click at [419, 405] on td "08/26/25" at bounding box center [365, 408] width 107 height 37
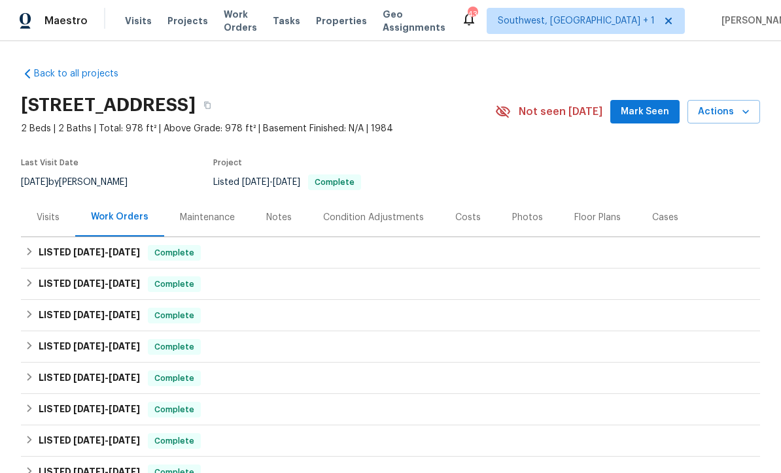
click at [532, 216] on div "Photos" at bounding box center [527, 217] width 31 height 13
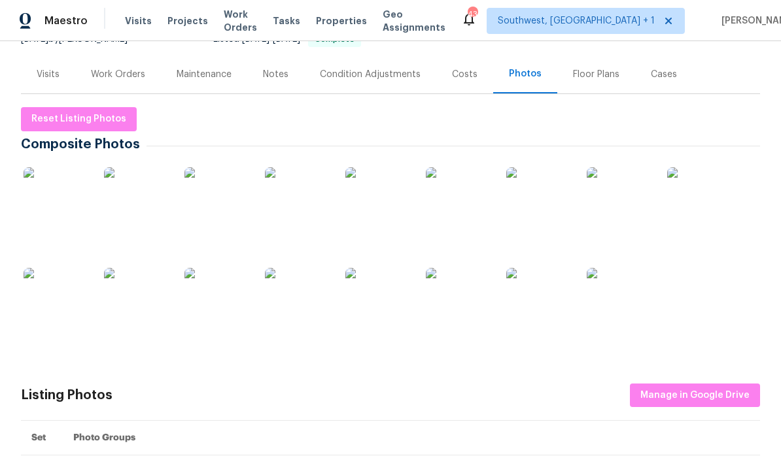
scroll to position [141, 0]
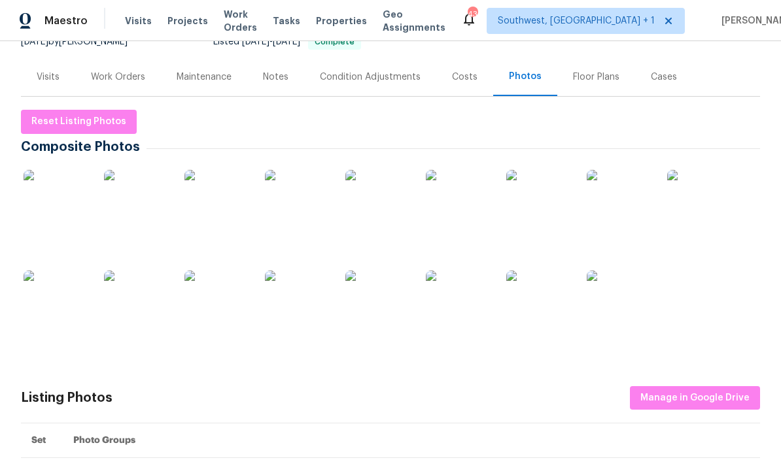
click at [206, 222] on img at bounding box center [216, 202] width 65 height 65
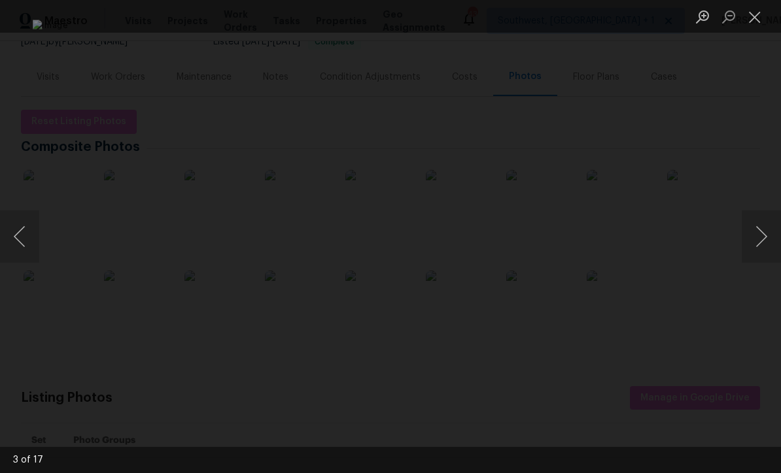
click at [761, 240] on button "Next image" at bounding box center [761, 237] width 39 height 52
click at [763, 236] on button "Next image" at bounding box center [761, 237] width 39 height 52
click at [757, 11] on button "Close lightbox" at bounding box center [755, 16] width 26 height 23
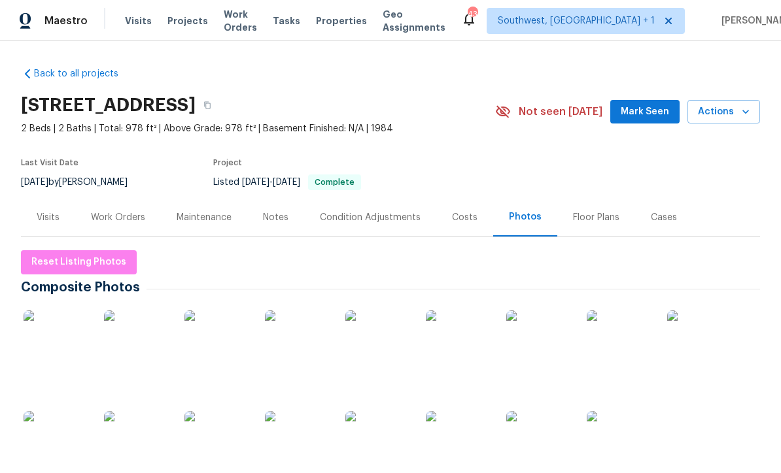
scroll to position [0, 0]
click at [179, 24] on span "Projects" at bounding box center [187, 20] width 41 height 13
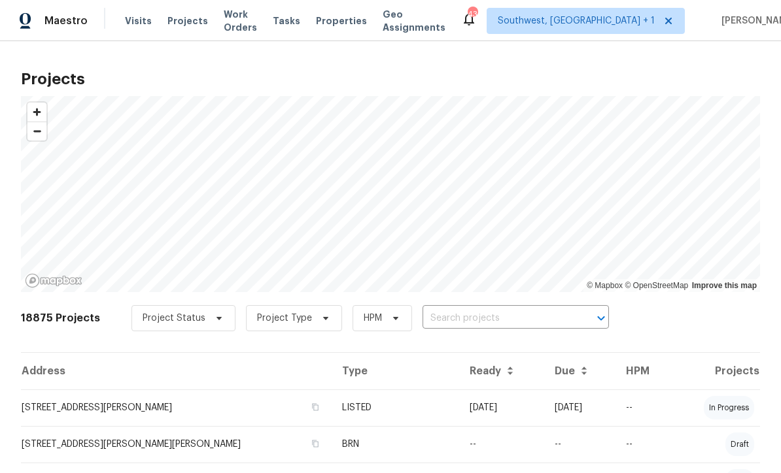
click at [466, 321] on input "text" at bounding box center [497, 319] width 150 height 20
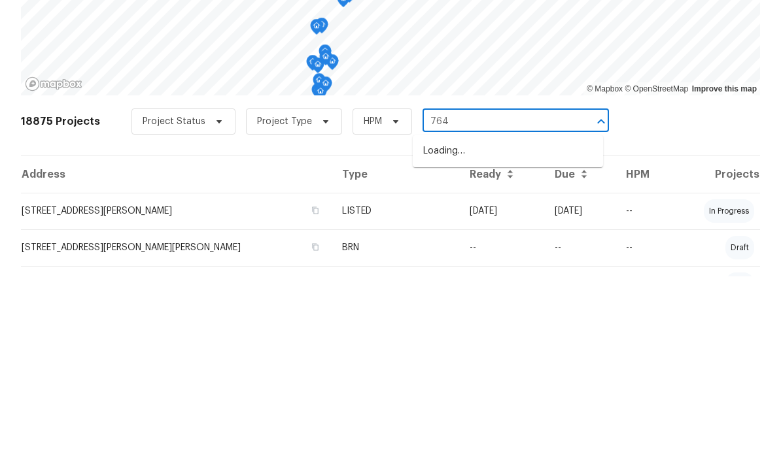
type input "764"
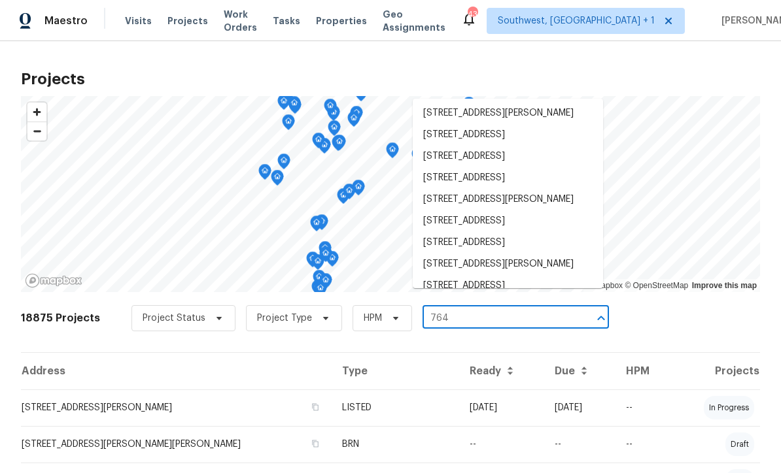
scroll to position [715, 0]
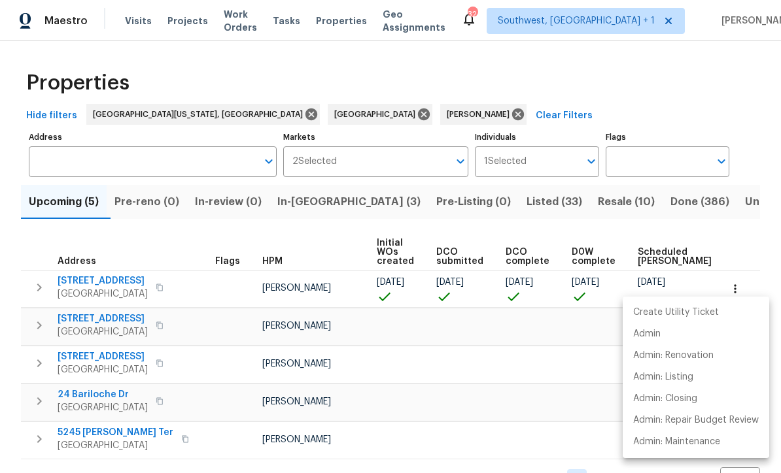
scroll to position [7, 0]
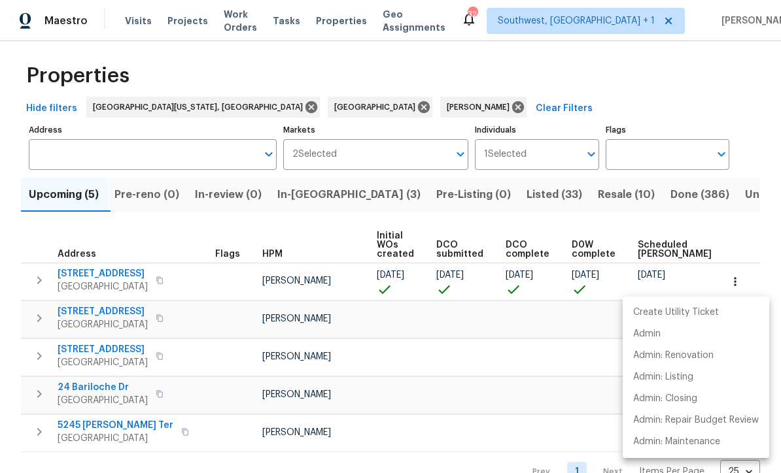
click at [71, 279] on div at bounding box center [390, 236] width 781 height 473
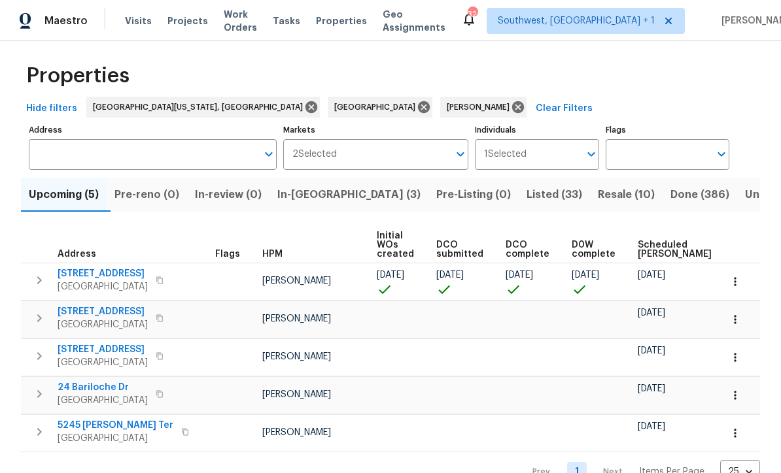
click at [78, 271] on span "[STREET_ADDRESS]" at bounding box center [103, 273] width 90 height 13
click at [43, 283] on icon "button" at bounding box center [39, 281] width 16 height 16
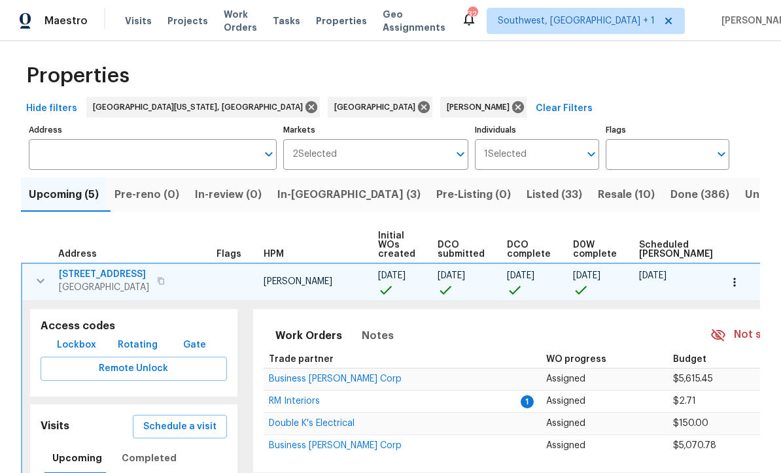
click at [65, 348] on span "Lockbox" at bounding box center [76, 345] width 39 height 16
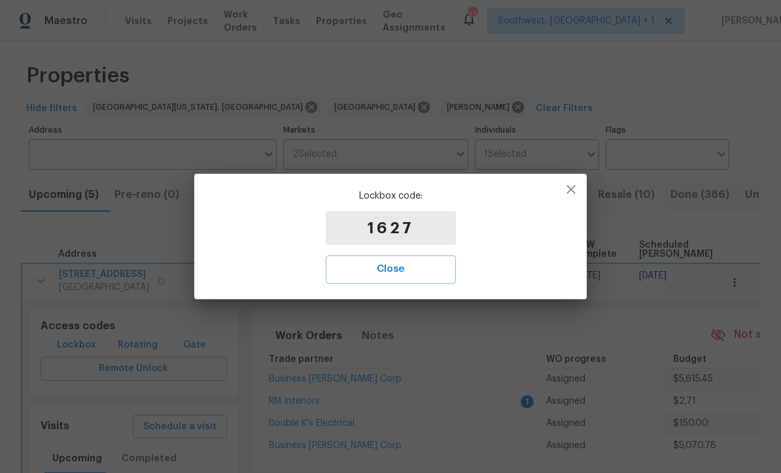
click at [353, 283] on button "Close" at bounding box center [391, 269] width 130 height 27
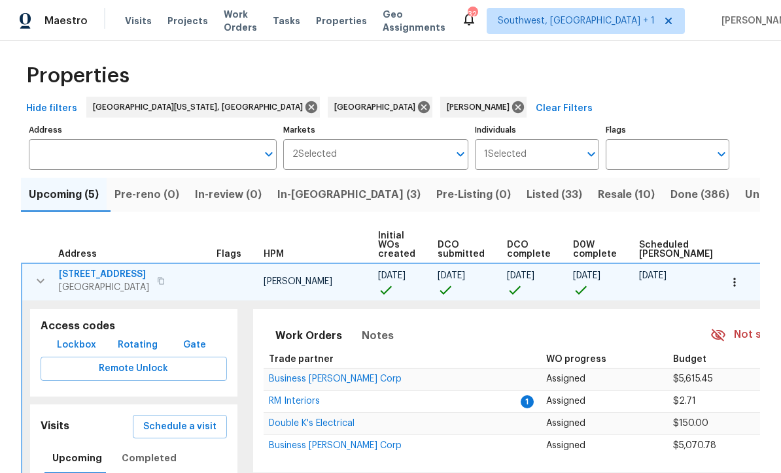
click at [162, 224] on div "Upcoming (5) Pre-reno (0) In-review (0) In-reno (3) Pre-Listing (0) Listed (33)…" at bounding box center [390, 449] width 739 height 558
click at [85, 269] on span "[STREET_ADDRESS]" at bounding box center [104, 274] width 90 height 13
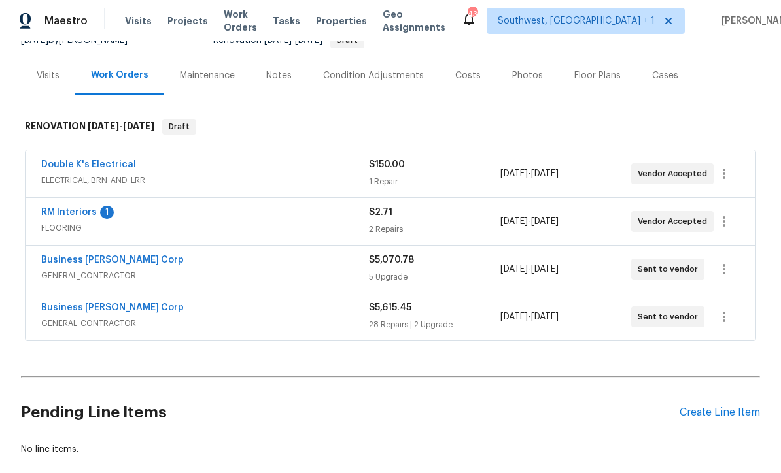
scroll to position [141, 0]
click at [55, 216] on link "RM Interiors" at bounding box center [69, 213] width 56 height 9
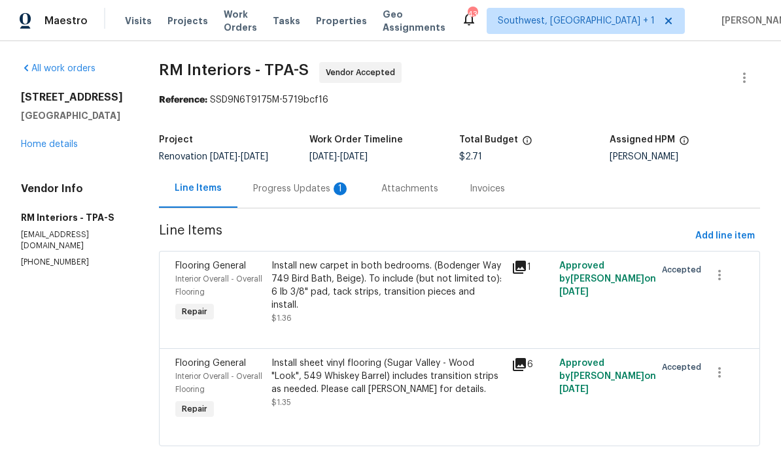
scroll to position [12, 0]
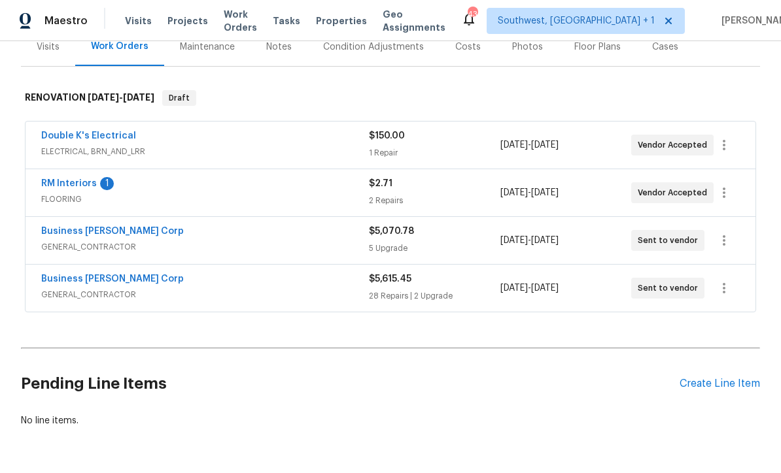
scroll to position [170, 0]
click at [73, 230] on link "Business [PERSON_NAME] Corp" at bounding box center [112, 232] width 143 height 9
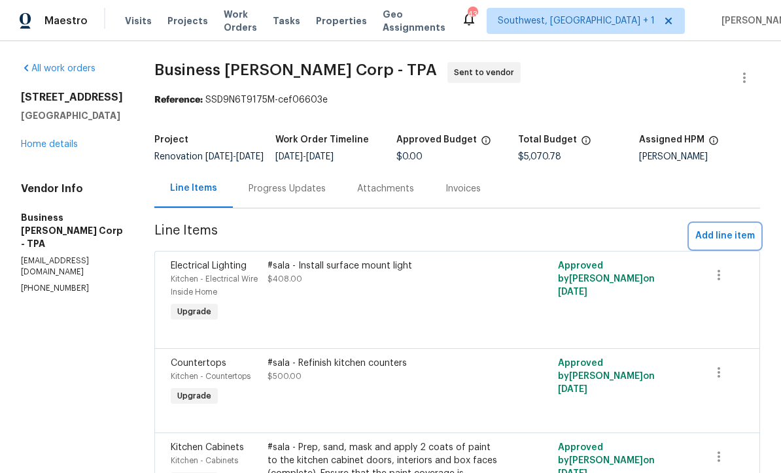
click at [726, 243] on span "Add line item" at bounding box center [725, 236] width 60 height 16
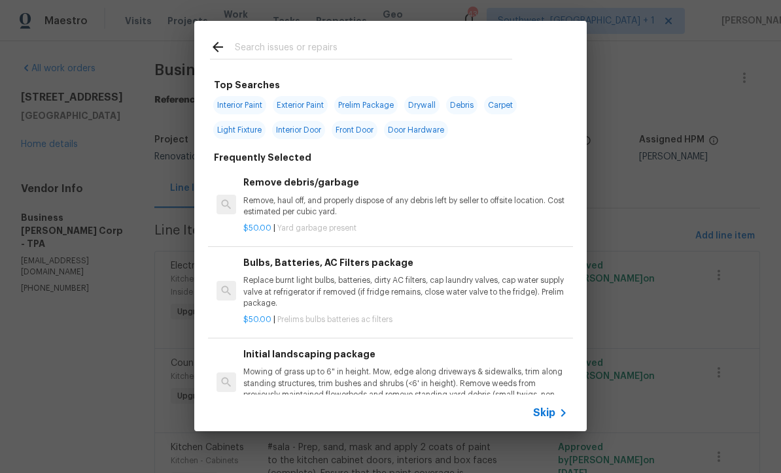
click at [558, 412] on icon at bounding box center [563, 413] width 16 height 16
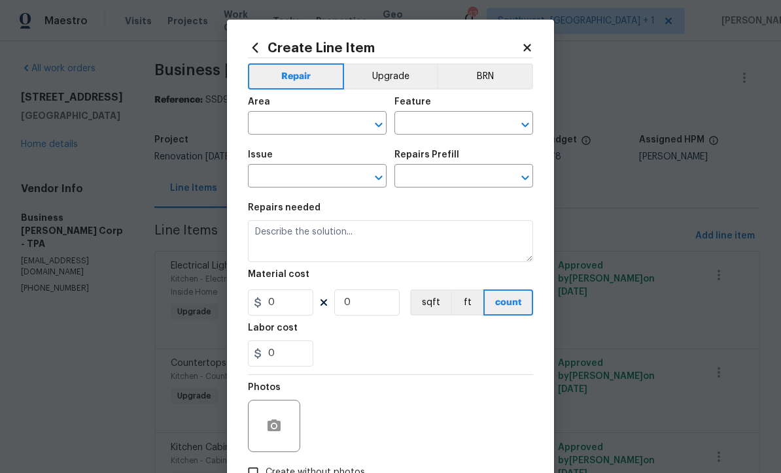
click at [320, 122] on input "text" at bounding box center [299, 124] width 102 height 20
click at [296, 159] on li "Bathroom" at bounding box center [317, 155] width 139 height 22
type input "Bathroom"
click at [405, 77] on button "Upgrade" at bounding box center [391, 76] width 94 height 26
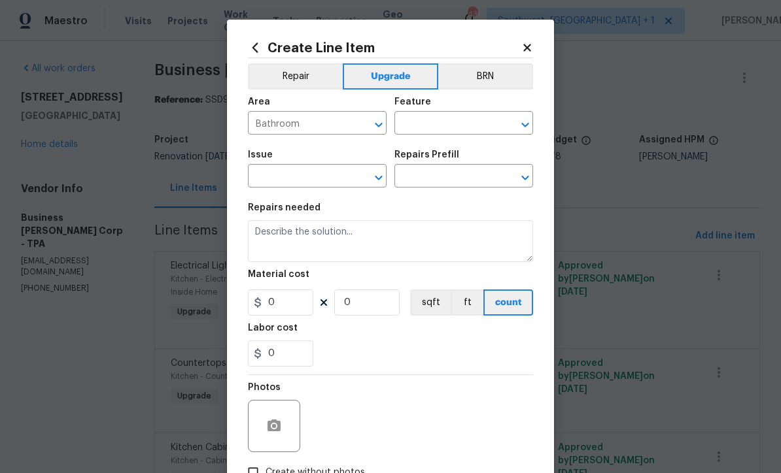
click at [445, 126] on input "text" at bounding box center [445, 124] width 102 height 20
click at [436, 180] on li "Shower" at bounding box center [463, 186] width 139 height 22
type input "Shower"
click at [313, 180] on input "text" at bounding box center [299, 177] width 102 height 20
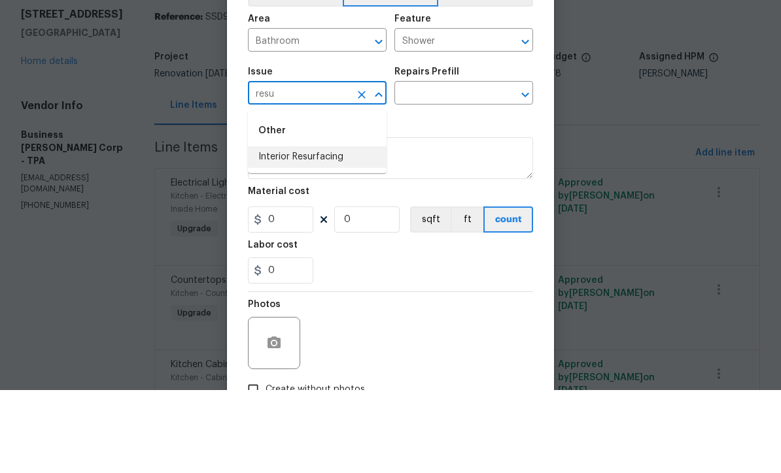
click at [325, 230] on li "Interior Resurfacing" at bounding box center [317, 241] width 139 height 22
type input "Interior Resurfacing"
click at [451, 167] on input "text" at bounding box center [445, 177] width 102 height 20
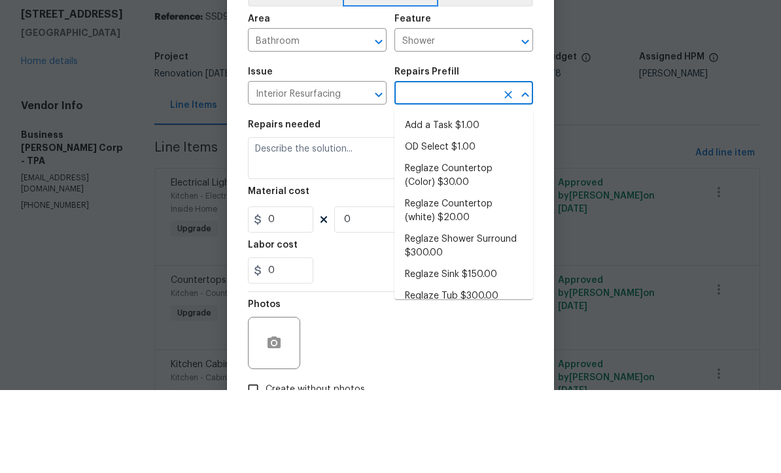
scroll to position [43, 0]
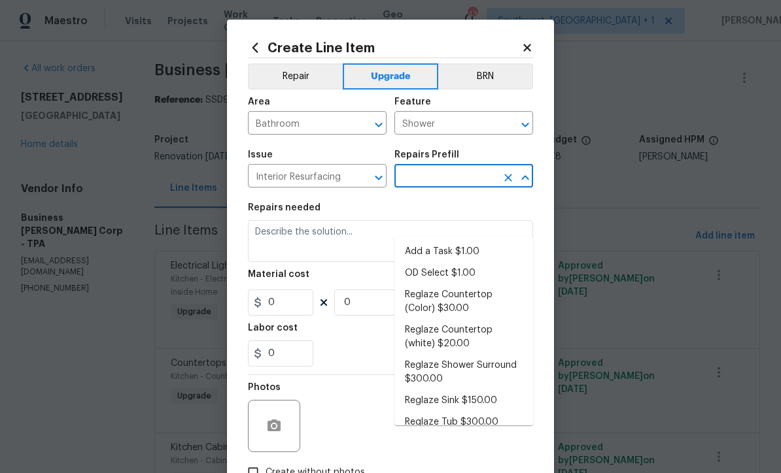
click at [497, 355] on li "Reglaze Shower Surround $300.00" at bounding box center [463, 372] width 139 height 35
type input "Reglaze Shower Surround $300.00"
type textarea "Prep, mask, clean and reglaze the fiberglass shower surround (white) both on th…"
type input "1"
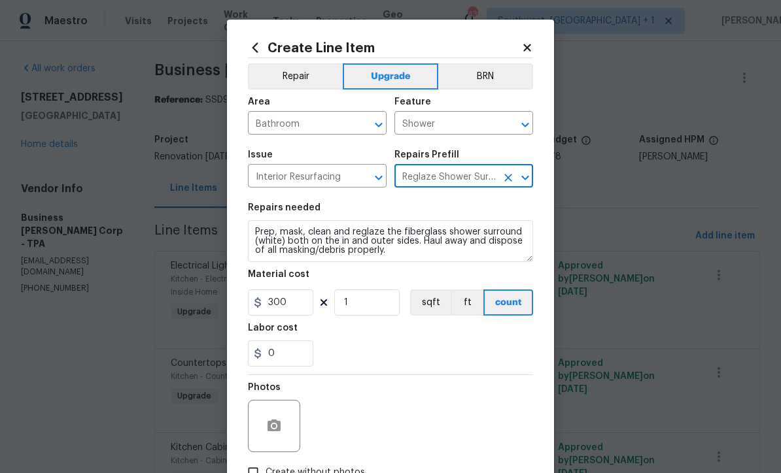
type input "300"
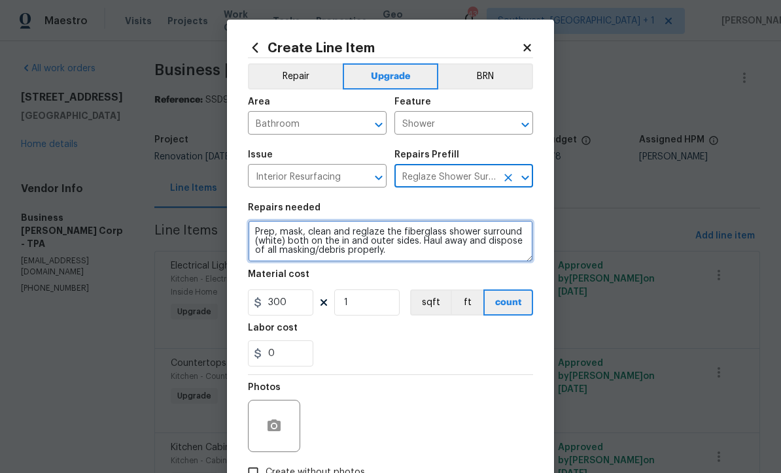
click at [409, 245] on textarea "Prep, mask, clean and reglaze the fiberglass shower surround (white) both on th…" at bounding box center [390, 241] width 285 height 42
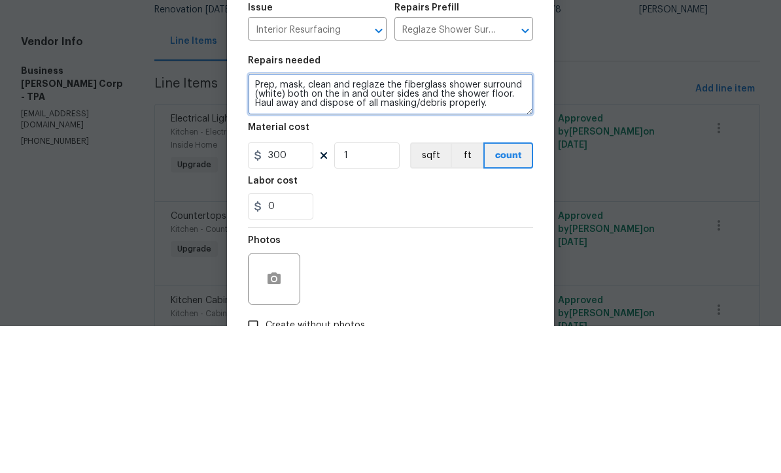
type textarea "Prep, mask, clean and reglaze the fiberglass shower surround (white) both on th…"
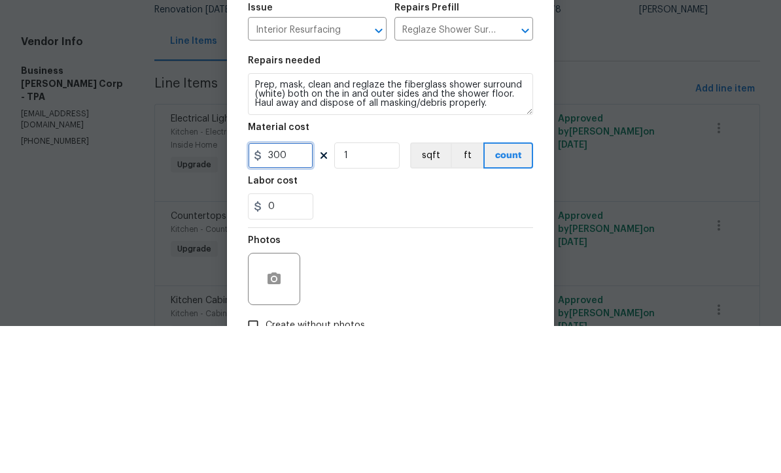
click at [285, 290] on input "300" at bounding box center [280, 303] width 65 height 26
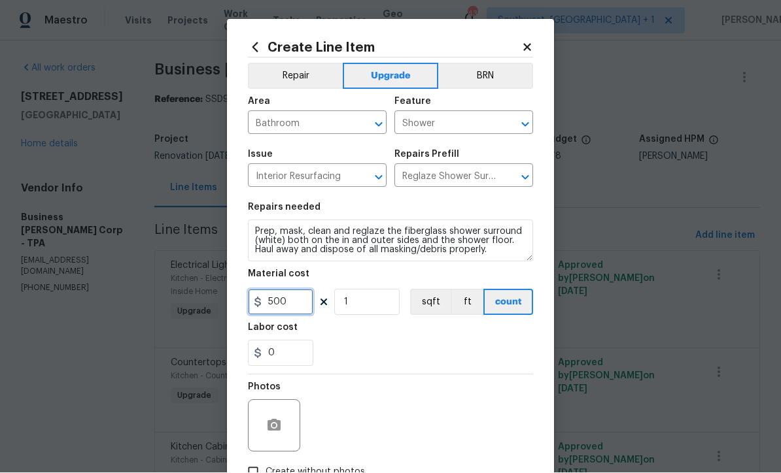
type input "500"
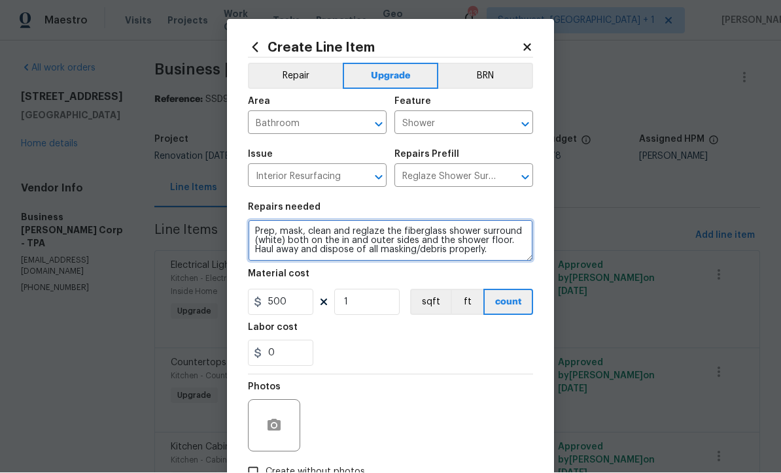
click at [258, 232] on textarea "Prep, mask, clean and reglaze the fiberglass shower surround (white) both on th…" at bounding box center [390, 241] width 285 height 42
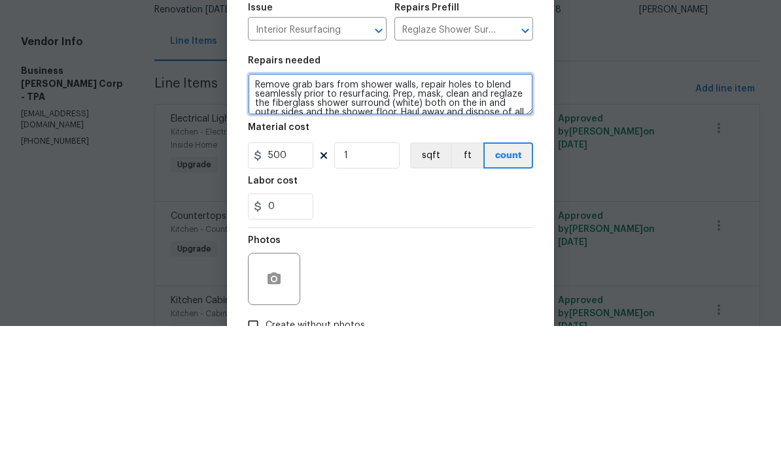
click at [255, 220] on textarea "Remove grab bars from shower walls, repair holes to blend seamlessly prior to r…" at bounding box center [390, 241] width 285 height 42
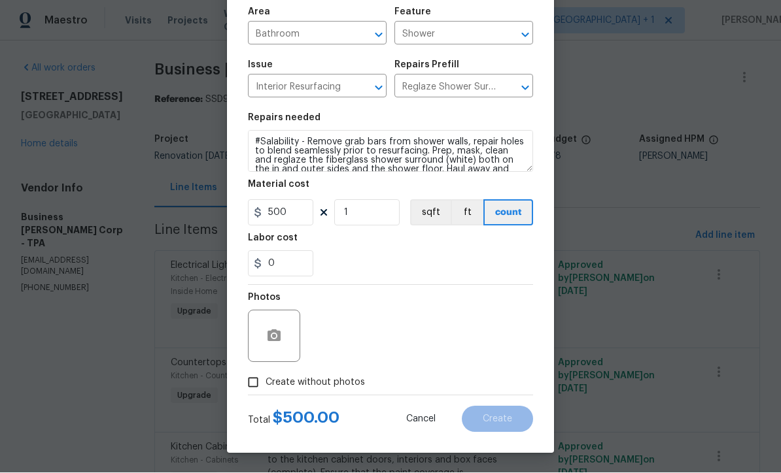
scroll to position [92, 0]
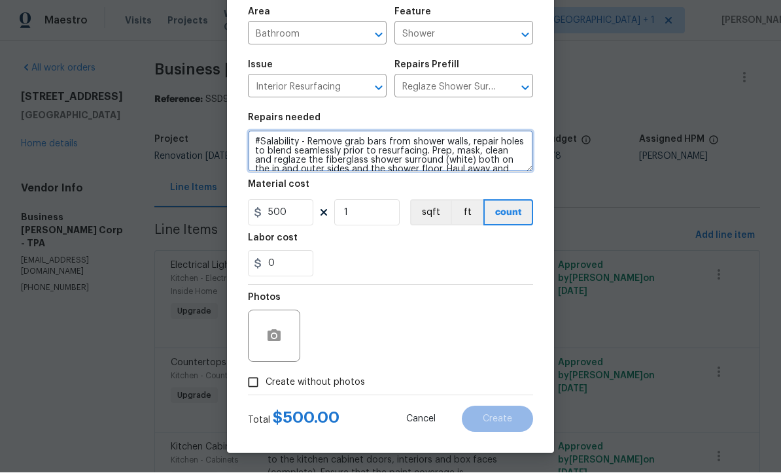
type textarea "#Salability - Remove grab bars from shower walls, repair holes to blend seamles…"
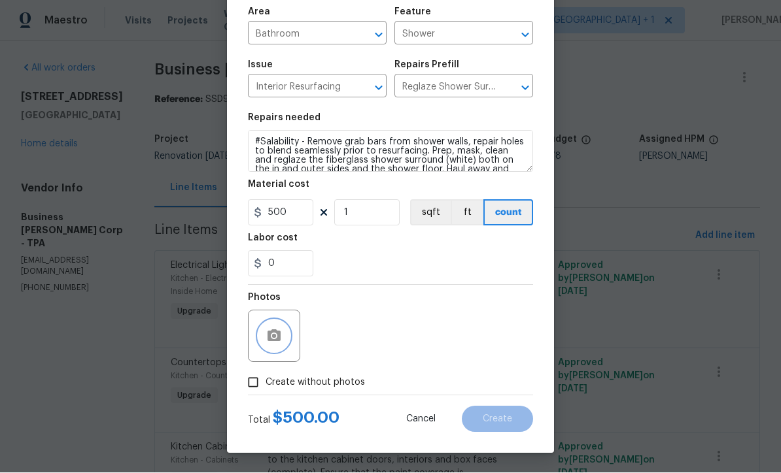
click at [267, 334] on icon "button" at bounding box center [274, 337] width 16 height 16
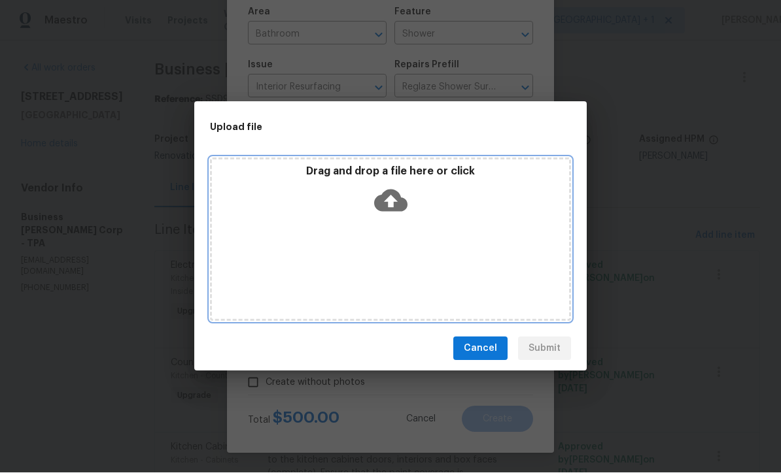
click at [386, 210] on icon at bounding box center [390, 201] width 33 height 22
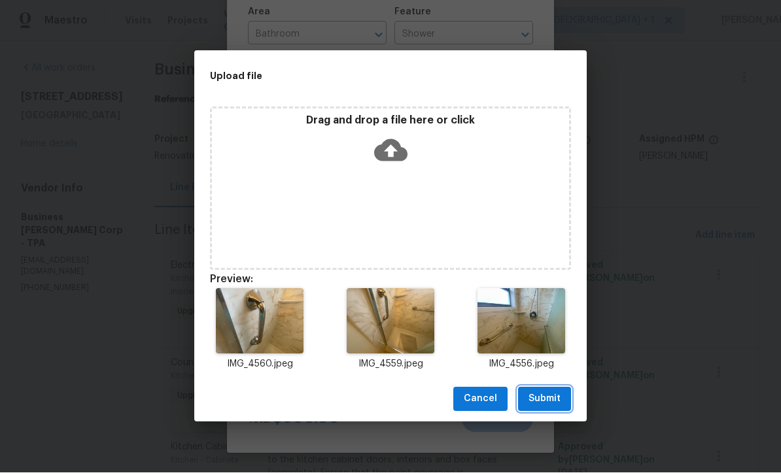
click at [551, 402] on span "Submit" at bounding box center [544, 400] width 32 height 16
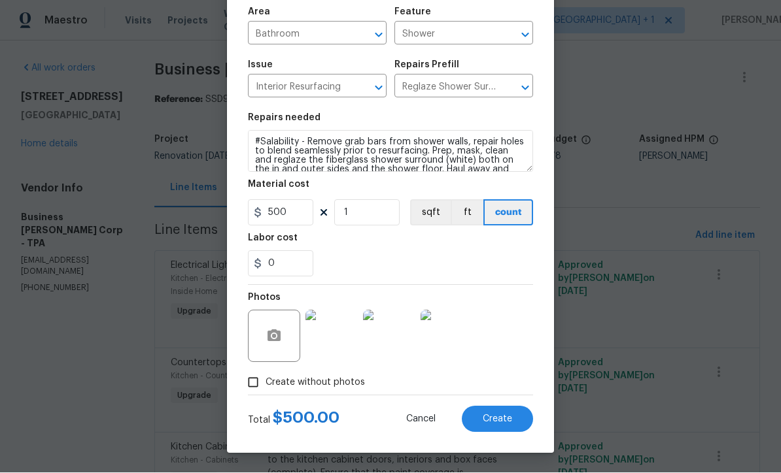
click at [320, 37] on input "Bathroom" at bounding box center [299, 35] width 102 height 20
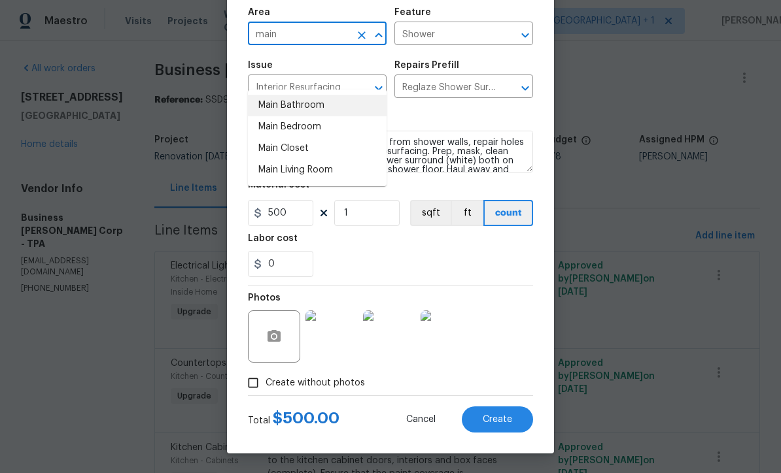
click at [296, 95] on li "Main Bathroom" at bounding box center [317, 106] width 139 height 22
type input "Main Bathroom"
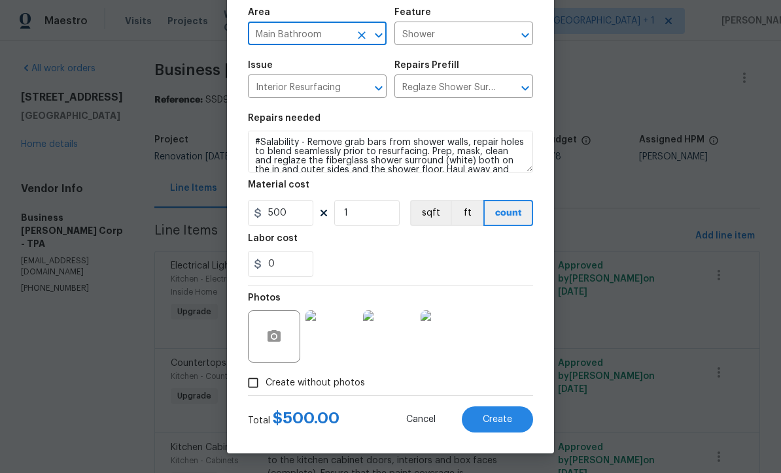
click at [499, 423] on span "Create" at bounding box center [497, 420] width 29 height 10
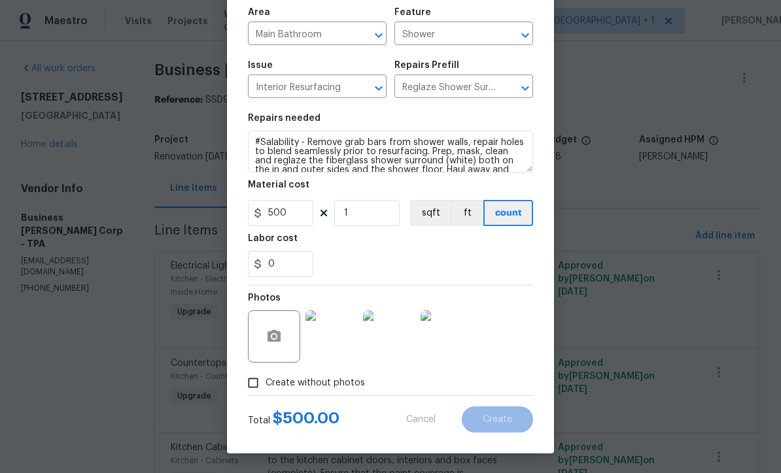
type input "0"
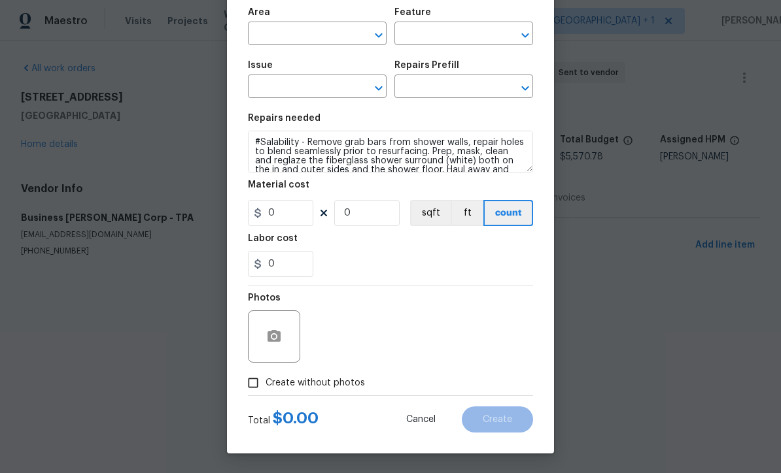
scroll to position [0, 0]
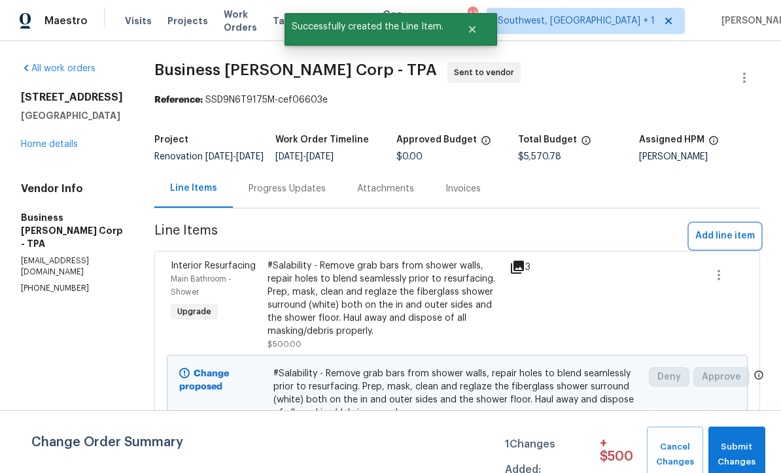
click at [728, 243] on span "Add line item" at bounding box center [725, 236] width 60 height 16
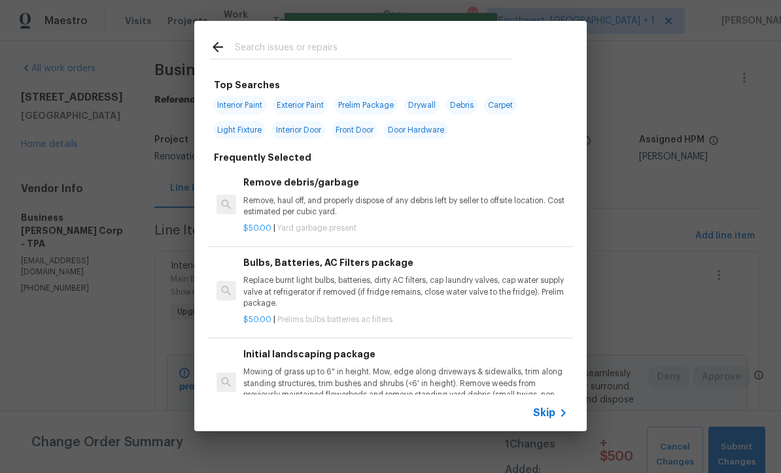
click at [561, 415] on icon at bounding box center [563, 413] width 16 height 16
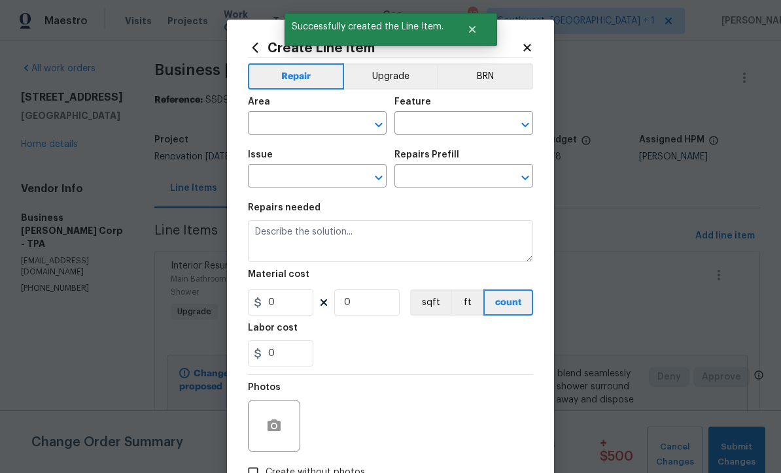
click at [400, 67] on button "Upgrade" at bounding box center [391, 76] width 94 height 26
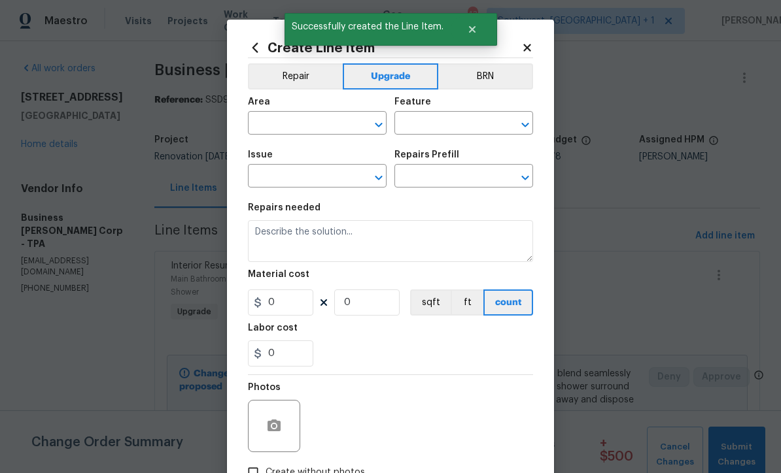
click at [268, 132] on input "text" at bounding box center [299, 124] width 102 height 20
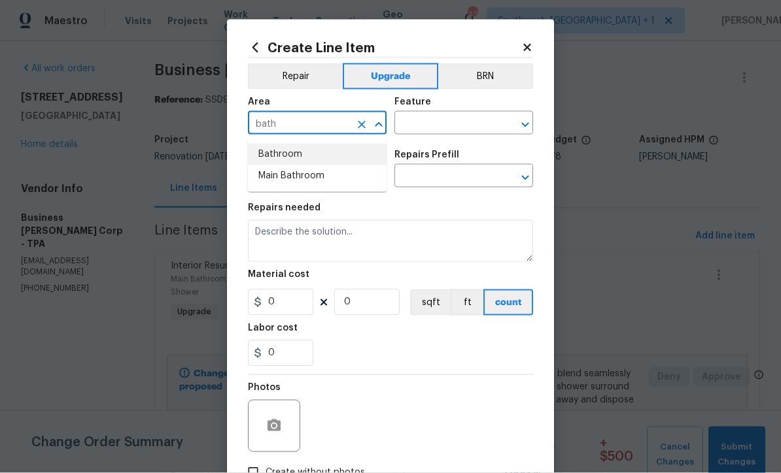
click at [264, 162] on li "Bathroom" at bounding box center [317, 155] width 139 height 22
type input "Bathroom"
click at [473, 119] on input "text" at bounding box center [445, 124] width 102 height 20
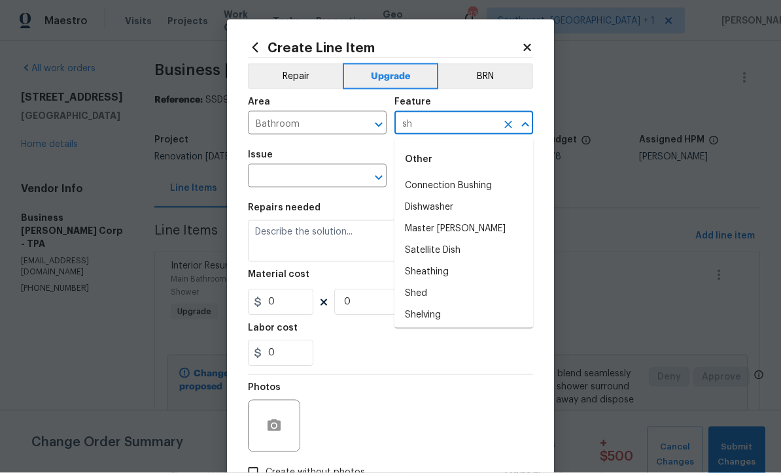
type input "s"
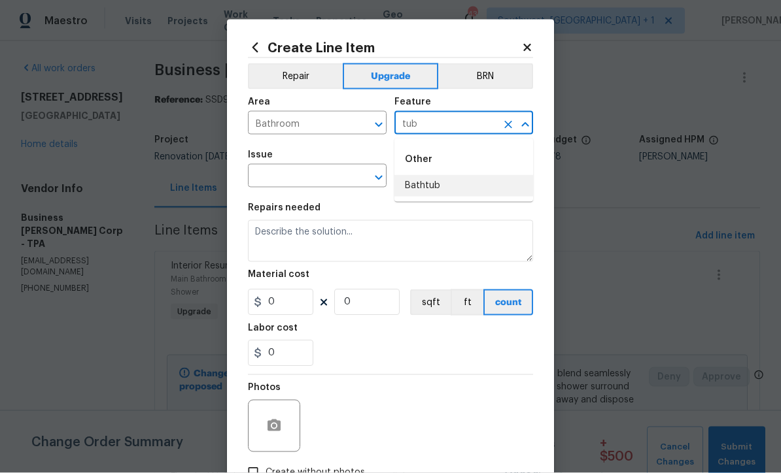
click at [425, 188] on li "Bathtub" at bounding box center [463, 186] width 139 height 22
type input "Bathtub"
click at [322, 174] on input "text" at bounding box center [299, 177] width 102 height 20
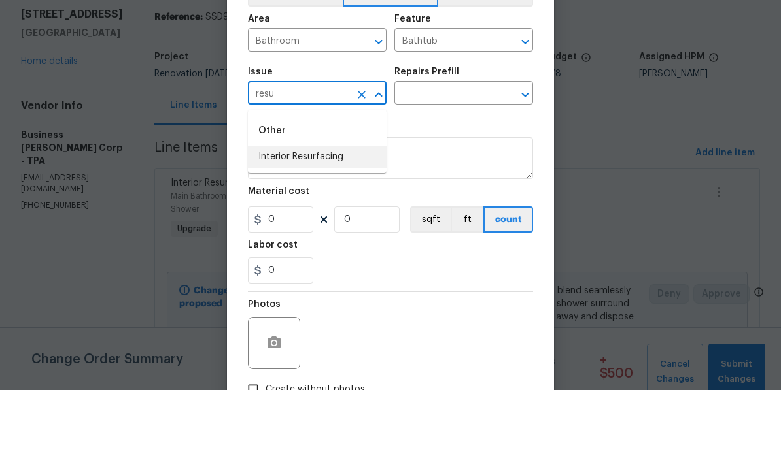
click at [332, 230] on li "Interior Resurfacing" at bounding box center [317, 241] width 139 height 22
type input "Interior Resurfacing"
click at [478, 167] on input "text" at bounding box center [445, 177] width 102 height 20
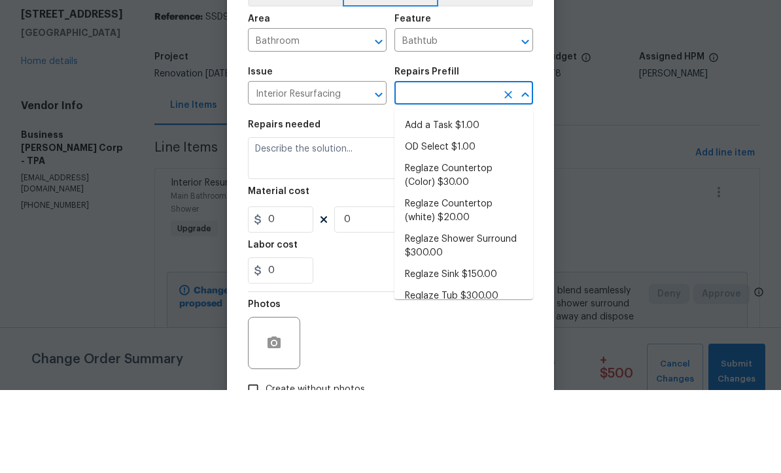
scroll to position [43, 0]
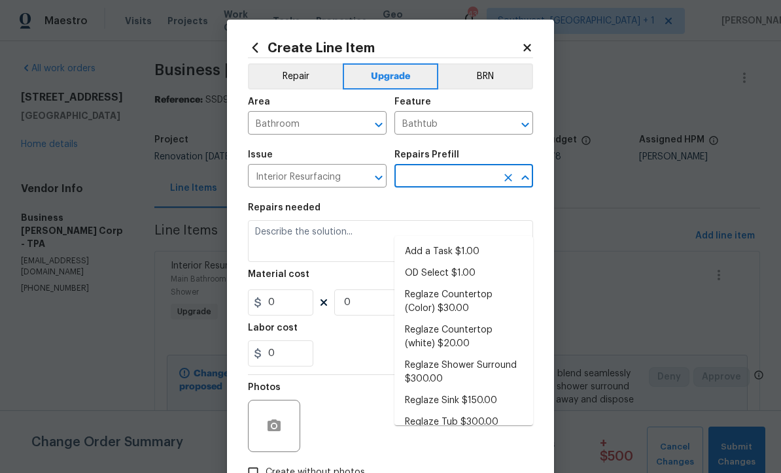
click at [471, 412] on li "Reglaze Tub $300.00" at bounding box center [463, 423] width 139 height 22
type input "Reglaze Tub $300.00"
type textarea "Prep, mask, clean and reglaze the tub (white) both on the in and outer sides. H…"
type input "1"
type input "300"
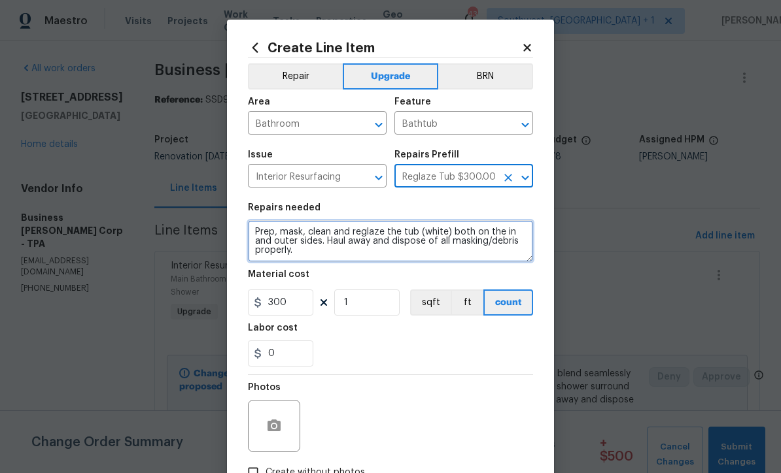
click at [394, 232] on textarea "Prep, mask, clean and reglaze the tub (white) both on the in and outer sides. H…" at bounding box center [390, 241] width 285 height 42
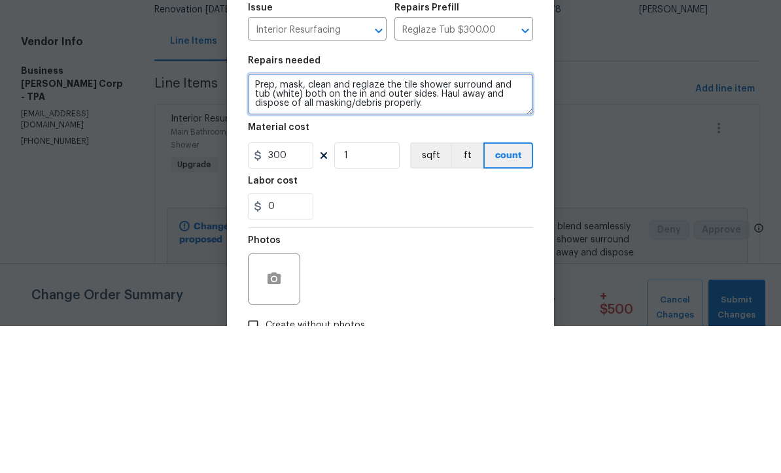
type textarea "Prep, mask, clean and reglaze the tile shower surround and tub (white) both on …"
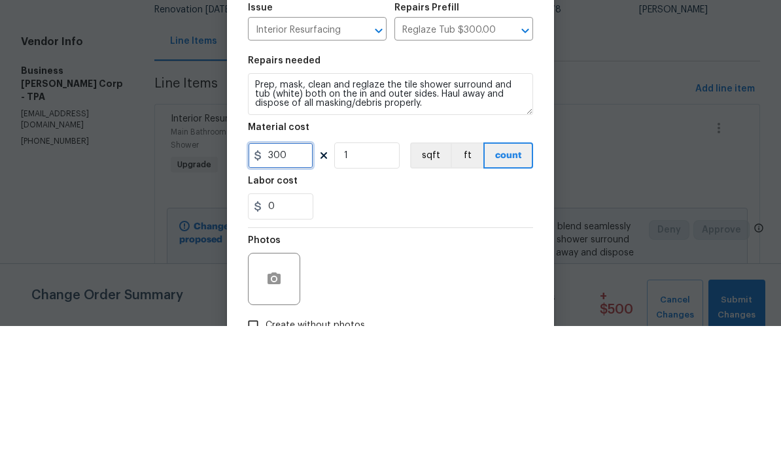
click at [287, 290] on input "300" at bounding box center [280, 303] width 65 height 26
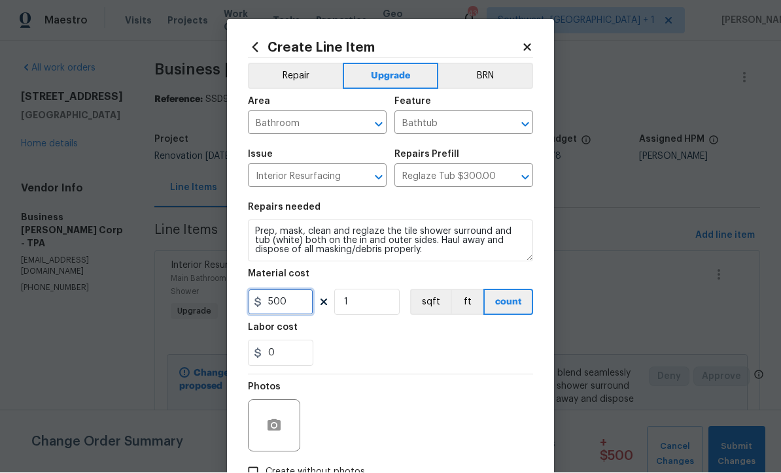
type input "500"
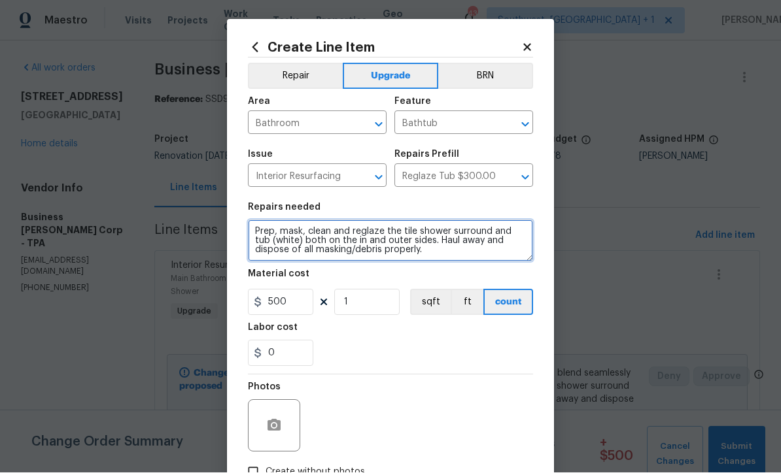
click at [257, 233] on textarea "Prep, mask, clean and reglaze the tile shower surround and tub (white) both on …" at bounding box center [390, 241] width 285 height 42
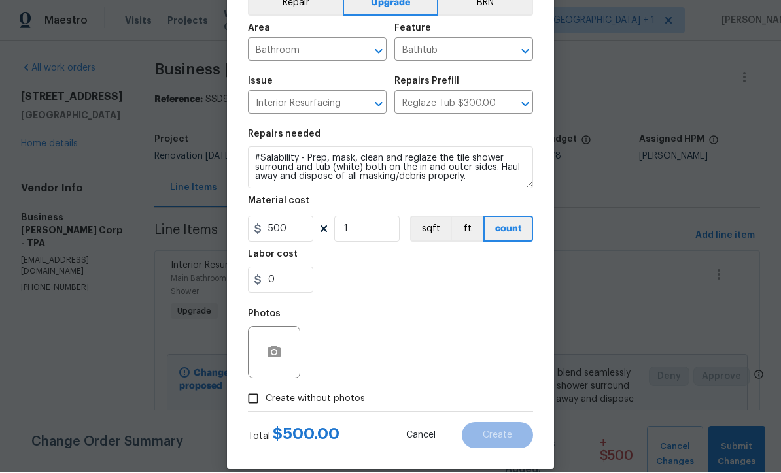
scroll to position [82, 0]
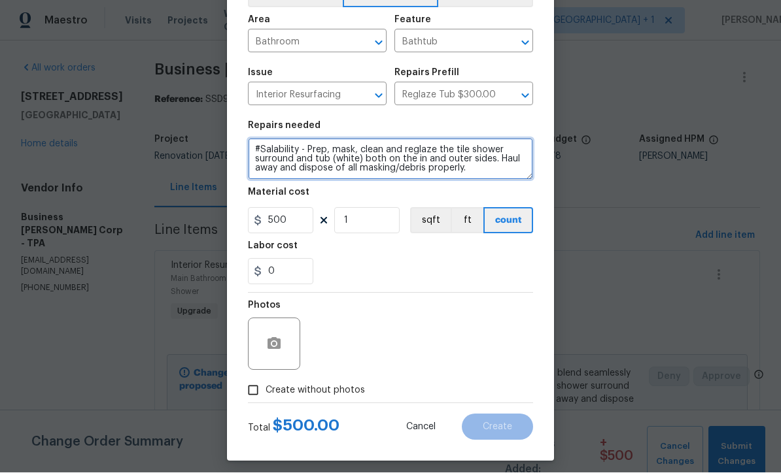
type textarea "#Salability - Prep, mask, clean and reglaze the tile shower surround and tub (w…"
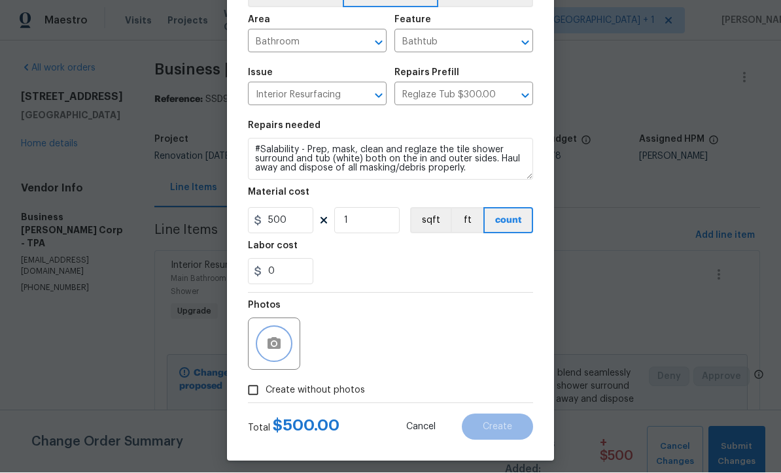
click at [269, 345] on icon "button" at bounding box center [273, 344] width 13 height 12
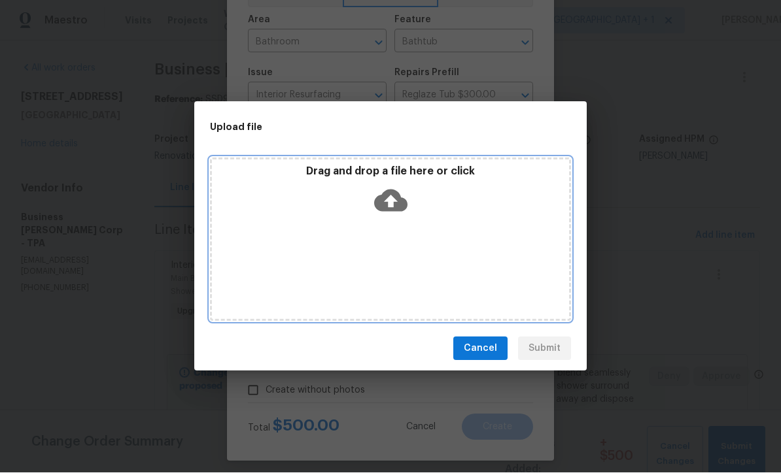
click at [390, 210] on icon at bounding box center [390, 201] width 33 height 22
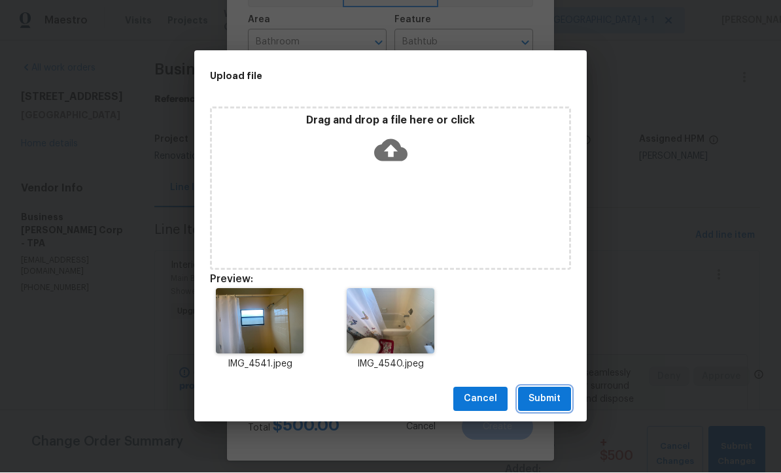
click at [556, 403] on span "Submit" at bounding box center [544, 400] width 32 height 16
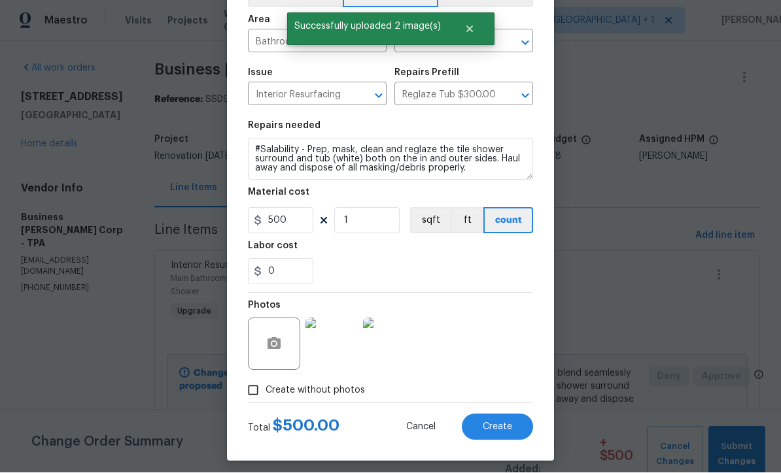
click at [504, 435] on button "Create" at bounding box center [497, 428] width 71 height 26
type input "0"
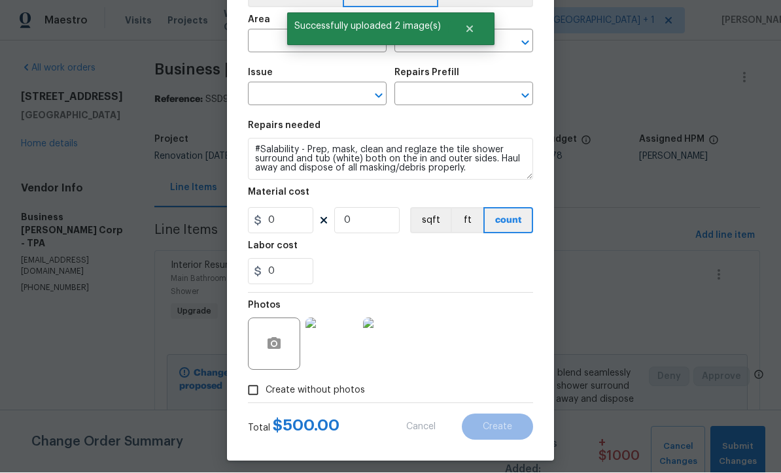
scroll to position [0, 0]
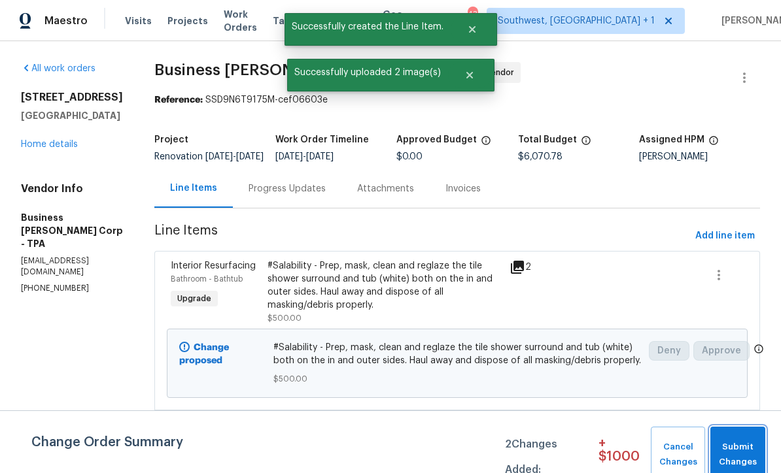
click at [738, 449] on span "Submit Changes" at bounding box center [738, 455] width 42 height 30
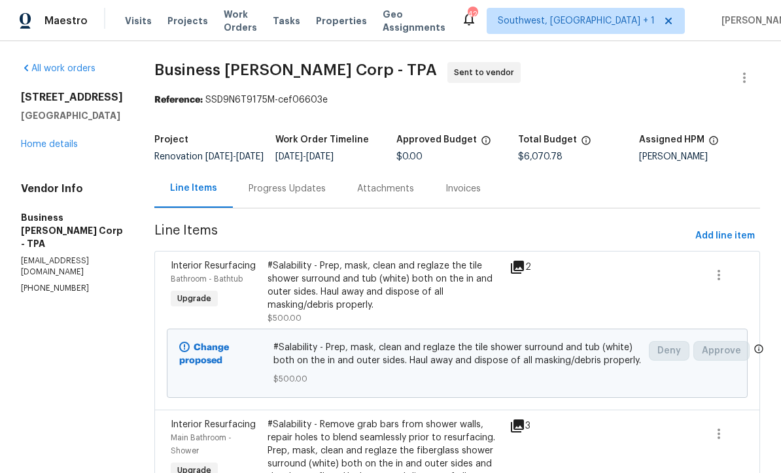
click at [169, 27] on span "Projects" at bounding box center [187, 20] width 41 height 13
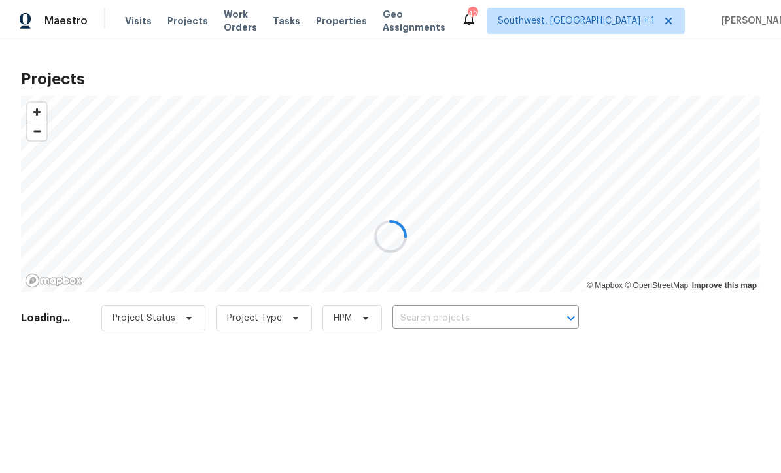
click at [475, 314] on div at bounding box center [390, 236] width 781 height 473
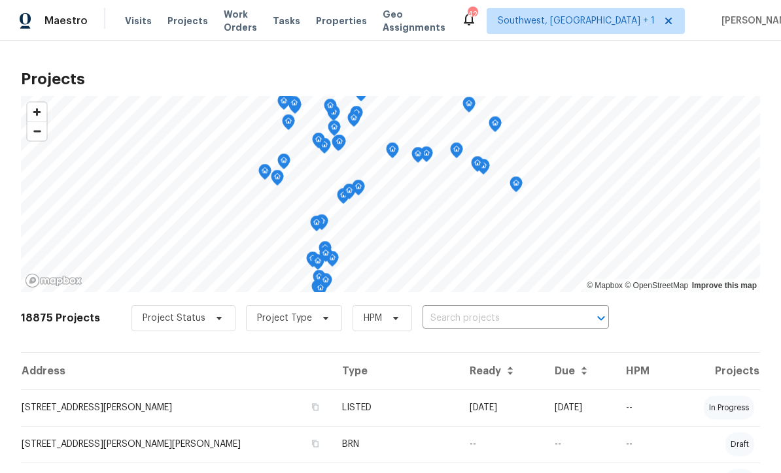
click at [458, 320] on input "text" at bounding box center [497, 319] width 150 height 20
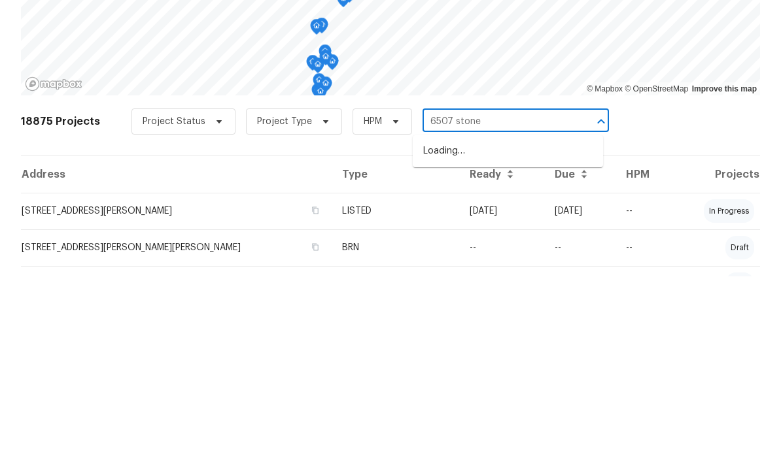
type input "6507 stone"
click at [530, 337] on li "[STREET_ADDRESS]" at bounding box center [508, 348] width 190 height 22
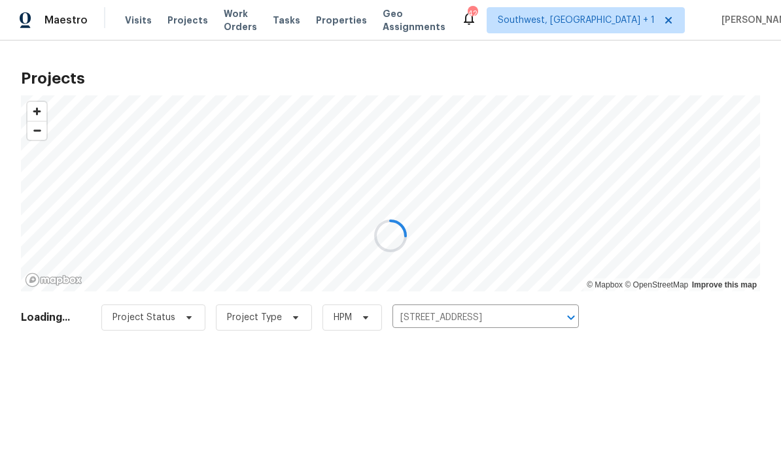
scroll to position [1, 0]
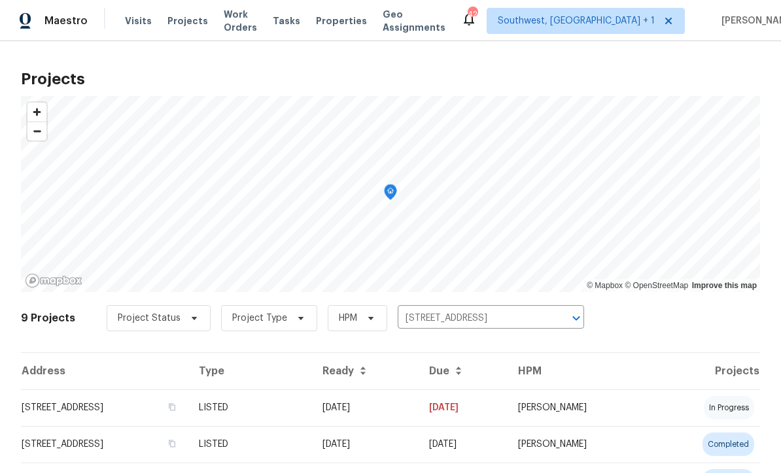
click at [419, 413] on td "[DATE]" at bounding box center [365, 408] width 107 height 37
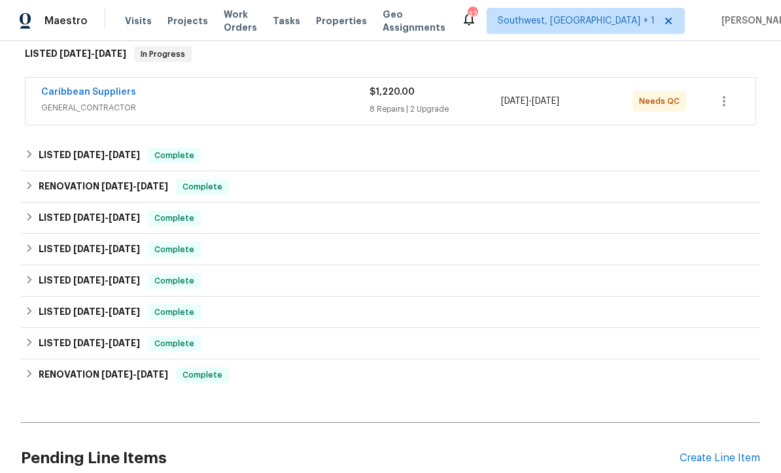
scroll to position [254, 0]
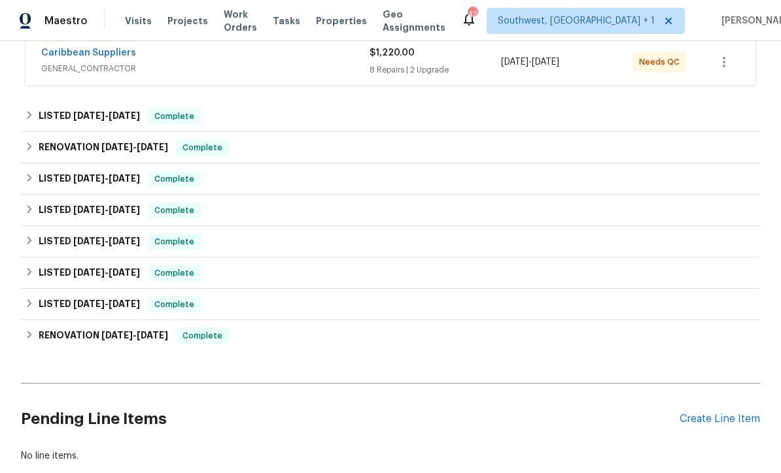
click at [718, 421] on div "Create Line Item" at bounding box center [719, 419] width 80 height 12
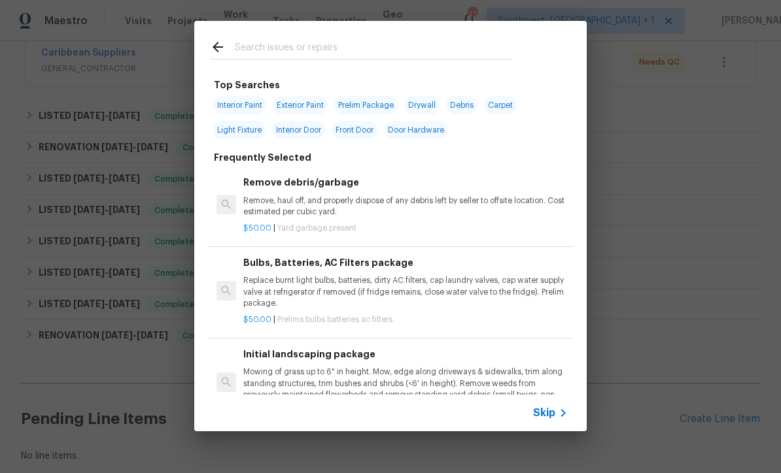
click at [560, 411] on icon at bounding box center [563, 413] width 16 height 16
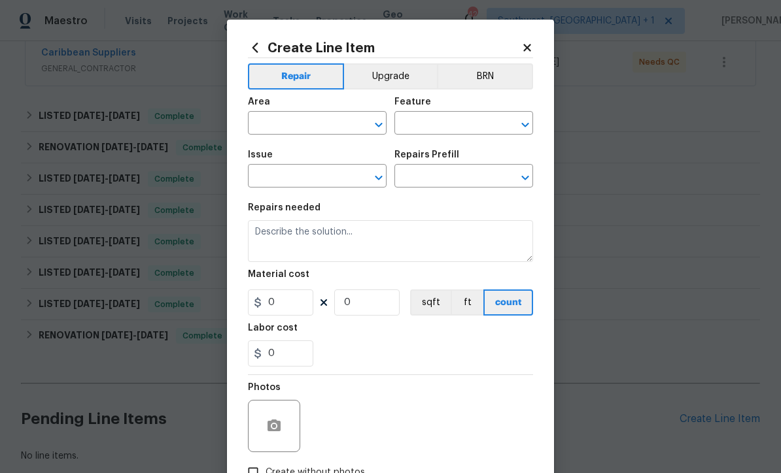
click at [338, 117] on input "text" at bounding box center [299, 124] width 102 height 20
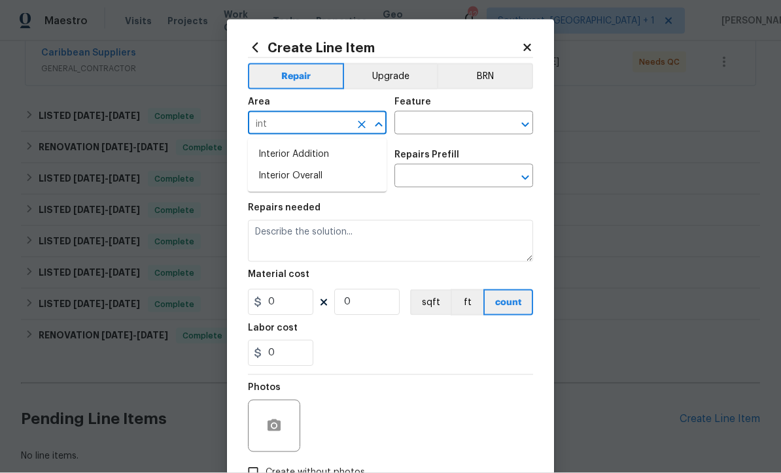
click at [316, 177] on li "Interior Overall" at bounding box center [317, 176] width 139 height 22
type input "Interior Overall"
click at [425, 120] on input "text" at bounding box center [445, 124] width 102 height 20
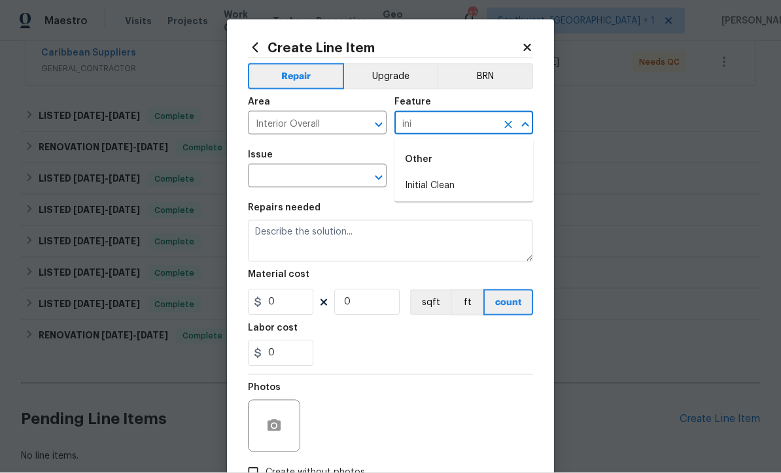
click at [448, 183] on li "Initial Clean" at bounding box center [463, 186] width 139 height 22
type input "Initial Clean"
click at [321, 174] on input "text" at bounding box center [299, 177] width 102 height 20
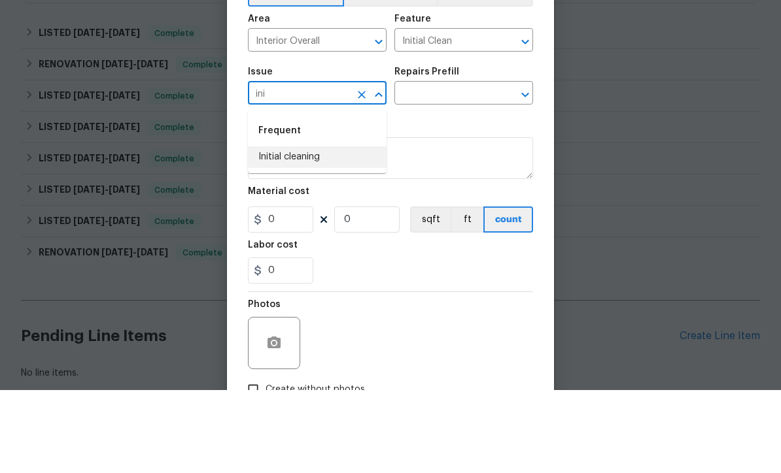
click at [315, 230] on li "Initial cleaning" at bounding box center [317, 241] width 139 height 22
type input "Initial cleaning"
click at [445, 167] on input "text" at bounding box center [445, 177] width 102 height 20
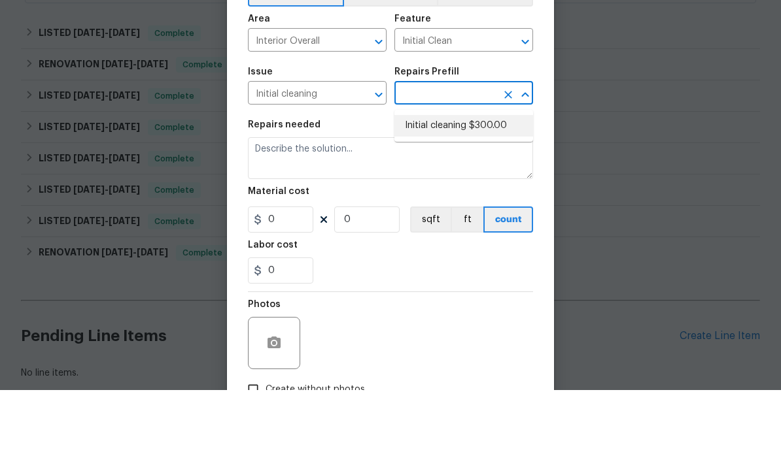
click at [460, 198] on li "Initial cleaning $300.00" at bounding box center [463, 209] width 139 height 22
type input "Initial cleaning $300.00"
type input "Home Readiness Packages"
type textarea "1. Wipe down exterior doors and trim. 2. Clean out all exterior light fixtures …"
type input "1"
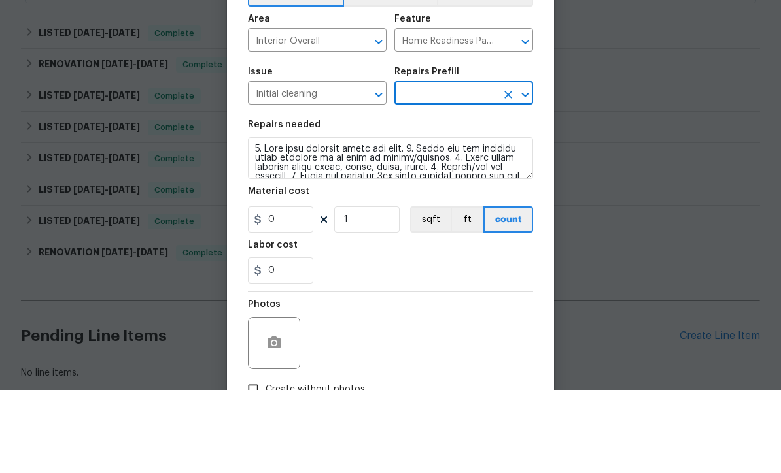
type input "Initial cleaning $300.00"
type input "300"
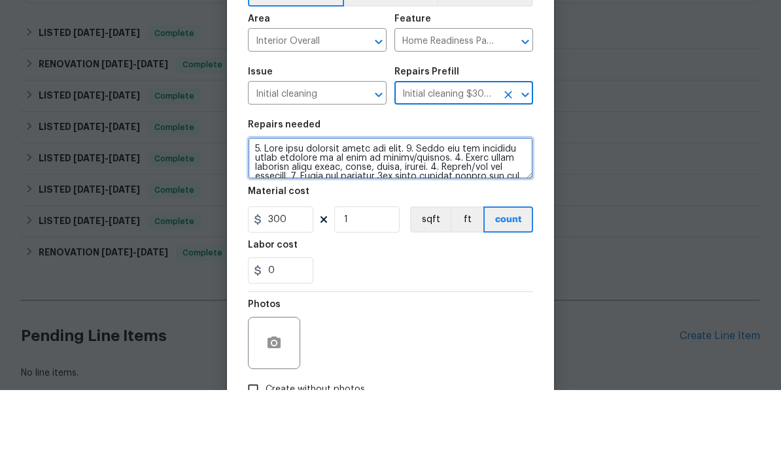
click at [248, 220] on textarea at bounding box center [390, 241] width 285 height 42
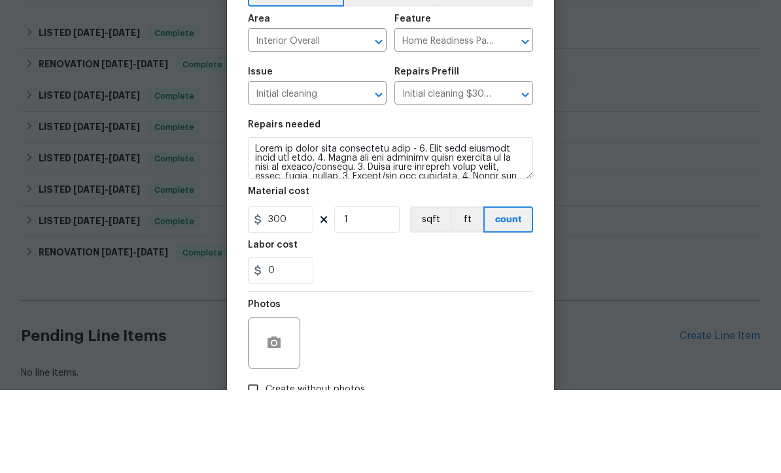
scroll to position [43, 0]
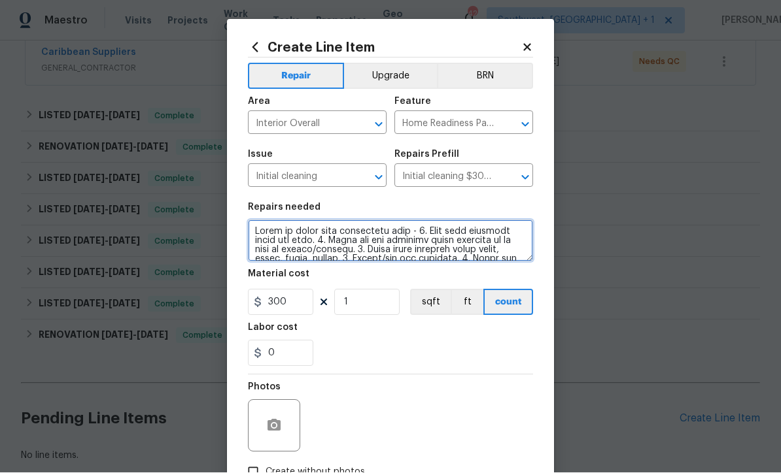
click at [254, 228] on textarea at bounding box center [390, 241] width 285 height 42
type textarea "Please clean dark marks off wall in hallway nd entry to kitchen - Touch up clea…"
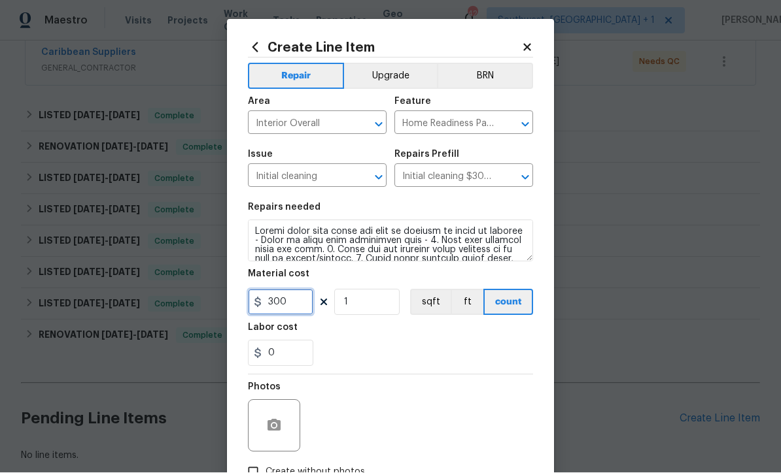
click at [282, 315] on input "300" at bounding box center [280, 303] width 65 height 26
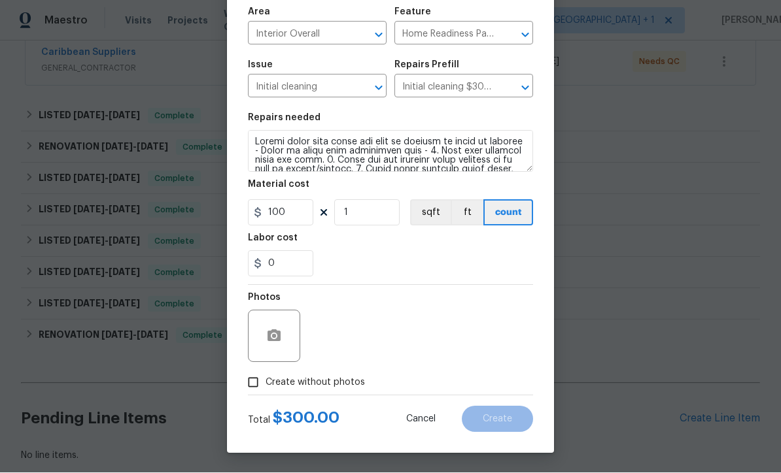
scroll to position [92, 0]
type input "100"
click at [249, 388] on input "Create without photos" at bounding box center [253, 383] width 25 height 25
checkbox input "true"
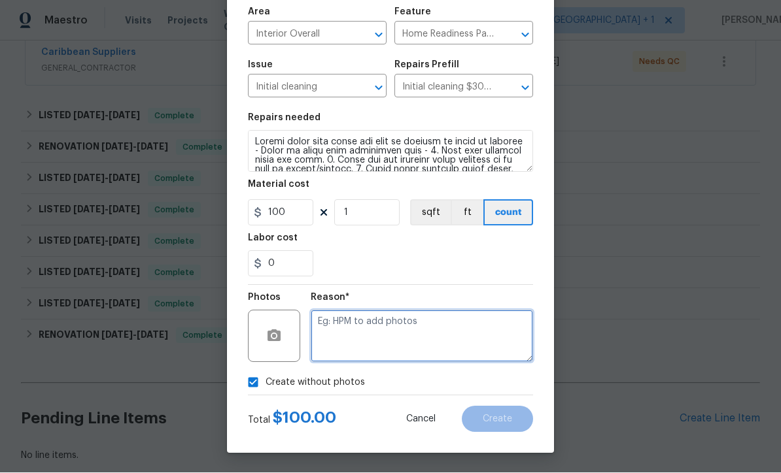
click at [443, 341] on textarea at bounding box center [422, 337] width 222 height 52
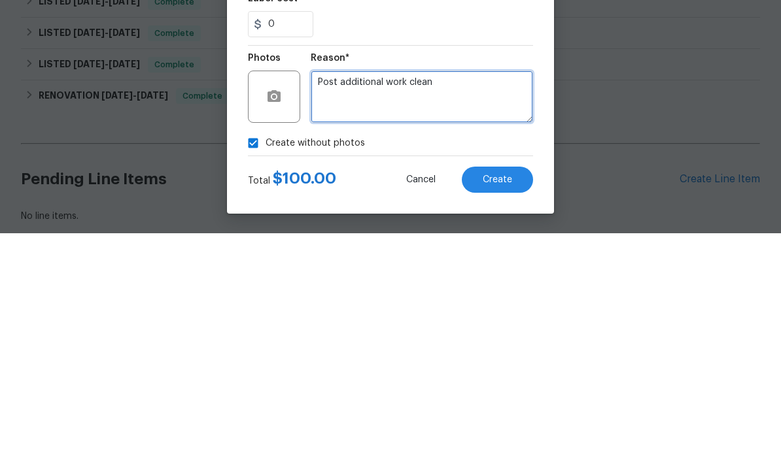
type textarea "Post additional work clean"
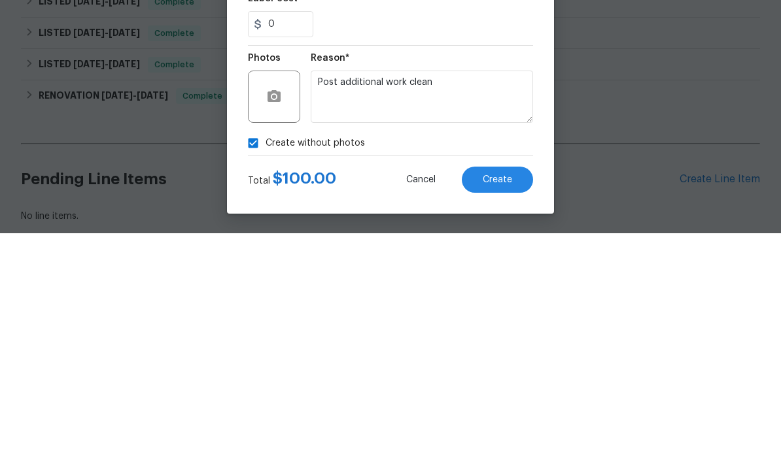
click at [505, 415] on span "Create" at bounding box center [497, 420] width 29 height 10
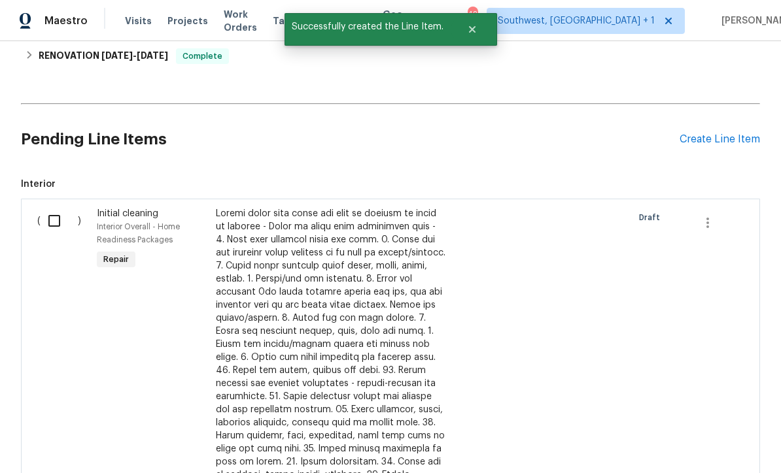
scroll to position [559, 0]
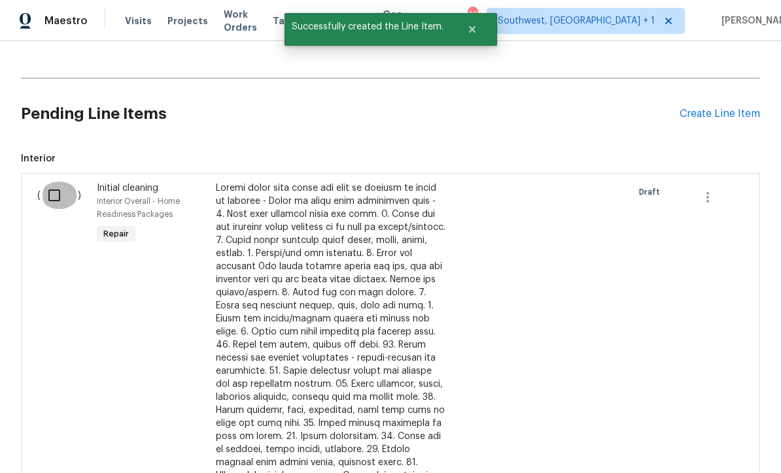
click at [53, 182] on input "checkbox" at bounding box center [59, 195] width 37 height 27
checkbox input "true"
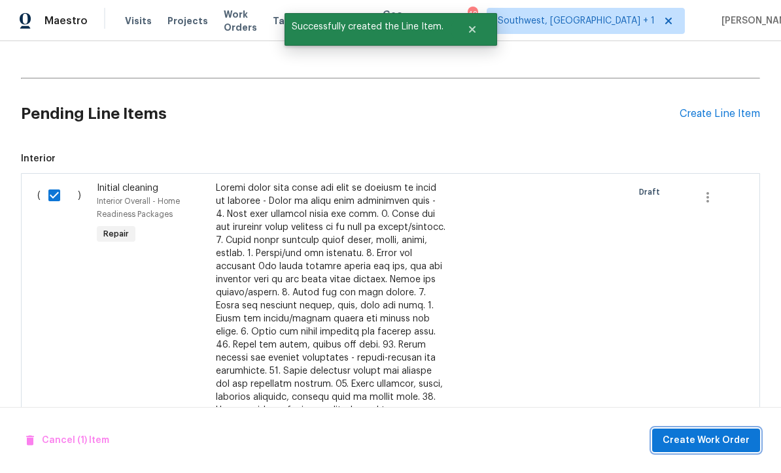
click at [694, 449] on button "Create Work Order" at bounding box center [706, 441] width 108 height 24
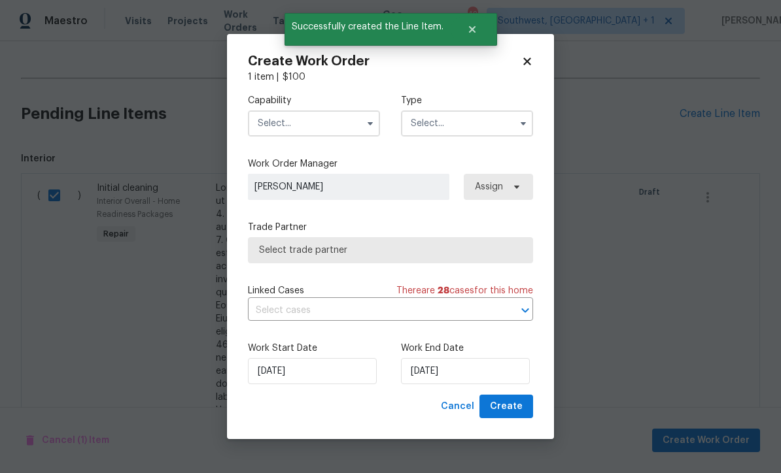
click at [316, 121] on input "text" at bounding box center [314, 124] width 132 height 26
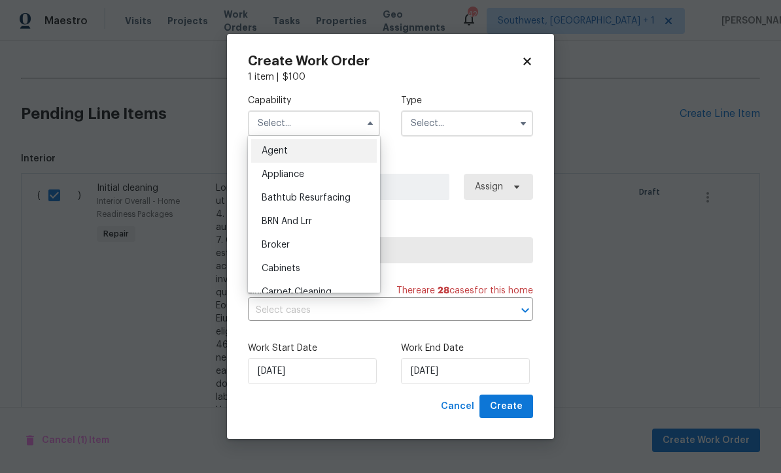
click at [316, 120] on input "text" at bounding box center [314, 124] width 132 height 26
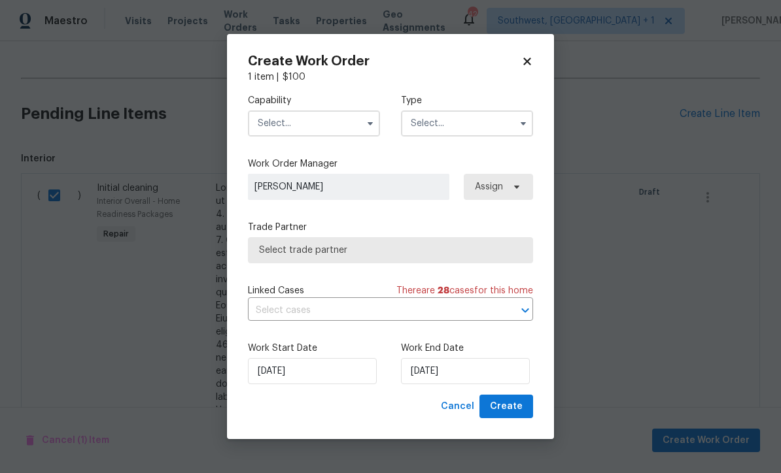
click at [324, 133] on input "text" at bounding box center [314, 124] width 132 height 26
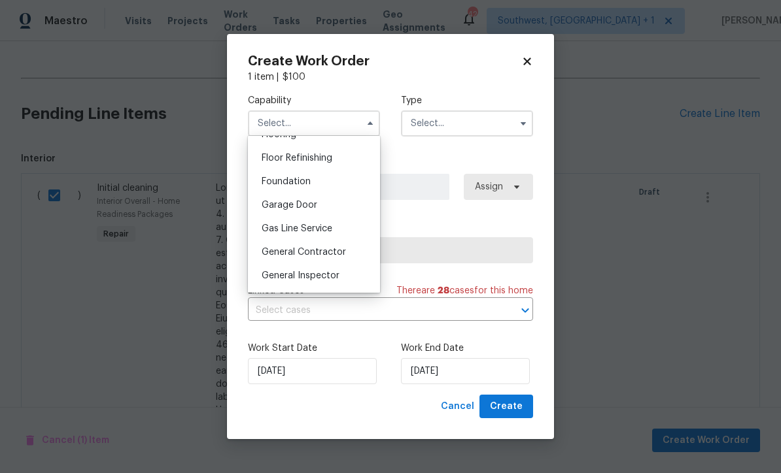
scroll to position [522, 0]
click at [332, 255] on span "General Contractor" at bounding box center [304, 254] width 84 height 9
type input "General Contractor"
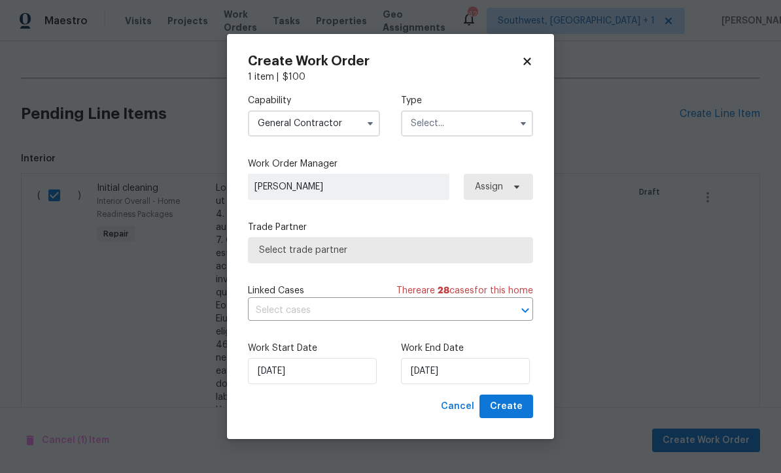
click at [469, 111] on input "text" at bounding box center [467, 124] width 132 height 26
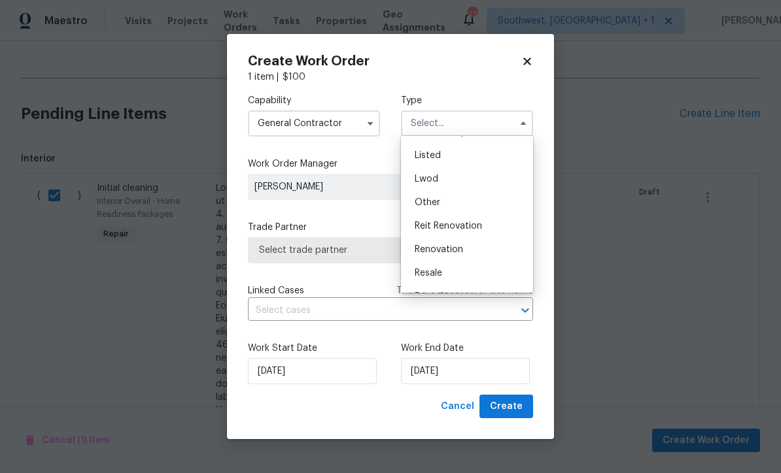
scroll to position [111, 0]
click at [460, 155] on div "Listed" at bounding box center [467, 158] width 126 height 24
type input "Listed"
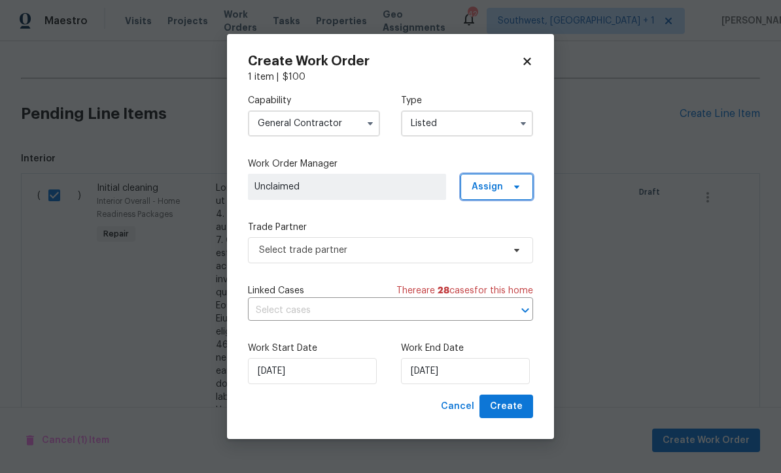
click at [499, 184] on span "Assign" at bounding box center [486, 186] width 31 height 13
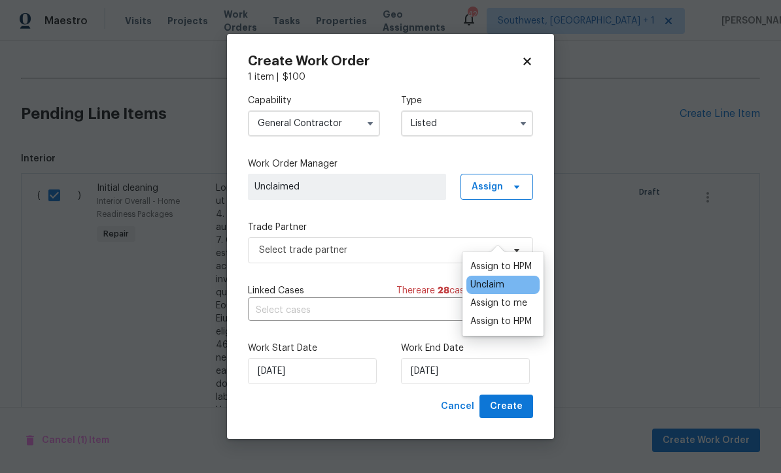
click at [513, 297] on div "Assign to me" at bounding box center [498, 303] width 57 height 13
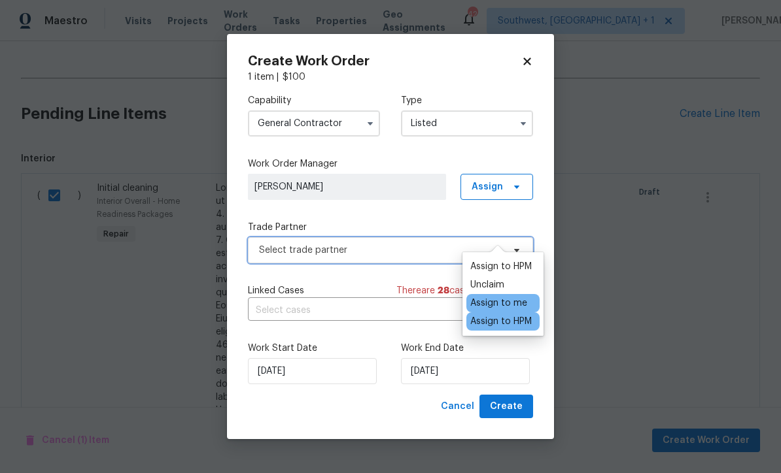
click at [407, 257] on span "Select trade partner" at bounding box center [390, 250] width 285 height 26
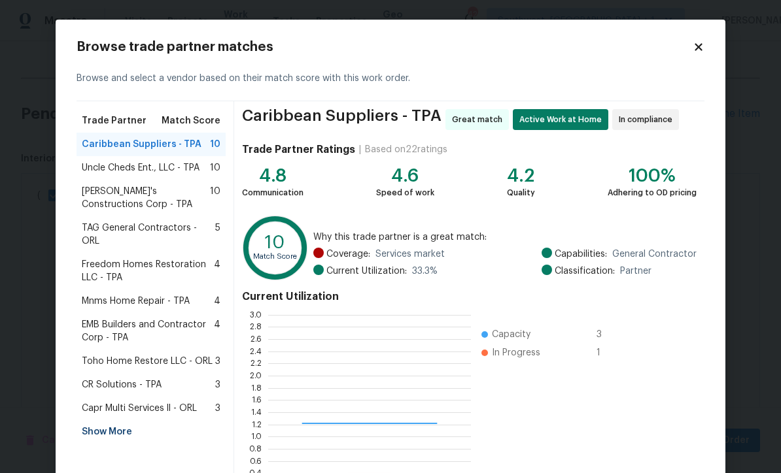
scroll to position [183, 203]
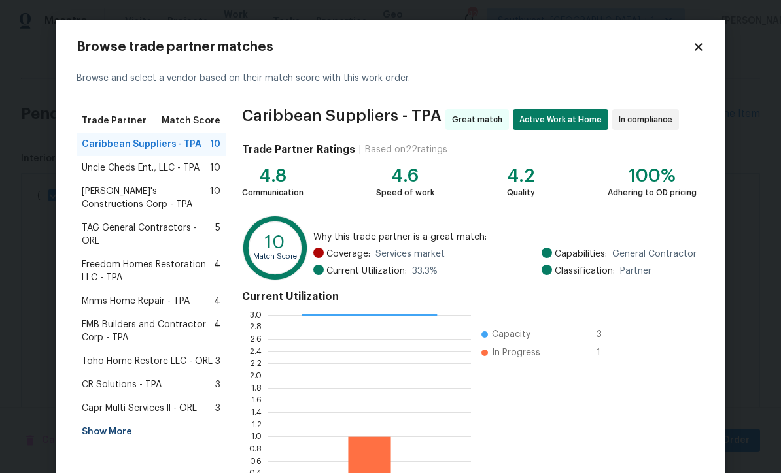
click at [92, 420] on div "Show More" at bounding box center [151, 432] width 149 height 24
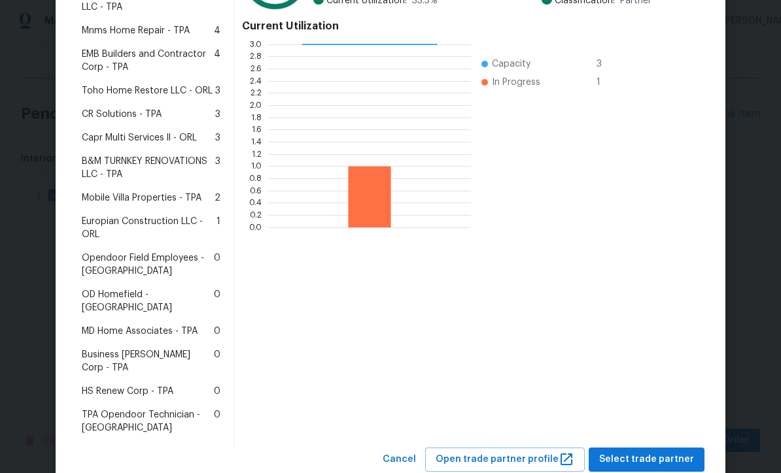
scroll to position [270, 0]
click at [101, 326] on span "MD Home Associates - TPA" at bounding box center [140, 332] width 116 height 13
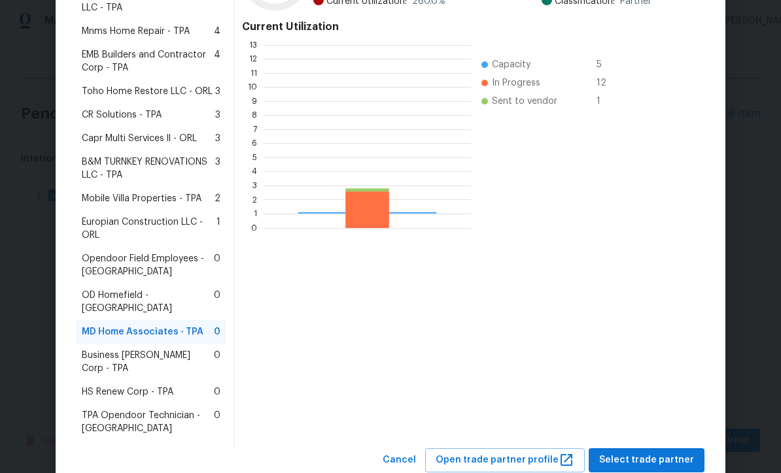
scroll to position [183, 207]
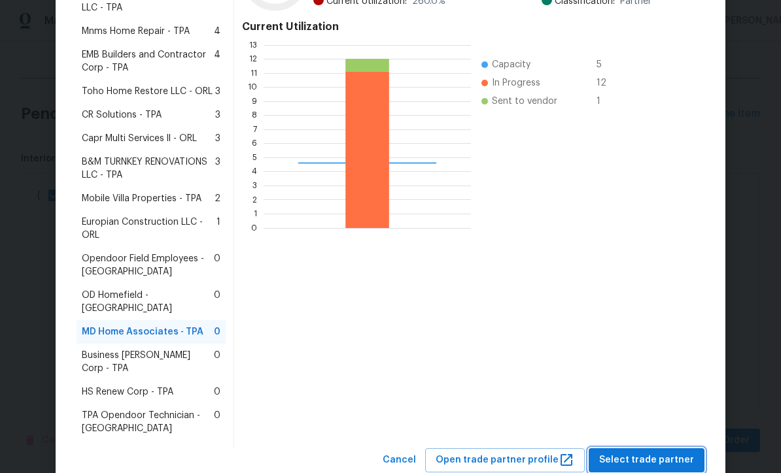
click at [653, 453] on span "Select trade partner" at bounding box center [646, 461] width 95 height 16
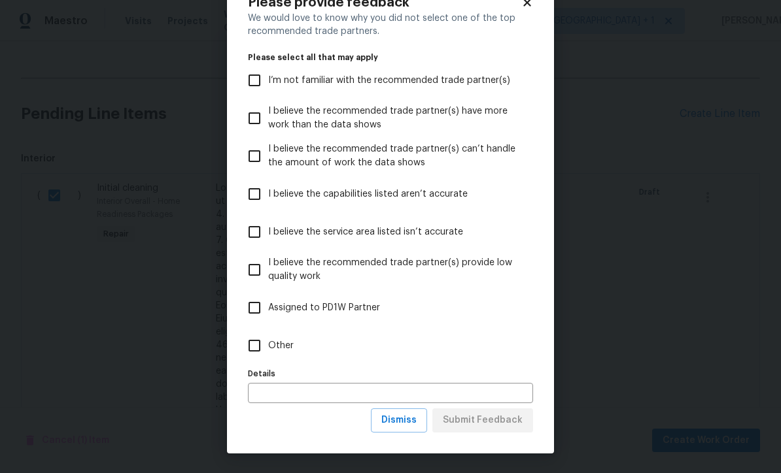
scroll to position [45, 0]
click at [411, 421] on span "Dismiss" at bounding box center [398, 421] width 35 height 16
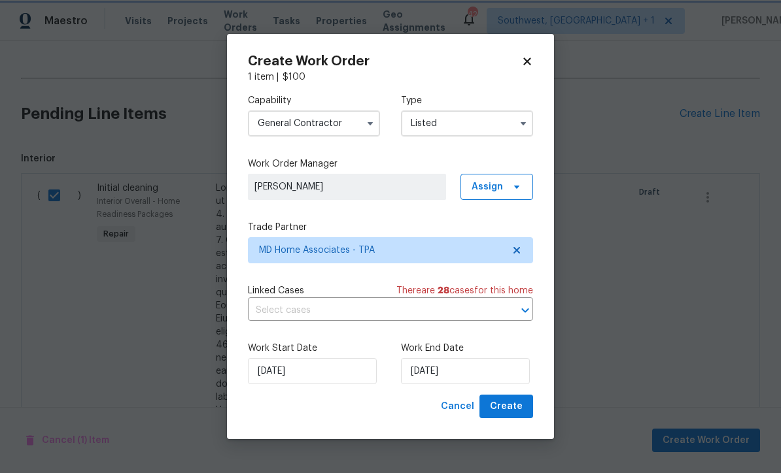
scroll to position [0, 0]
click at [483, 375] on input "[DATE]" at bounding box center [465, 371] width 129 height 26
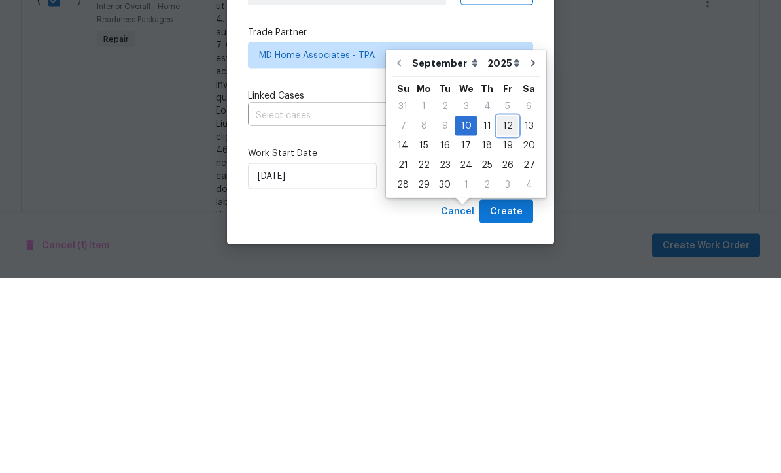
click at [504, 312] on div "12" at bounding box center [507, 321] width 21 height 18
type input "[DATE]"
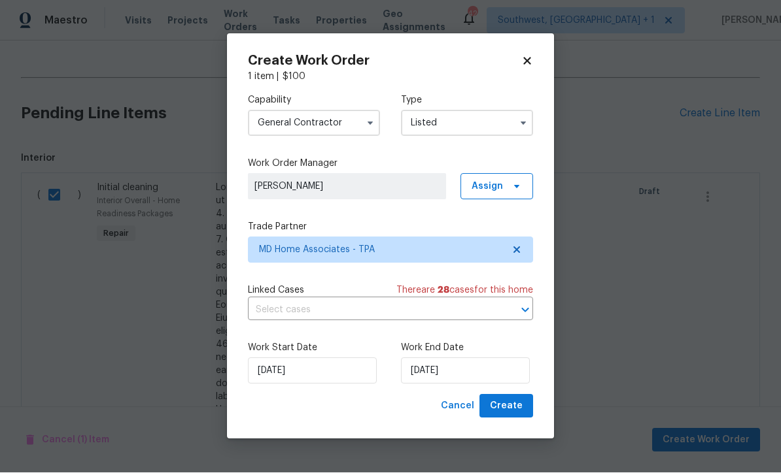
click at [532, 58] on icon at bounding box center [527, 62] width 12 height 12
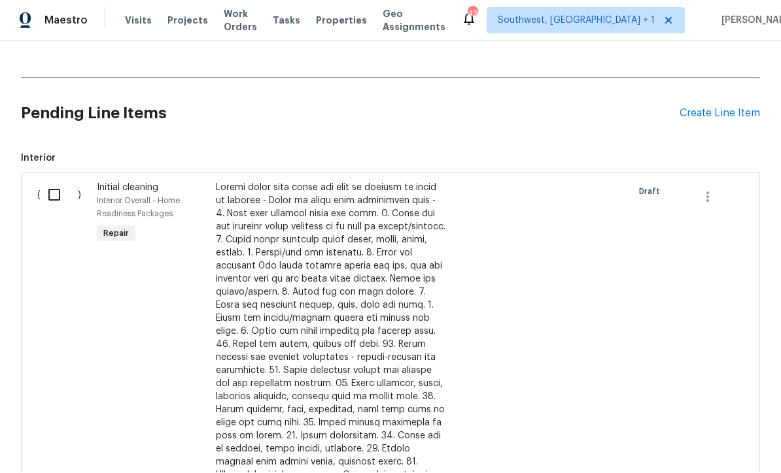
checkbox input "false"
click at [469, 234] on div at bounding box center [480, 378] width 60 height 400
click at [392, 321] on div at bounding box center [331, 371] width 230 height 379
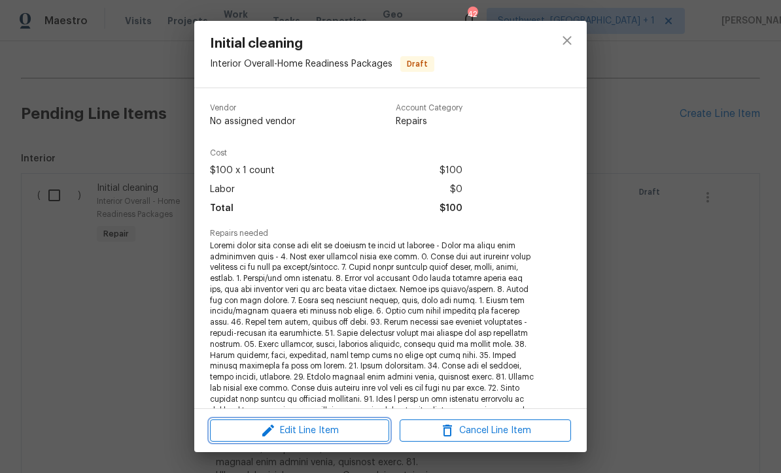
click at [344, 431] on span "Edit Line Item" at bounding box center [299, 431] width 171 height 16
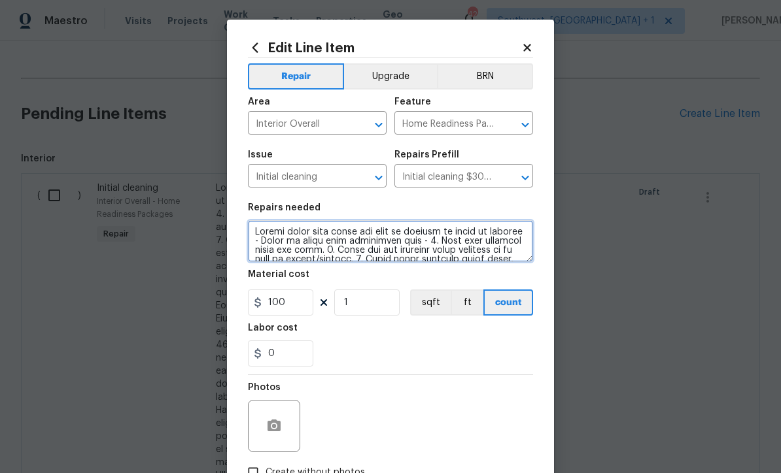
click at [252, 234] on textarea at bounding box center [390, 241] width 285 height 42
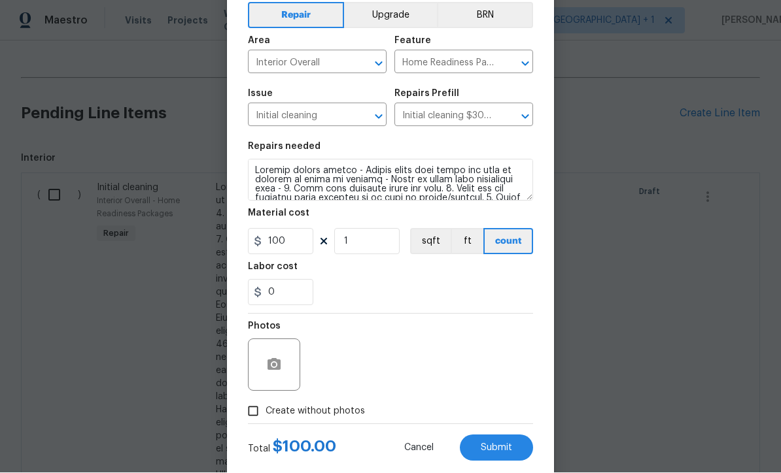
scroll to position [69, 0]
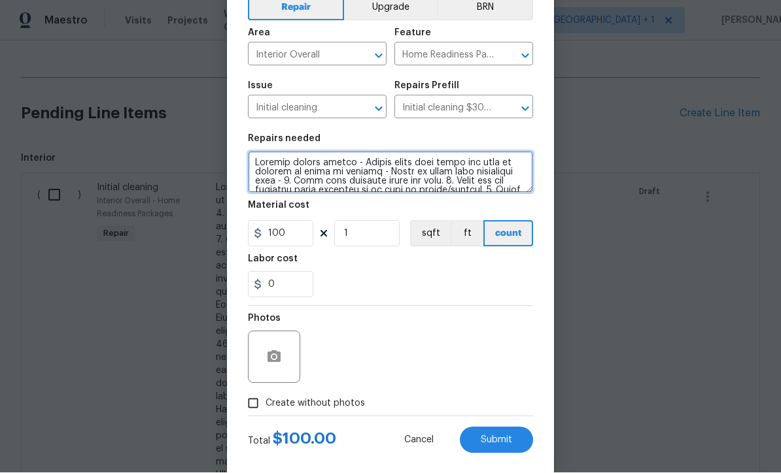
type textarea "Install plugin refill - Please clean dark marks off wall in hallway nd entry to…"
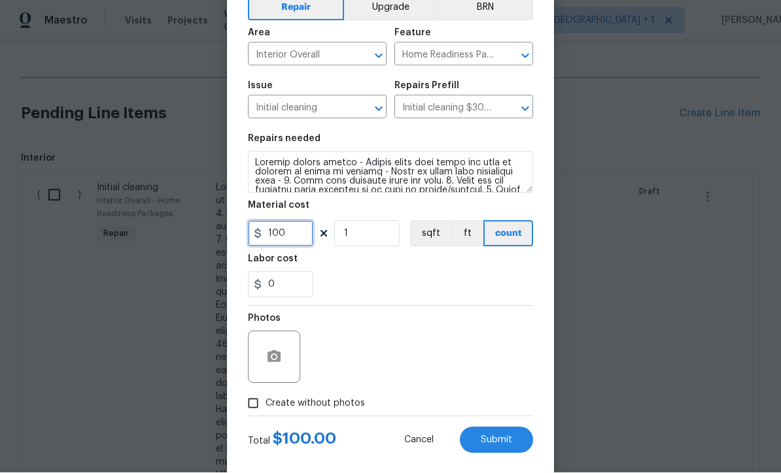
click at [288, 239] on input "100" at bounding box center [280, 234] width 65 height 26
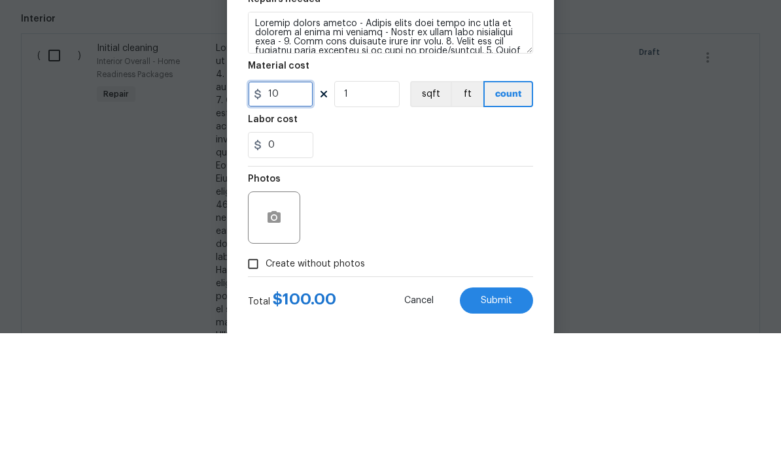
type input "100"
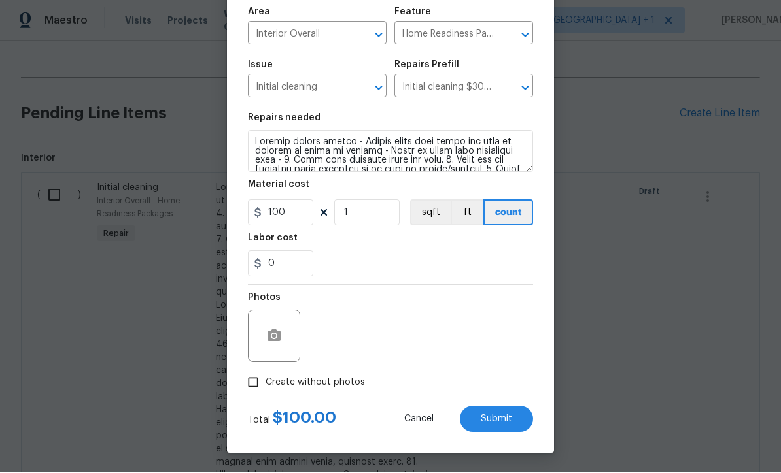
scroll to position [92, 0]
click at [502, 425] on button "Submit" at bounding box center [496, 420] width 73 height 26
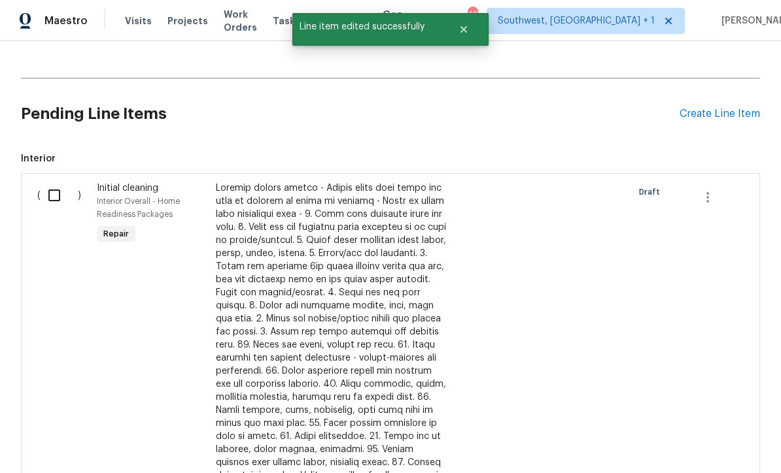
click at [505, 421] on div at bounding box center [480, 378] width 60 height 400
click at [55, 182] on input "checkbox" at bounding box center [59, 195] width 37 height 27
checkbox input "true"
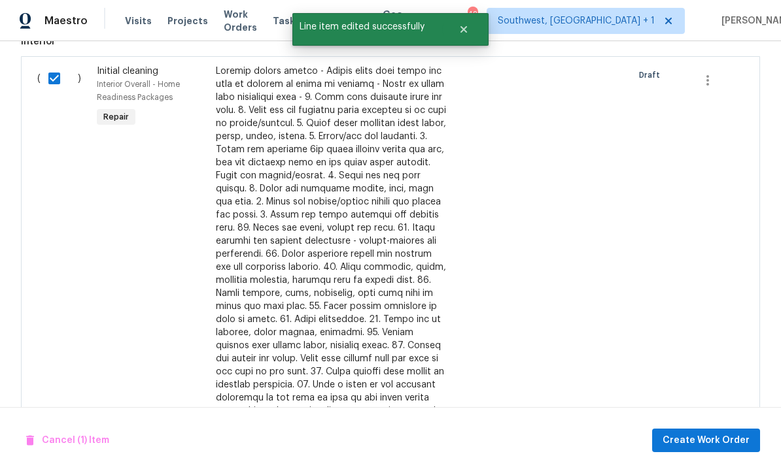
scroll to position [724, 0]
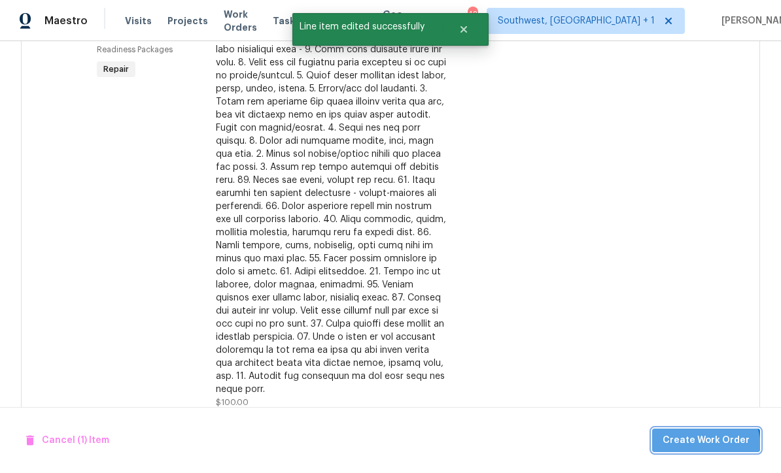
click at [709, 448] on span "Create Work Order" at bounding box center [705, 441] width 87 height 16
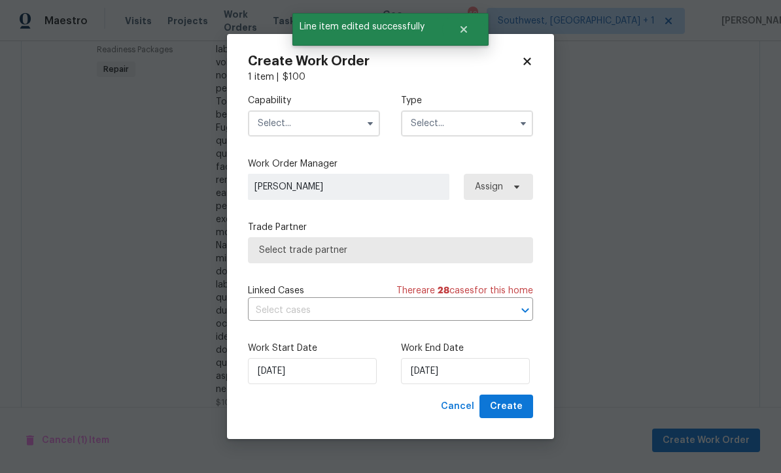
click at [266, 126] on input "text" at bounding box center [314, 124] width 132 height 26
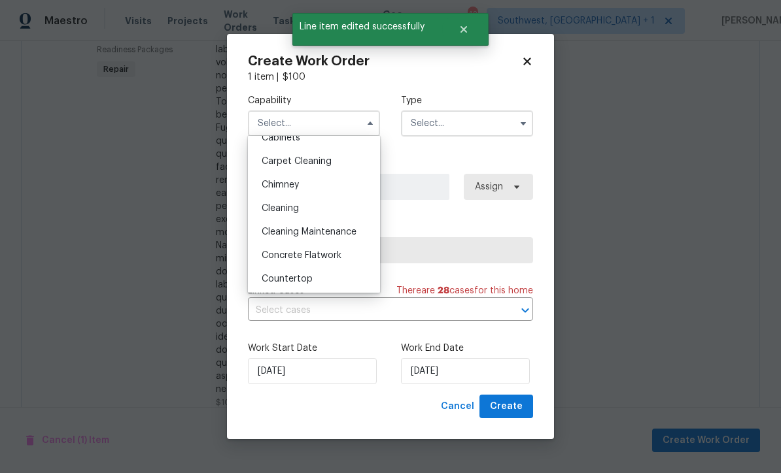
scroll to position [128, 0]
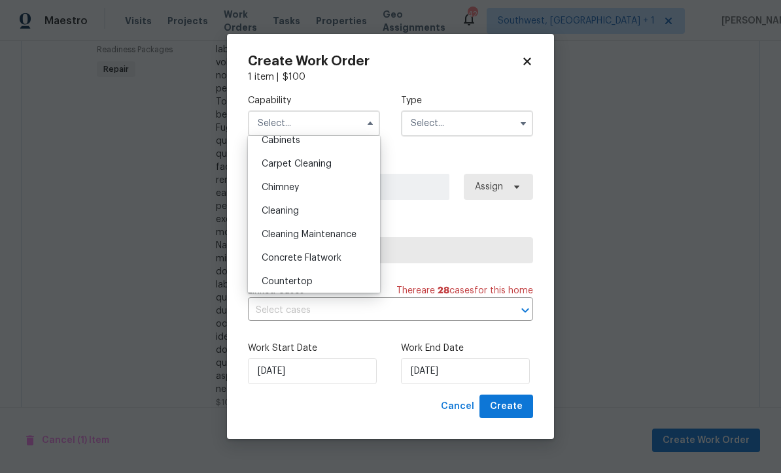
click at [320, 213] on div "Cleaning" at bounding box center [314, 211] width 126 height 24
type input "Cleaning"
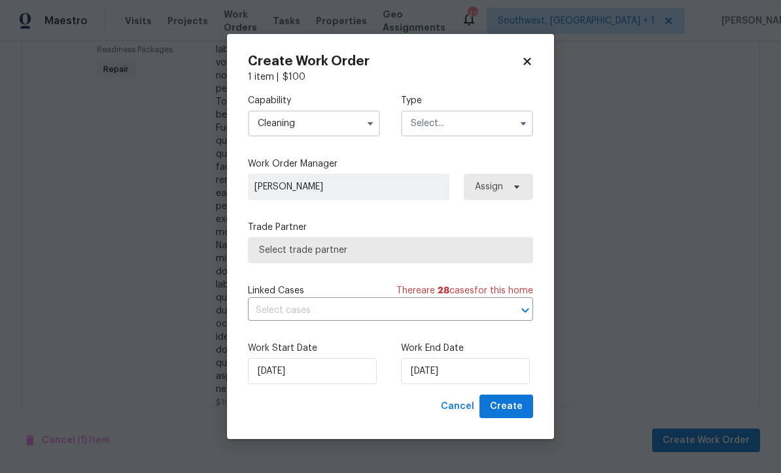
click at [449, 116] on input "text" at bounding box center [467, 124] width 132 height 26
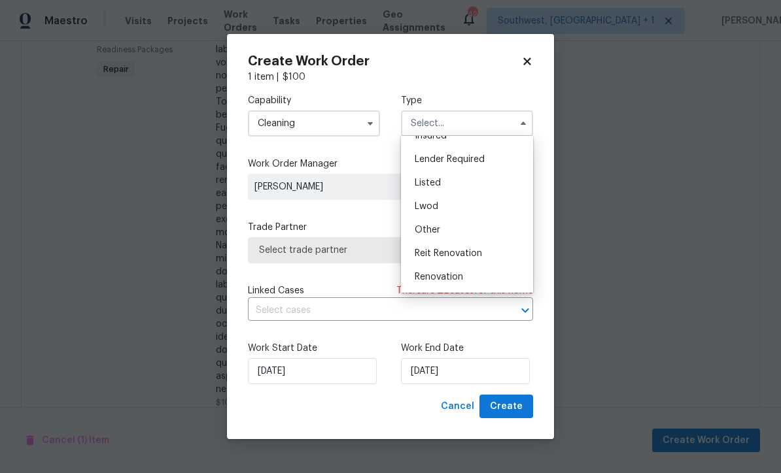
scroll to position [85, 0]
click at [447, 177] on div "Listed" at bounding box center [467, 184] width 126 height 24
type input "Listed"
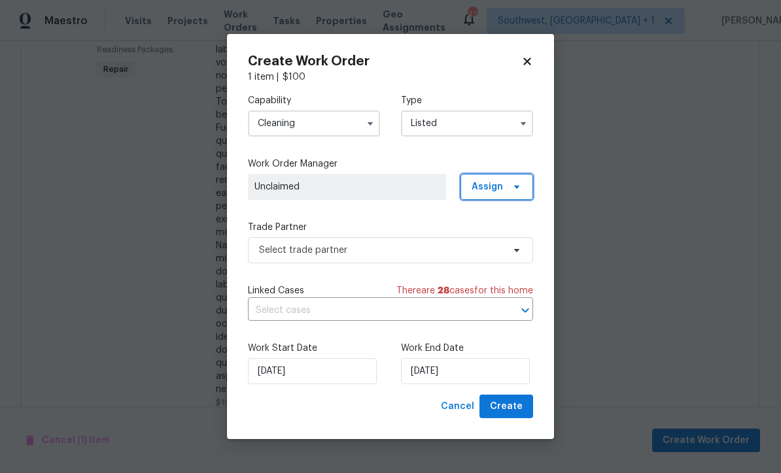
click at [504, 186] on span "Assign" at bounding box center [496, 187] width 73 height 26
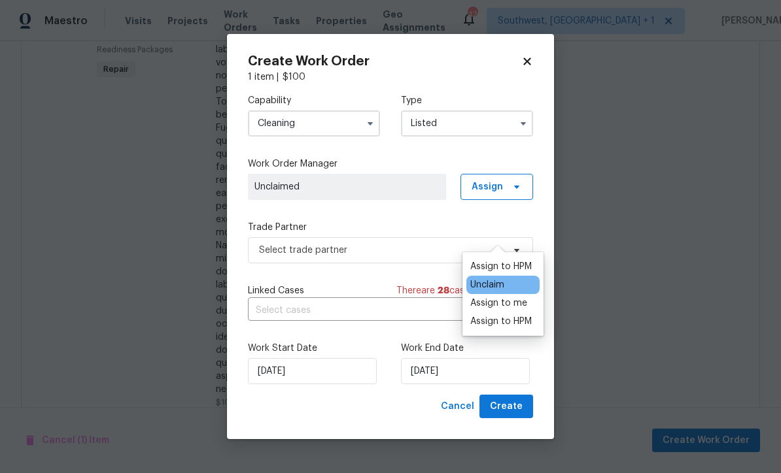
click at [512, 297] on div "Assign to me" at bounding box center [498, 303] width 57 height 13
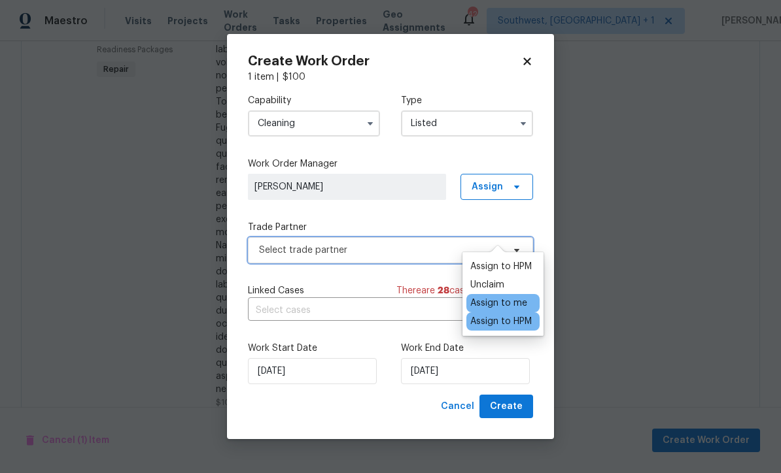
click at [392, 251] on span "Select trade partner" at bounding box center [381, 250] width 244 height 13
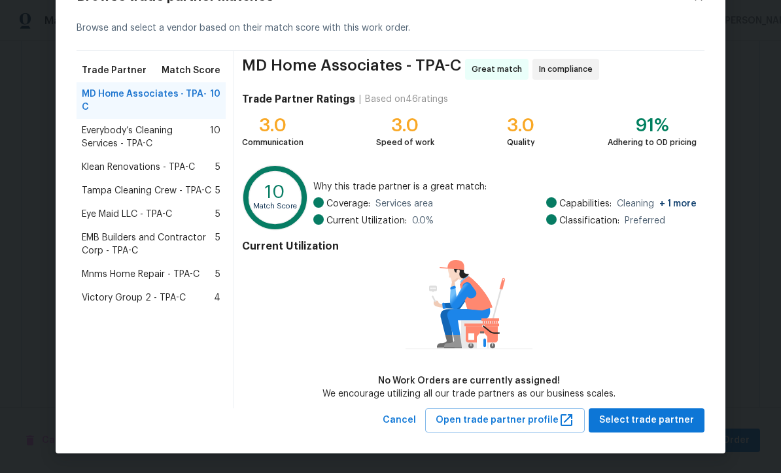
scroll to position [50, 0]
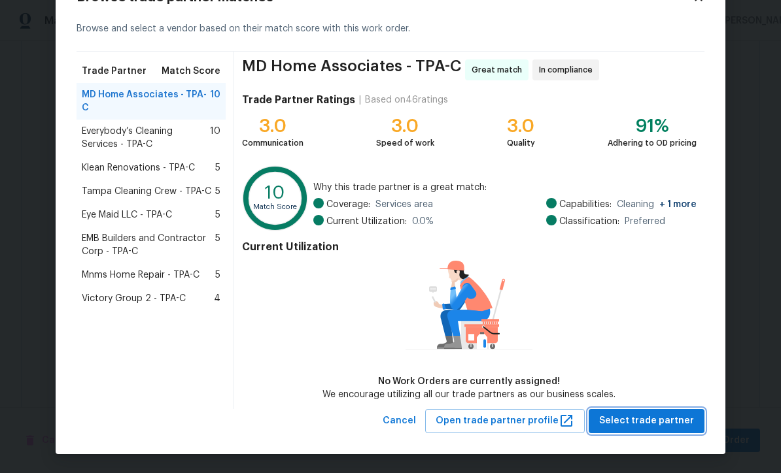
click at [646, 424] on span "Select trade partner" at bounding box center [646, 421] width 95 height 16
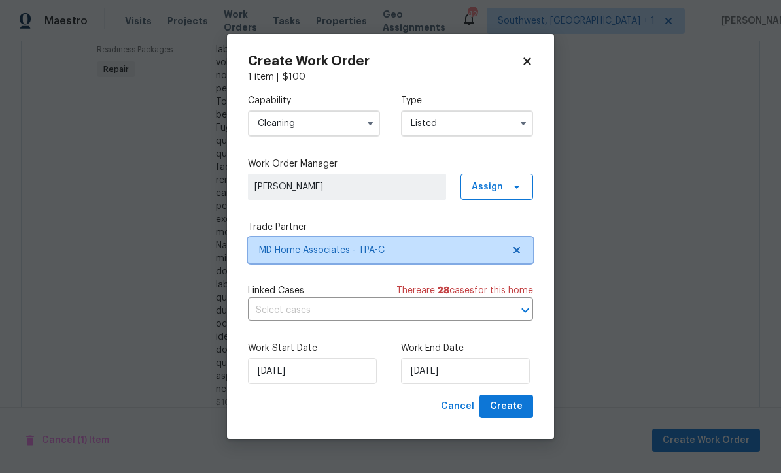
scroll to position [0, 0]
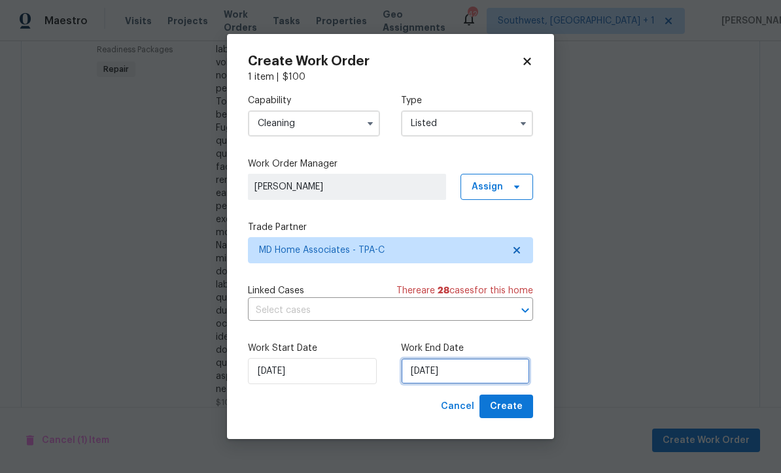
click at [483, 379] on input "[DATE]" at bounding box center [465, 371] width 129 height 26
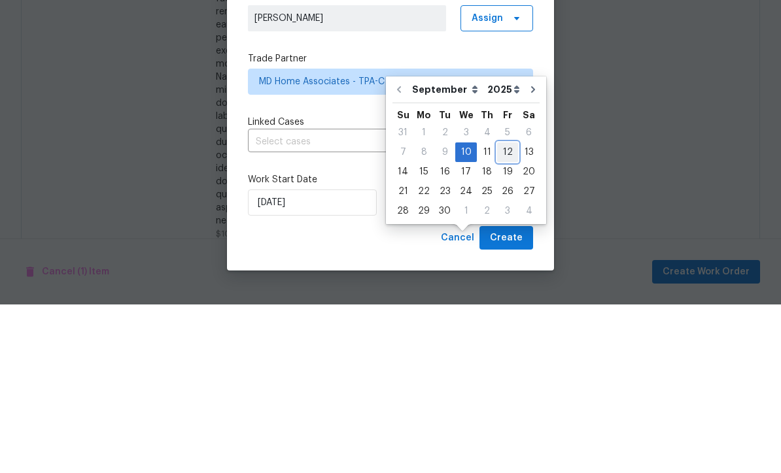
click at [507, 312] on div "12" at bounding box center [507, 321] width 21 height 18
type input "[DATE]"
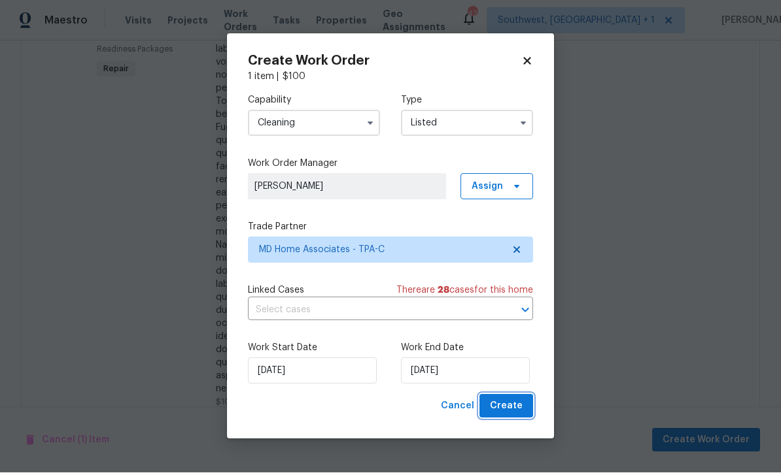
click at [515, 407] on span "Create" at bounding box center [506, 407] width 33 height 16
checkbox input "false"
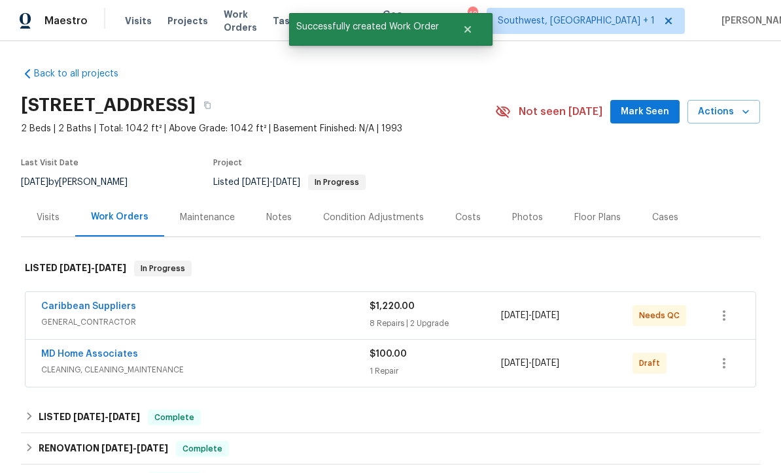
scroll to position [-7, 0]
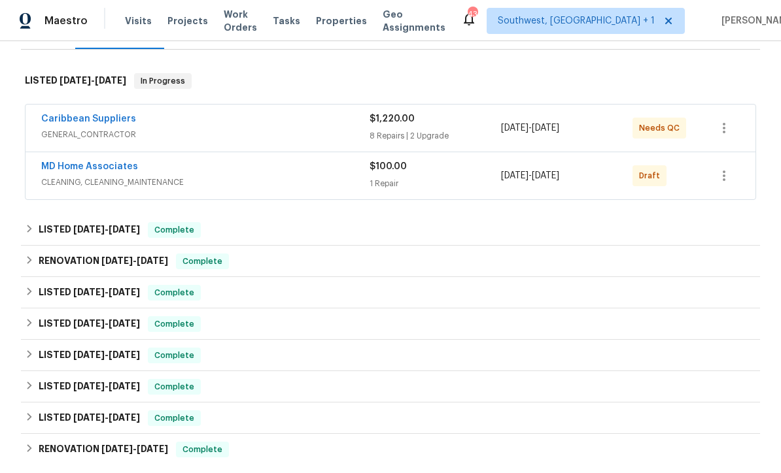
scroll to position [190, 0]
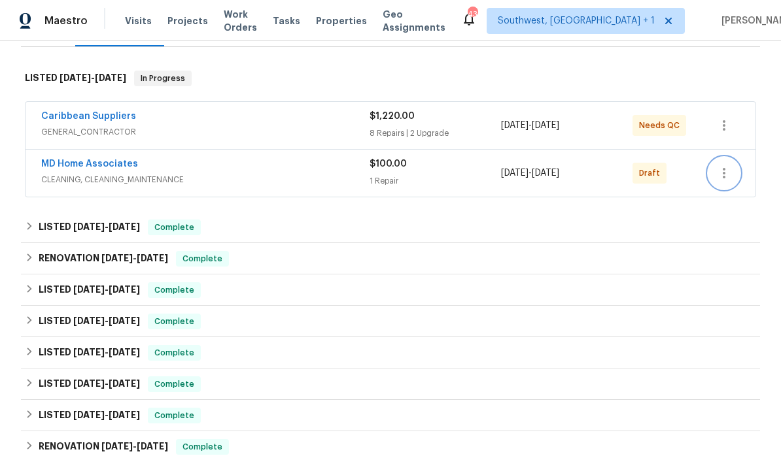
click at [730, 178] on icon "button" at bounding box center [724, 173] width 16 height 16
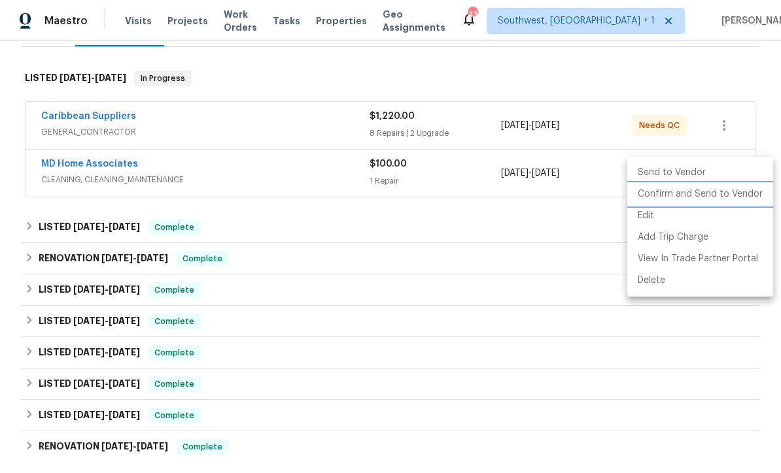
click at [723, 193] on li "Confirm and Send to Vendor" at bounding box center [700, 195] width 146 height 22
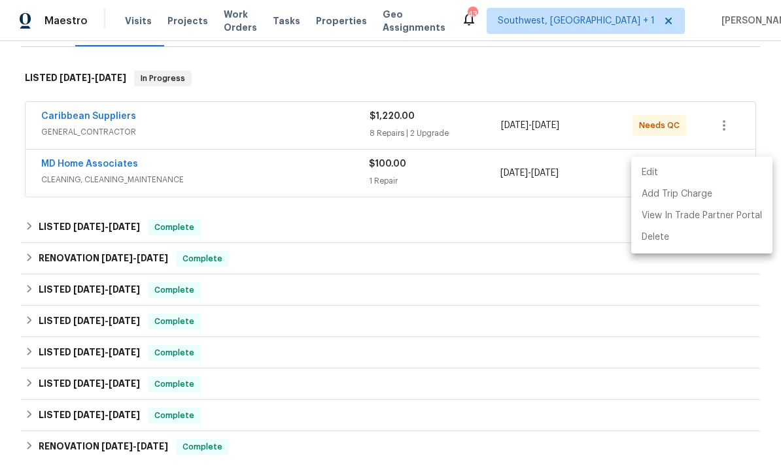
click at [502, 284] on div at bounding box center [390, 236] width 781 height 473
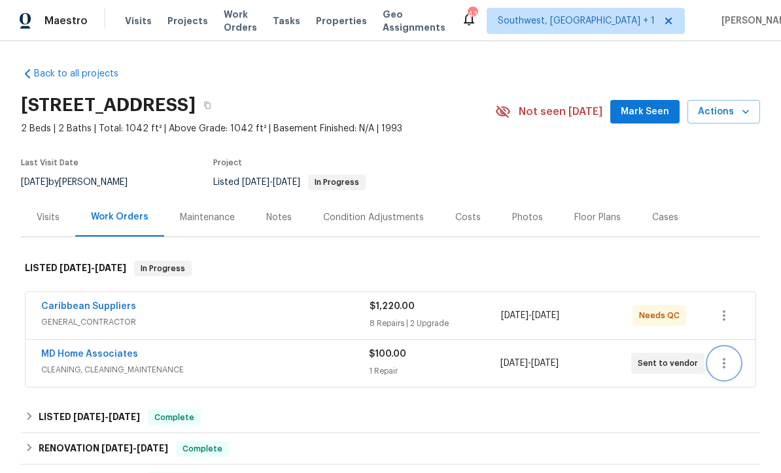
scroll to position [0, 0]
